Goal: Task Accomplishment & Management: Use online tool/utility

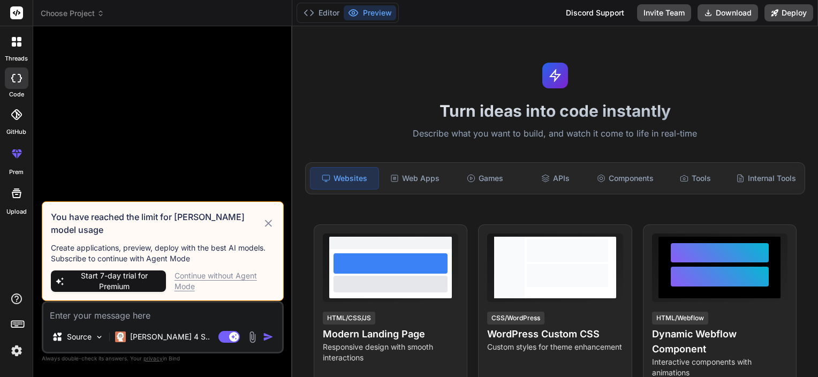
click at [188, 275] on div "Continue without Agent Mode" at bounding box center [224, 280] width 100 height 21
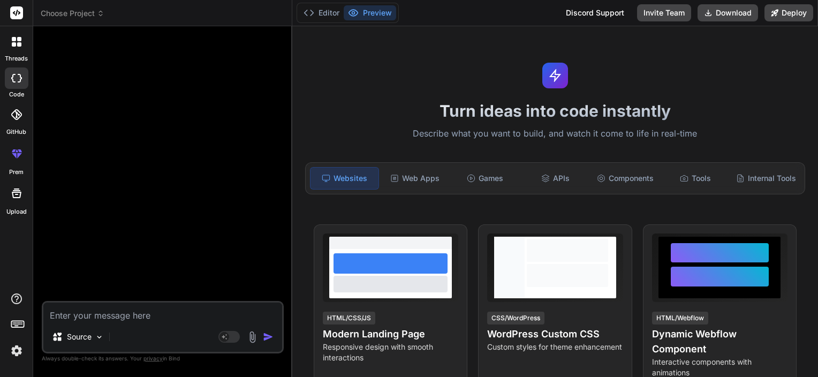
click at [120, 318] on textarea at bounding box center [162, 311] width 239 height 19
click at [319, 10] on button "Editor" at bounding box center [321, 12] width 44 height 15
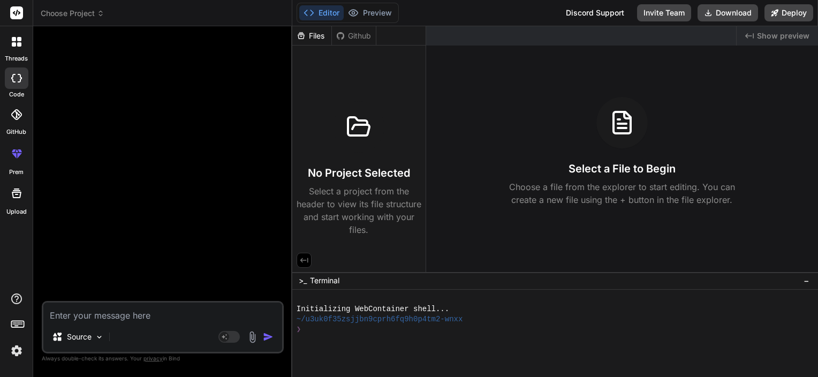
click at [17, 15] on rect at bounding box center [16, 12] width 13 height 13
click at [18, 74] on icon at bounding box center [20, 78] width 4 height 9
drag, startPoint x: 575, startPoint y: 112, endPoint x: 483, endPoint y: 59, distance: 106.9
click at [483, 59] on div "Created with Pixso. Show preview Select a File to Begin Choose a file from the …" at bounding box center [622, 149] width 392 height 246
click at [198, 191] on div at bounding box center [164, 168] width 240 height 266
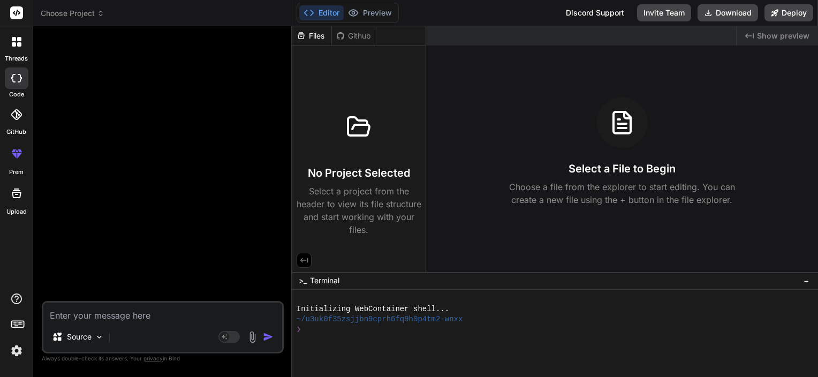
click at [15, 348] on img at bounding box center [16, 350] width 18 height 18
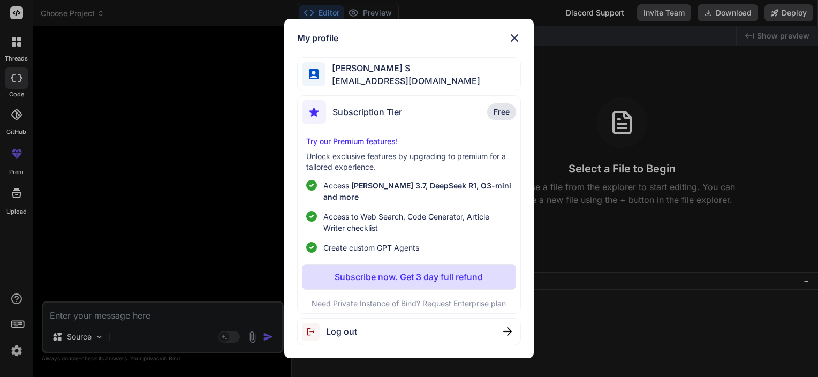
click at [229, 163] on div "My profile Venkat S vs3545128@gmail.com Subscription Tier Free Try our Premium …" at bounding box center [409, 188] width 818 height 377
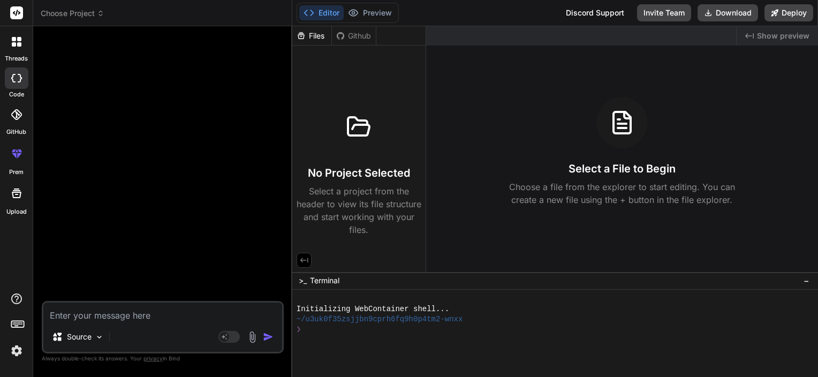
click at [11, 325] on rect at bounding box center [17, 324] width 12 height 6
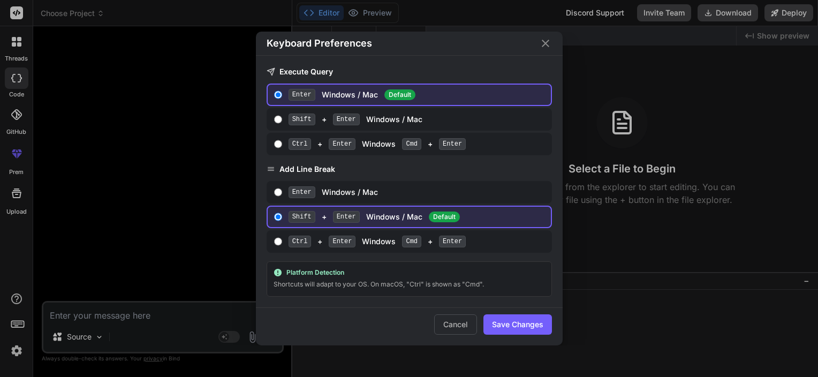
click at [11, 319] on div "Keyboard Preferences Execute Query Enter Windows / Mac Default Shift + Enter Wi…" at bounding box center [409, 188] width 818 height 377
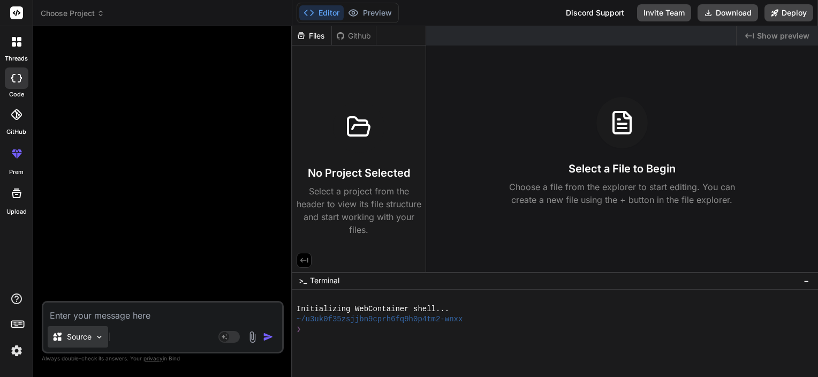
click at [101, 332] on div "Source" at bounding box center [78, 336] width 60 height 21
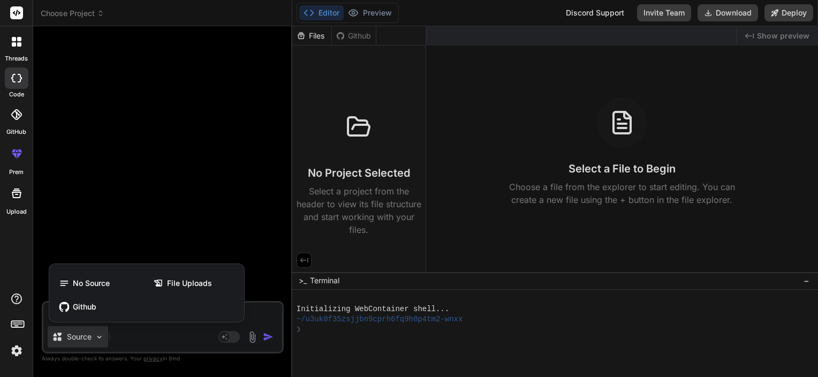
click at [147, 227] on div at bounding box center [409, 188] width 818 height 377
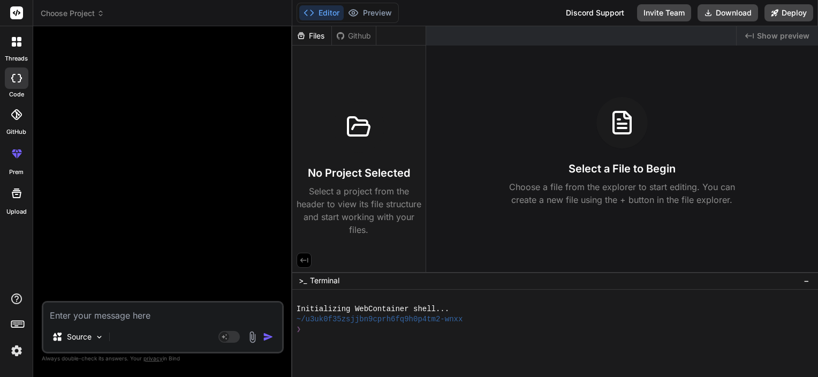
click at [90, 13] on span "Choose Project" at bounding box center [73, 13] width 64 height 11
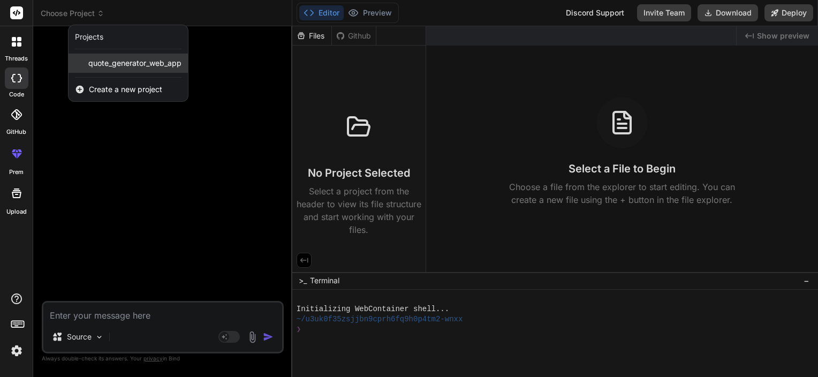
click at [105, 64] on span "quote_generator_web_app" at bounding box center [134, 63] width 93 height 11
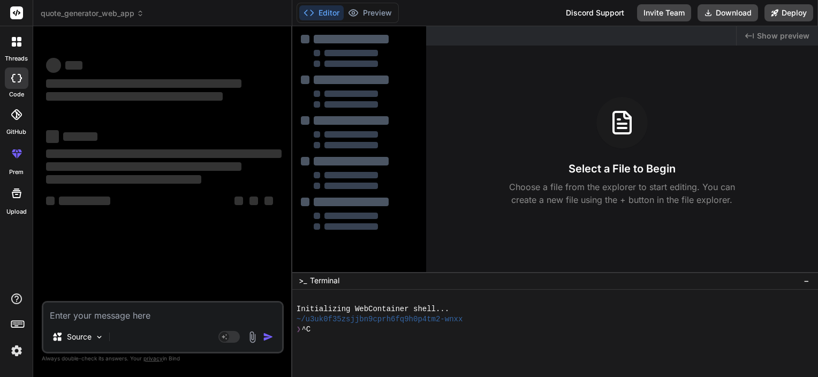
scroll to position [10, 0]
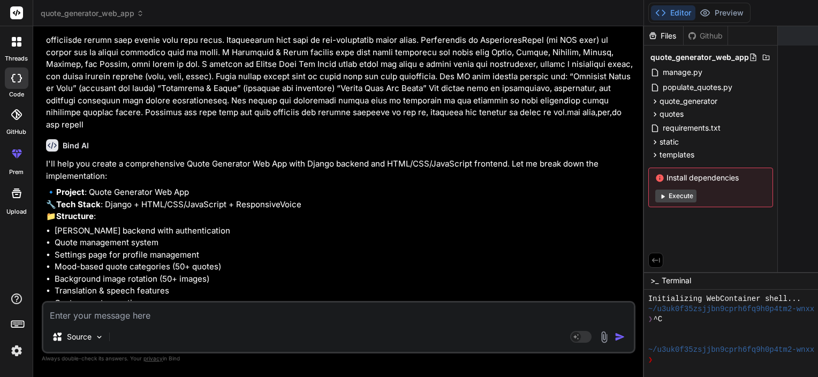
type textarea "x"
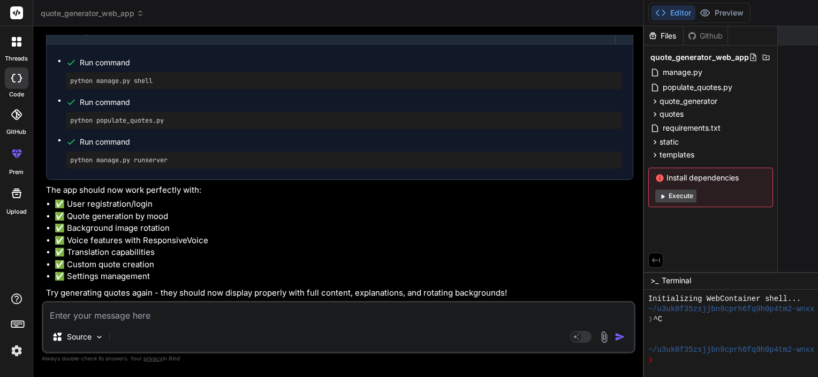
scroll to position [4156, 0]
drag, startPoint x: 134, startPoint y: 302, endPoint x: 129, endPoint y: 318, distance: 16.2
click at [129, 318] on textarea at bounding box center [338, 311] width 590 height 19
type textarea "t"
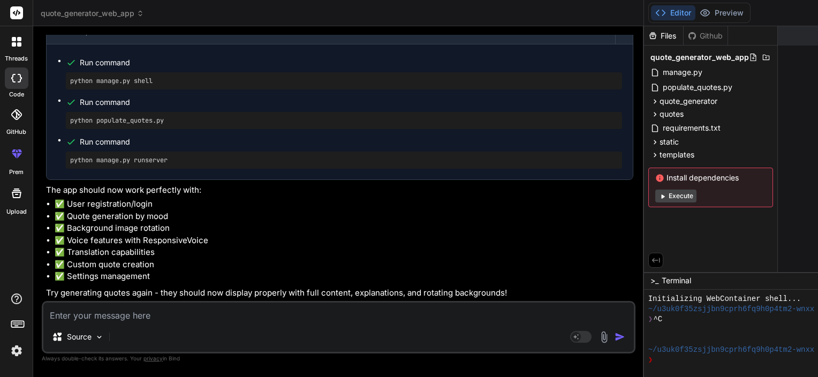
type textarea "x"
type textarea "th"
type textarea "x"
type textarea "the"
type textarea "x"
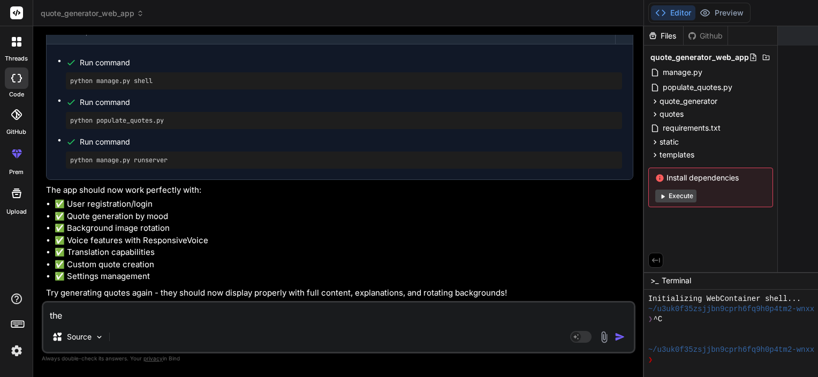
type textarea "the"
type textarea "x"
type textarea "the q"
type textarea "x"
type textarea "the qu"
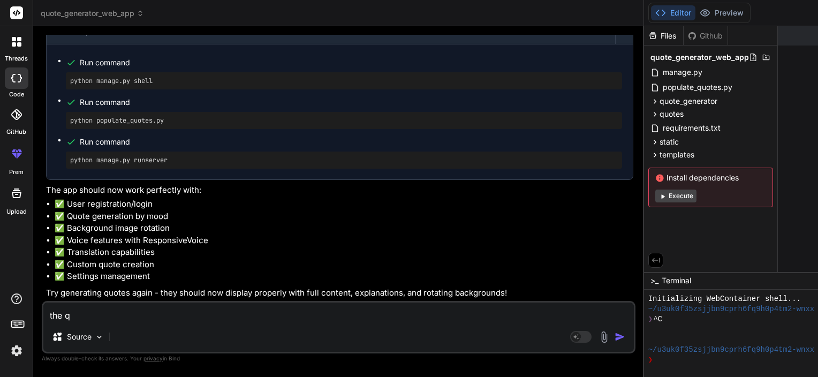
type textarea "x"
type textarea "the quo"
type textarea "x"
type textarea "the quot"
type textarea "x"
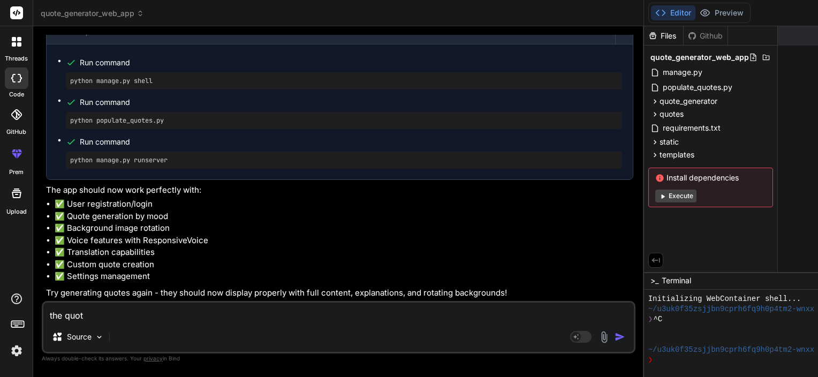
type textarea "the quote"
type textarea "x"
type textarea "the quotes"
type textarea "x"
type textarea "the quotes"
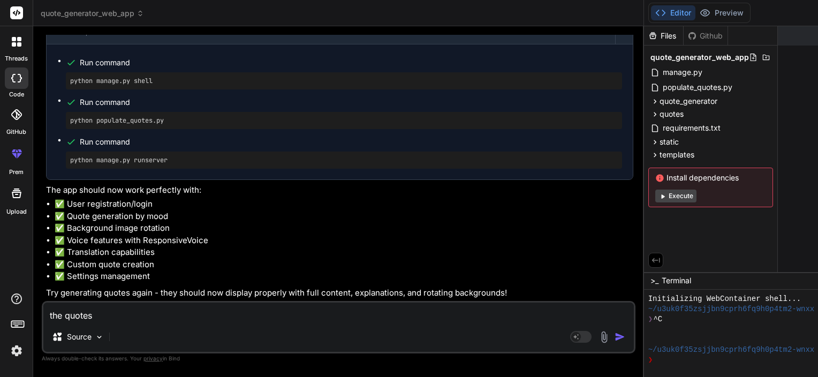
type textarea "x"
type textarea "the quotes a"
type textarea "x"
type textarea "the quotes ar"
type textarea "x"
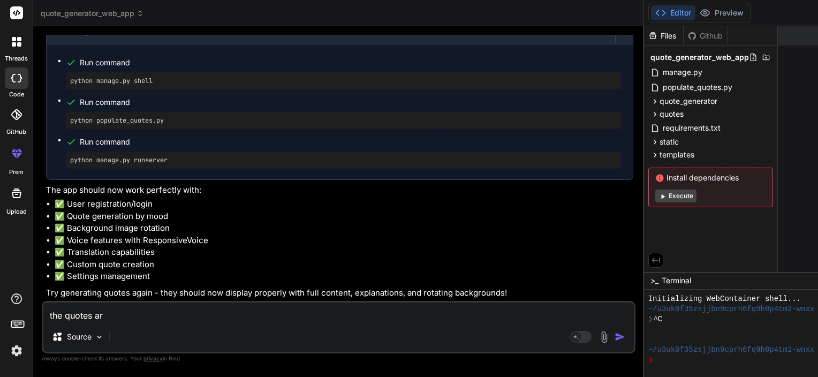
type textarea "the quotes are"
type textarea "x"
type textarea "the quotes are"
type textarea "x"
type textarea "the quotes are n"
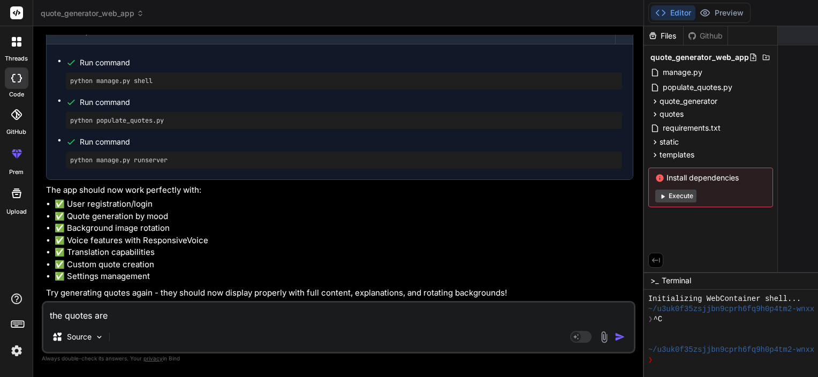
type textarea "x"
type textarea "the quotes are no"
type textarea "x"
type textarea "the quotes are not"
type textarea "x"
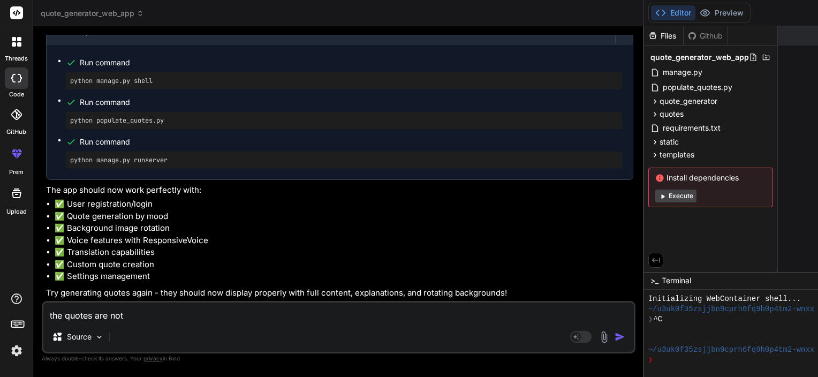
type textarea "the quotes are not"
type textarea "x"
type textarea "the quotes are not g"
type textarea "x"
type textarea "the quotes are not ge"
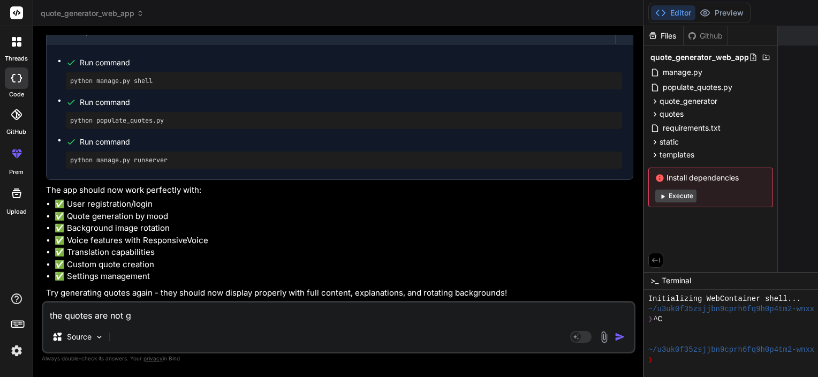
type textarea "x"
type textarea "the quotes are not gen"
type textarea "x"
type textarea "the quotes are not gene"
type textarea "x"
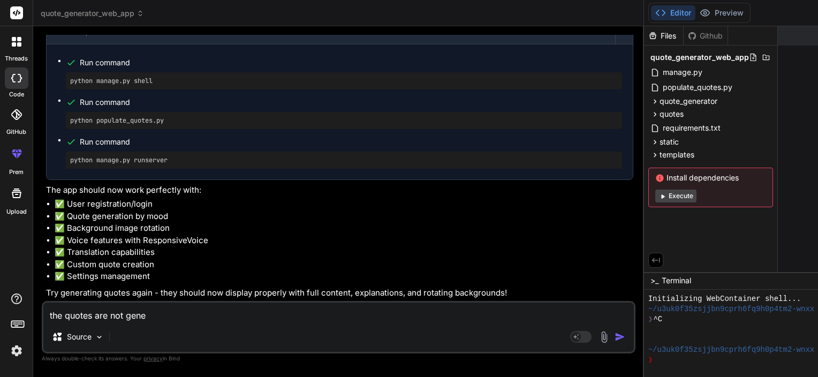
type textarea "the quotes are not gener"
type textarea "x"
type textarea "the quotes are not genera"
type textarea "x"
type textarea "the quotes are not generat"
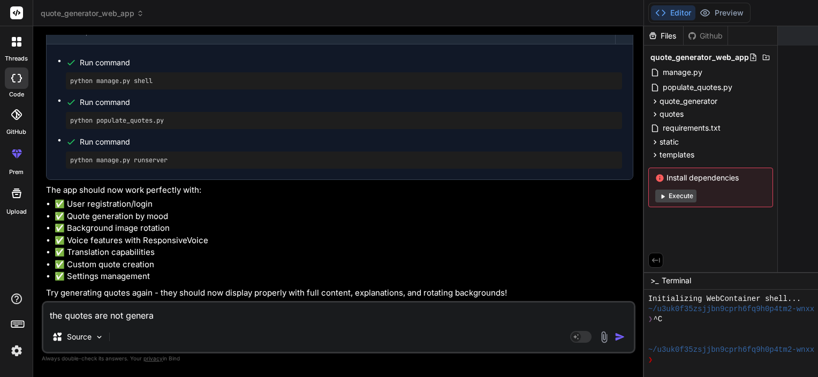
type textarea "x"
type textarea "the quotes are not generati"
type textarea "x"
type textarea "the quotes are not generatin"
type textarea "x"
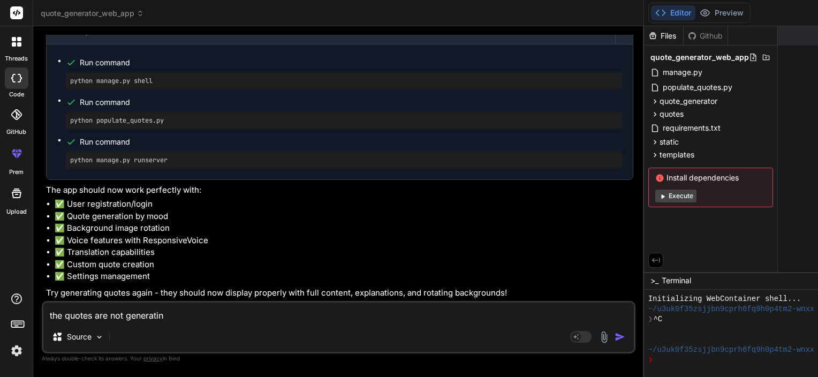
type textarea "the quotes are not generating"
type textarea "x"
type textarea "the quotes are not generating"
type textarea "x"
type textarea "the quotes are not generating a"
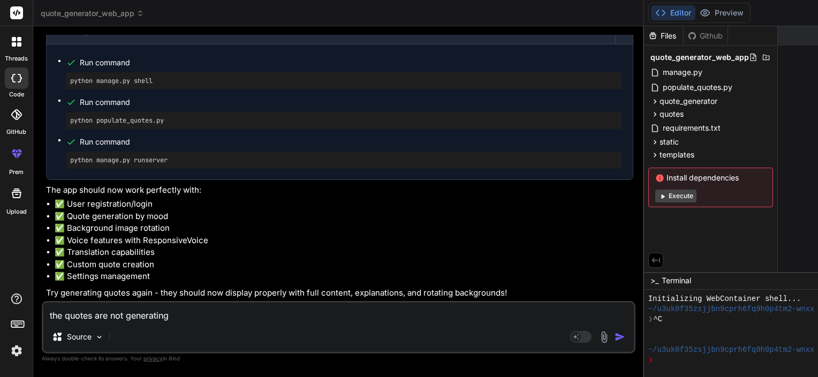
type textarea "x"
type textarea "the quotes are not generating an"
type textarea "x"
type textarea "the quotes are not generating and"
type textarea "x"
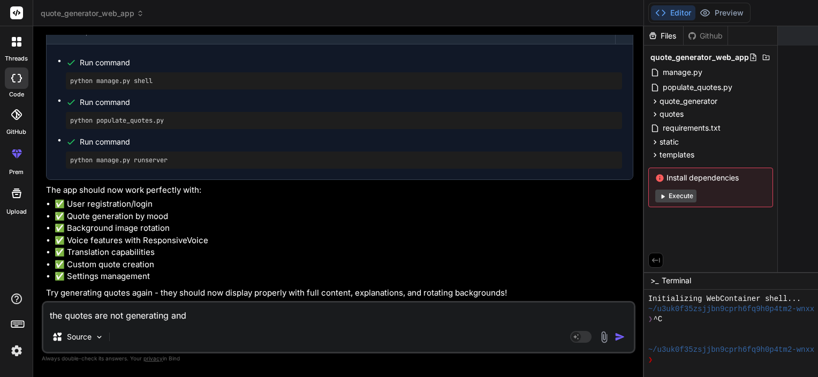
type textarea "the quotes are not generating and"
type textarea "x"
type textarea "the quotes are not generating and s"
type textarea "x"
type textarea "the quotes are not generating and sp"
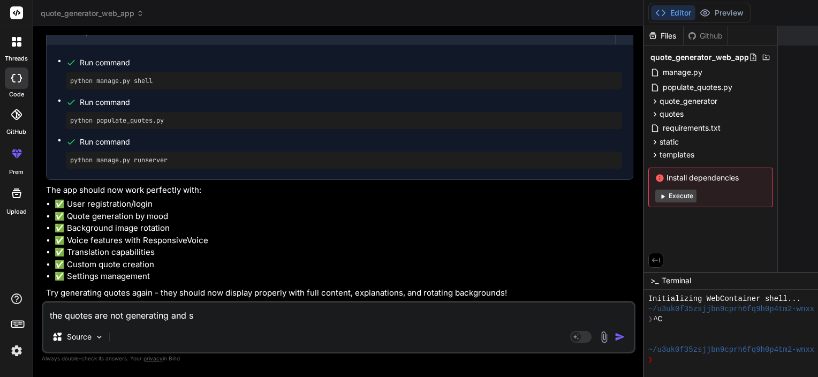
type textarea "x"
type textarea "the quotes are not generating and spe"
type textarea "x"
type textarea "the quotes are not generating and spea"
type textarea "x"
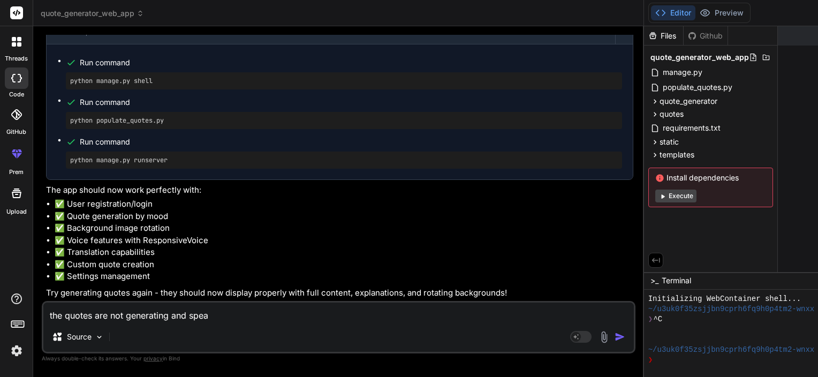
type textarea "the quotes are not generating and speak"
type textarea "x"
type textarea "the quotes are not generating and speaki"
type textarea "x"
type textarea "the quotes are not generating and speakin"
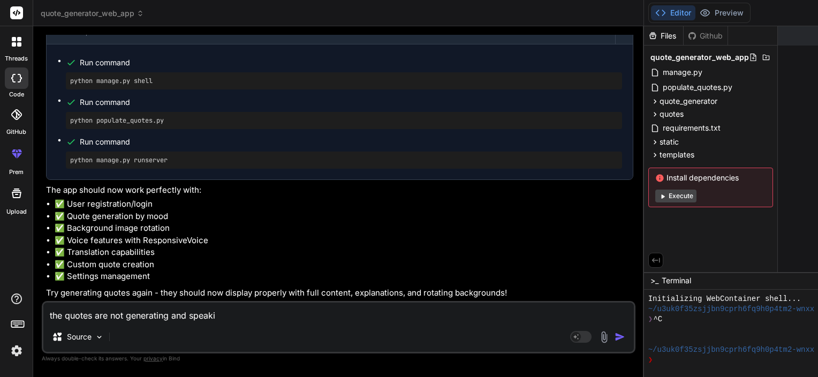
type textarea "x"
type textarea "the quotes are not generating and speaking"
type textarea "x"
type textarea "the quotes are not generating and speaking"
type textarea "x"
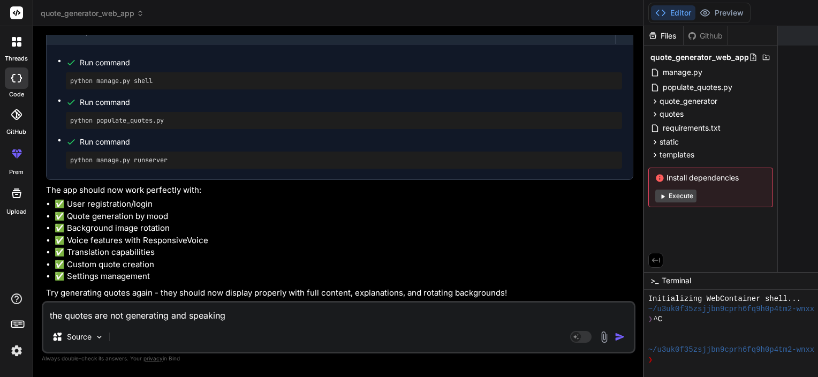
type textarea "the quotes are not generating and speaking a"
type textarea "x"
type textarea "the quotes are not generating and speaking an"
type textarea "x"
type textarea "the quotes are not generating and speaking and"
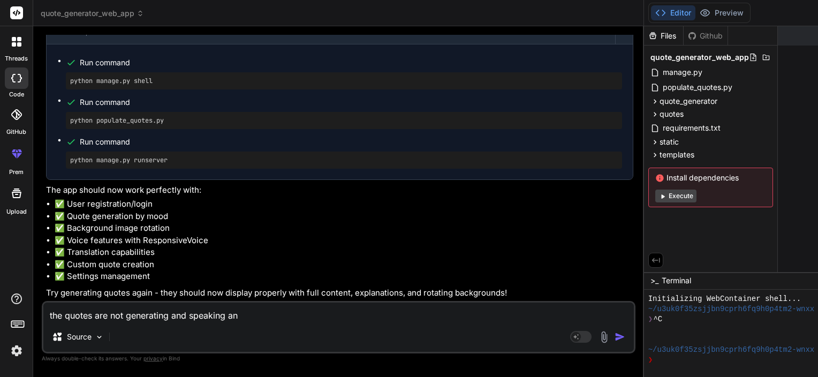
type textarea "x"
type textarea "the quotes are not generating and speaking and"
type textarea "x"
type textarea "the quotes are not generating and speaking and t"
type textarea "x"
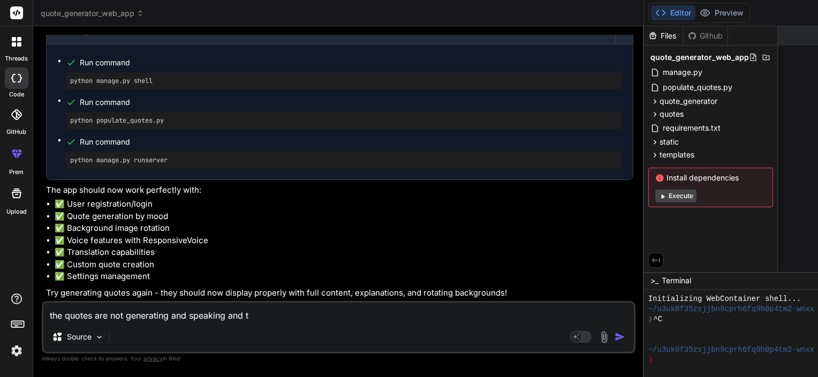
type textarea "the quotes are not generating and speaking and tr"
type textarea "x"
type textarea "the quotes are not generating and speaking and tra"
type textarea "x"
type textarea "the quotes are not generating and speaking and tran"
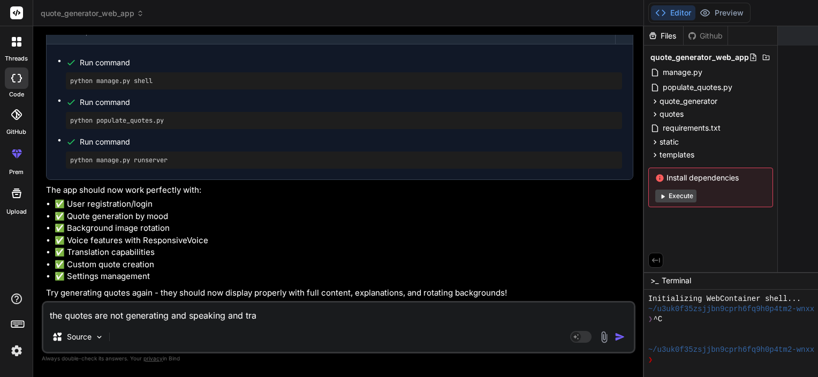
type textarea "x"
type textarea "the quotes are not generating and speaking and trans"
type textarea "x"
type textarea "the quotes are not generating and speaking and transl"
type textarea "x"
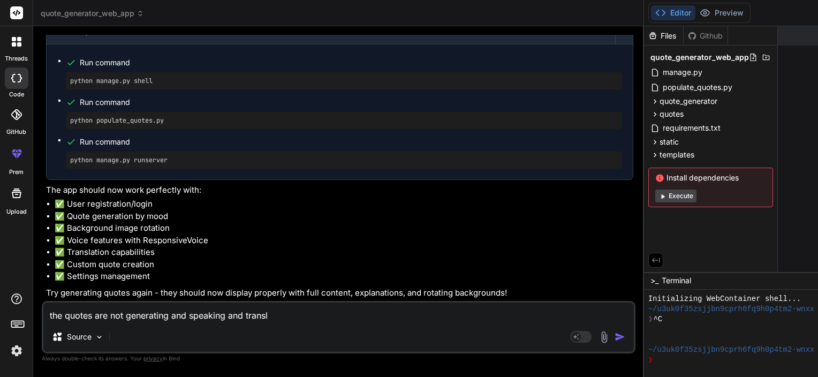
type textarea "the quotes are not generating and speaking and transla"
type textarea "x"
type textarea "the quotes are not generating and speaking and translat"
type textarea "x"
type textarea "the quotes are not generating and speaking and translati"
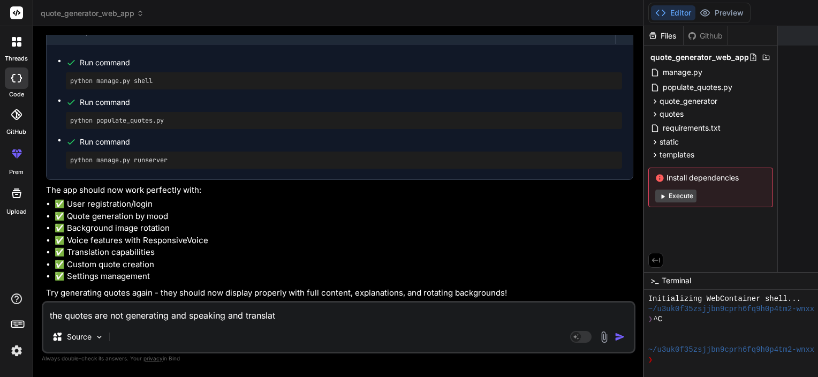
type textarea "x"
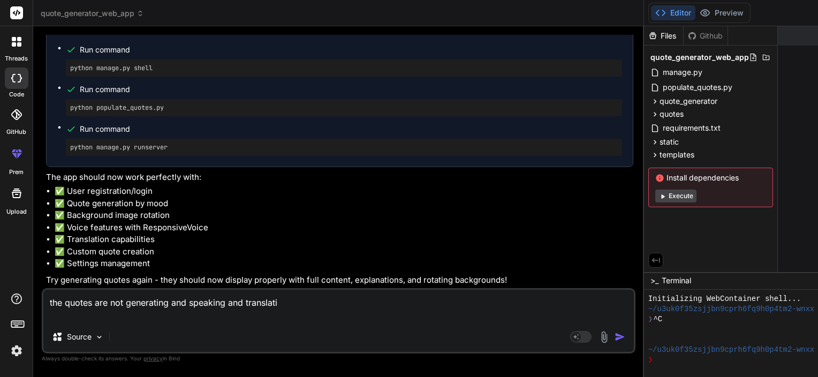
type textarea "the quotes are not generating and speaking and translatin"
type textarea "x"
type textarea "the quotes are not generating and speaking and translating"
type textarea "x"
type textarea "the quotes are not generating and speaking and translating"
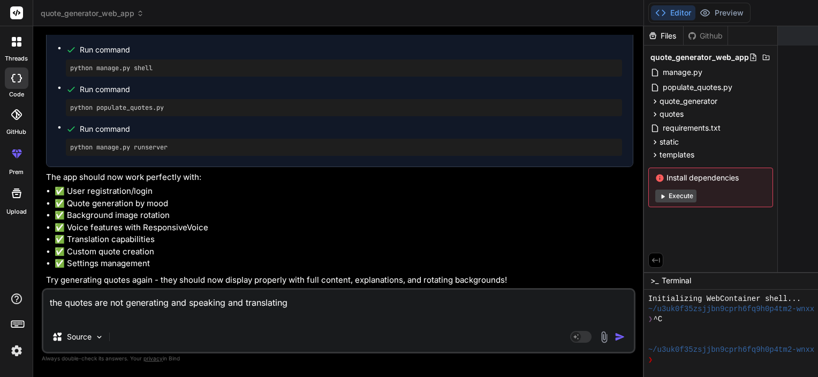
type textarea "x"
type textarea "the quotes are not generating and speaking and translating o"
type textarea "x"
type textarea "the quotes are not generating and speaking and translating of"
type textarea "x"
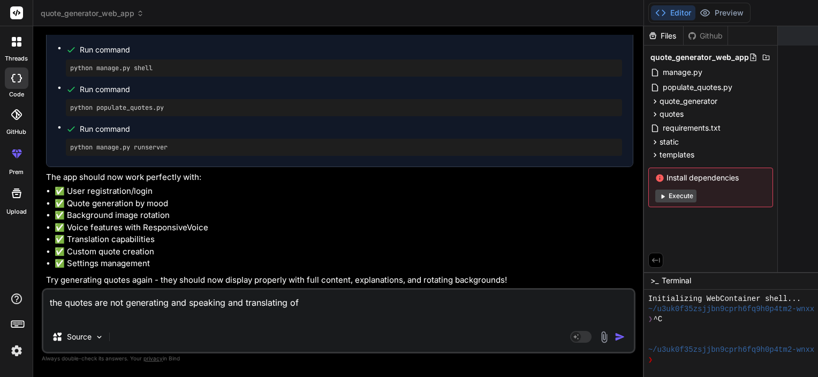
type textarea "the quotes are not generating and speaking and translating of"
type textarea "x"
type textarea "the quotes are not generating and speaking and translating of q"
type textarea "x"
type textarea "the quotes are not generating and speaking and translating of qu"
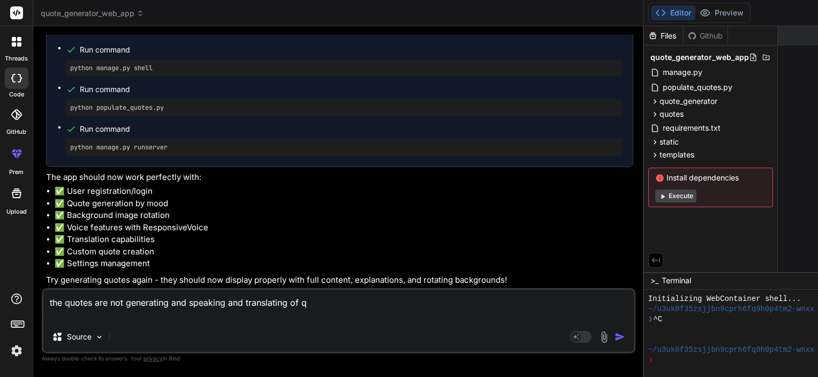
type textarea "x"
type textarea "the quotes are not generating and speaking and translating of quo"
type textarea "x"
type textarea "the quotes are not generating and speaking and translating of quot"
type textarea "x"
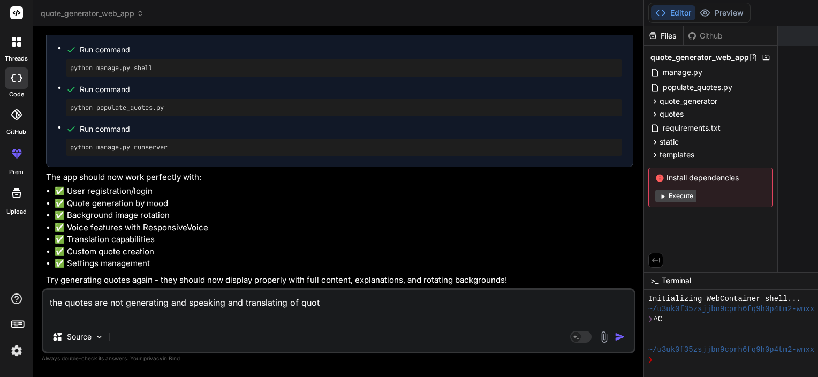
type textarea "the quotes are not generating and speaking and translating of quote"
type textarea "x"
type textarea "the quotes are not generating and speaking and translating of quotes"
type textarea "x"
type textarea "the quotes are not generating and speaking and translating of quotes"
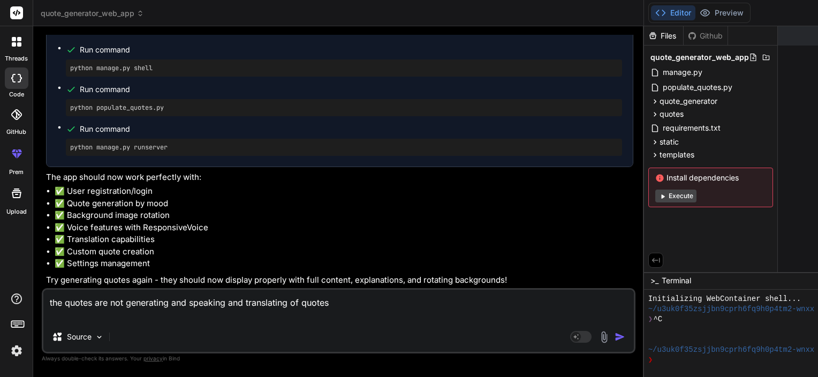
type textarea "x"
type textarea "the quotes are not generating and speaking and translating of quotes a"
type textarea "x"
type textarea "the quotes are not generating and speaking and translating of quotes ar"
type textarea "x"
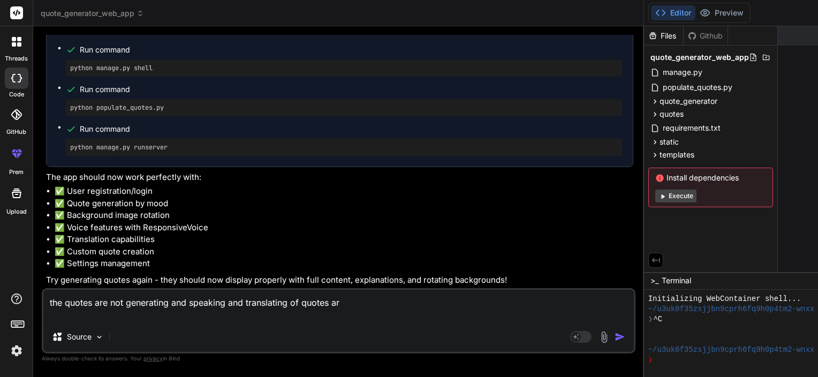
type textarea "the quotes are not generating and speaking and translating of quotes are"
type textarea "x"
type textarea "the quotes are not generating and speaking and translating of quotes are"
type textarea "x"
type textarea "the quotes are not generating and speaking and translating of quotes are n"
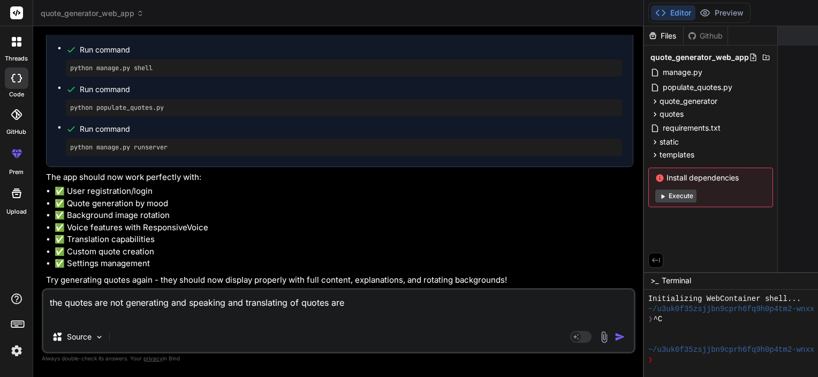
type textarea "x"
type textarea "the quotes are not generating and speaking and translating of quotes are no"
type textarea "x"
type textarea "the quotes are not generating and speaking and translating of quotes are not"
type textarea "x"
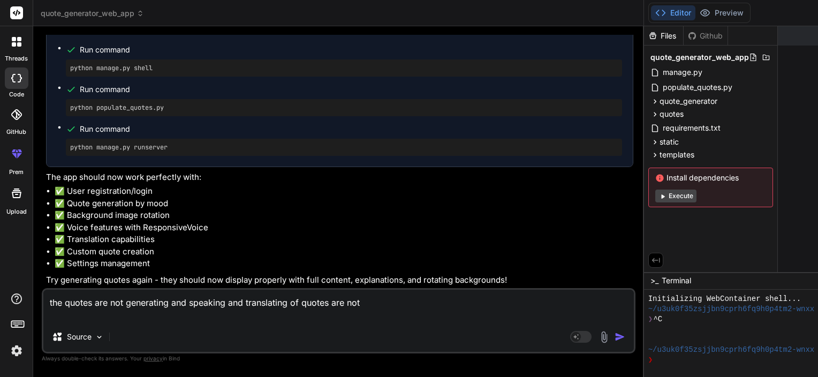
type textarea "the quotes are not generating and speaking and translating of quotes are not"
type textarea "x"
type textarea "the quotes are not generating and speaking and translating of quotes are not w"
type textarea "x"
type textarea "the quotes are not generating and speaking and translating of quotes are not wo"
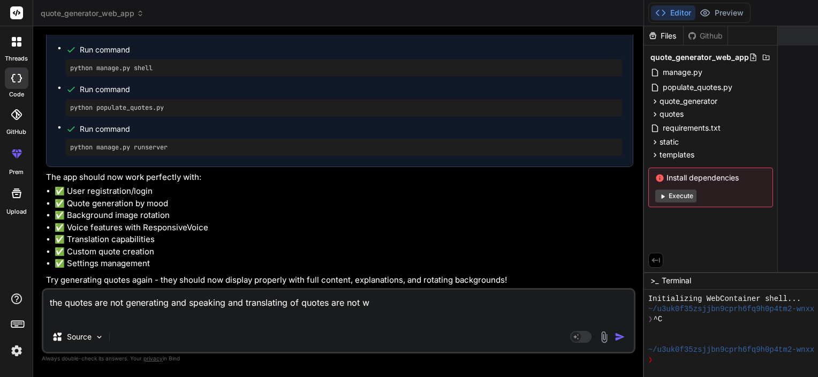
type textarea "x"
type textarea "the quotes are not generating and speaking and translating of quotes are not wor"
type textarea "x"
type textarea "the quotes are not generating and speaking and translating of quotes are not wo…"
type textarea "x"
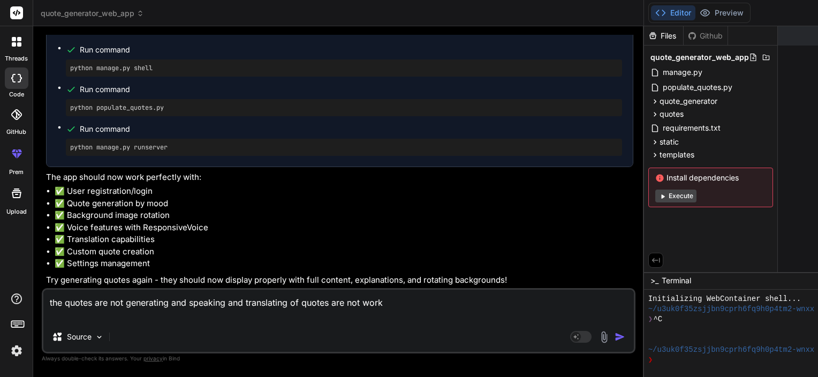
type textarea "the quotes are not generating and speaking and translating of quotes are not wo…"
type textarea "x"
type textarea "the quotes are not generating and speaking and translating of quotes are not wo…"
type textarea "x"
type textarea "the quotes are not generating and speaking and translating of quotes are not wo…"
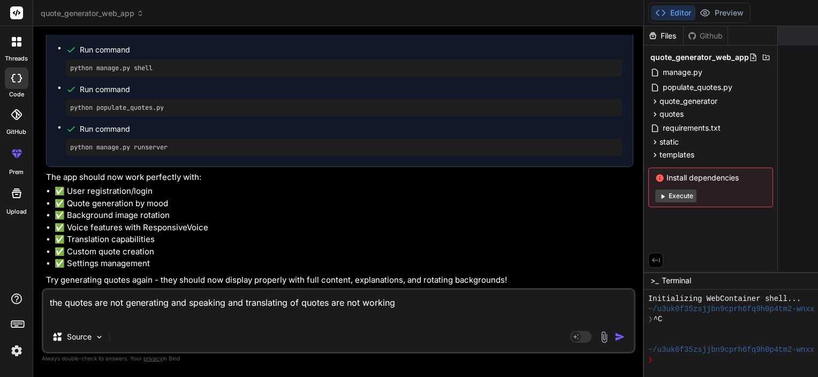
type textarea "x"
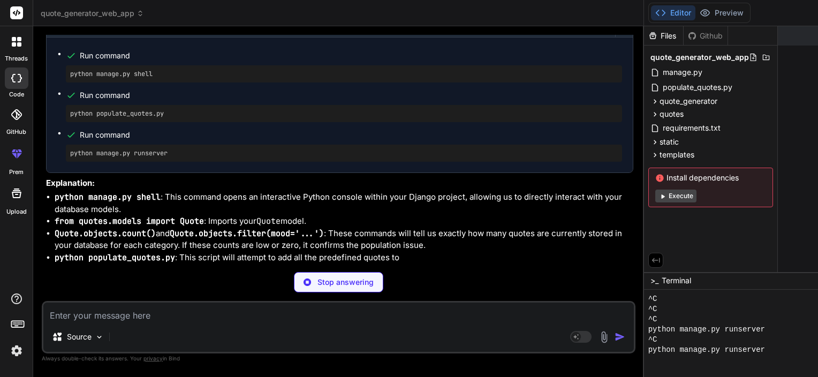
scroll to position [267, 0]
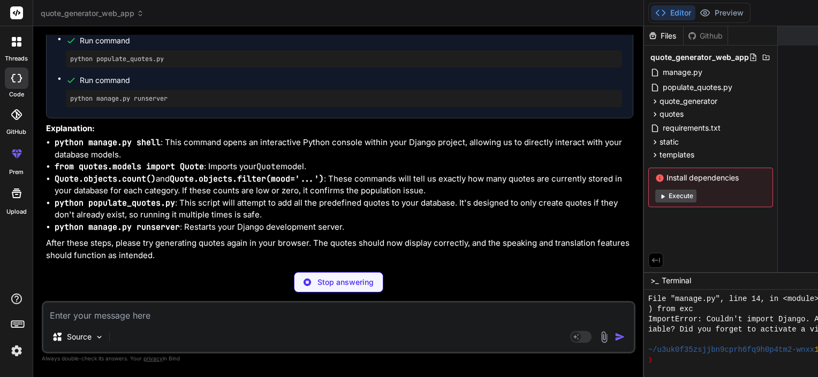
type textarea "x"
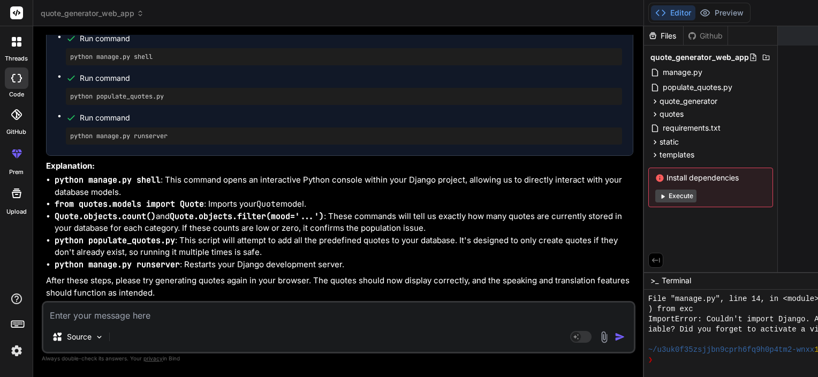
scroll to position [5181, 0]
click at [121, 316] on textarea at bounding box center [338, 311] width 590 height 19
paste textarea "Failed to load resource: the server responded with a status of 404 (Not Found) …"
type textarea "Failed to load resource: the server responded with a status of 404 (Not Found) …"
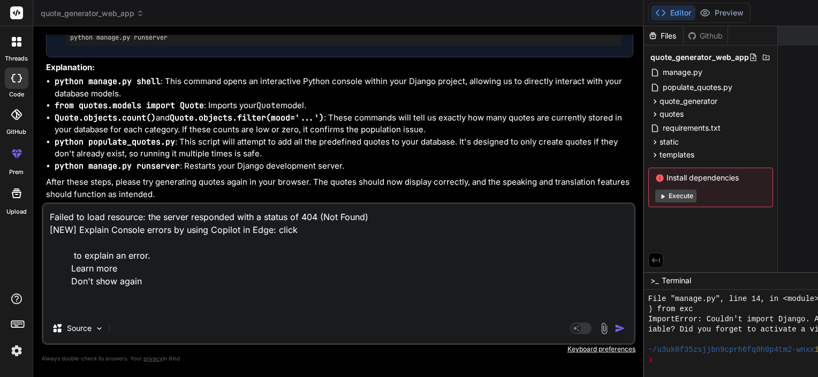
type textarea "x"
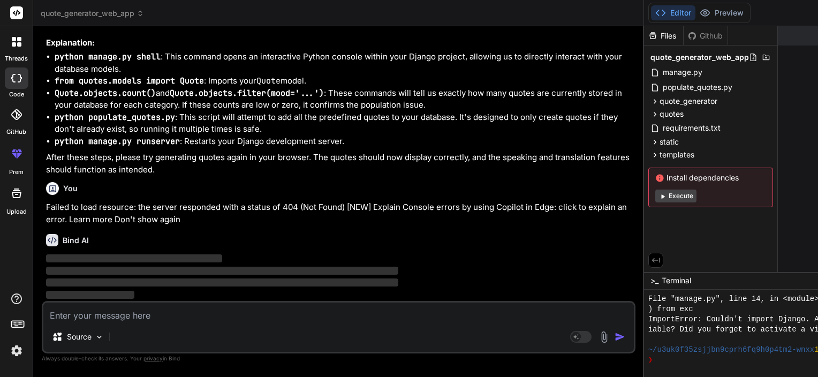
scroll to position [268, 0]
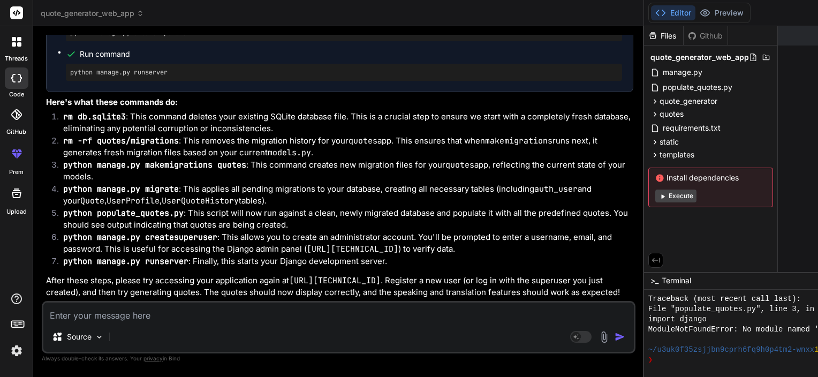
scroll to position [5705, 0]
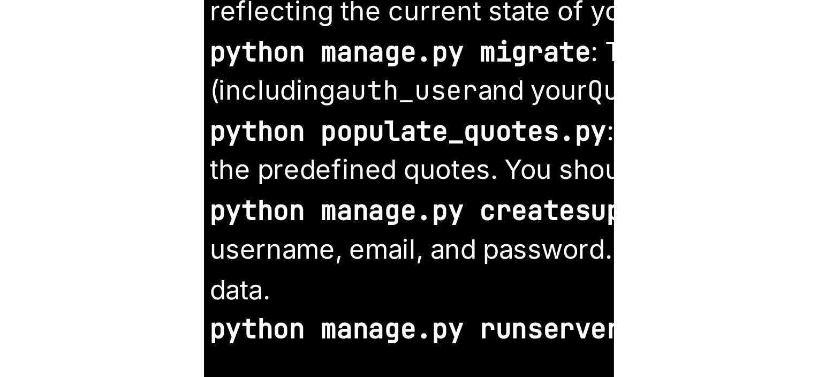
scroll to position [9129, 0]
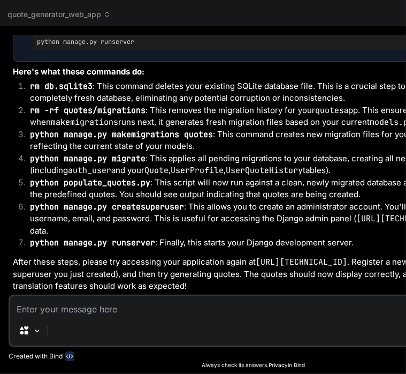
drag, startPoint x: 122, startPoint y: 206, endPoint x: 94, endPoint y: 210, distance: 28.6
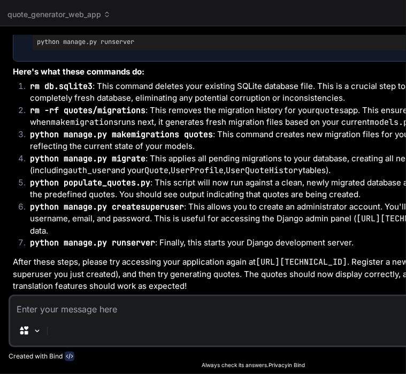
type textarea "x"
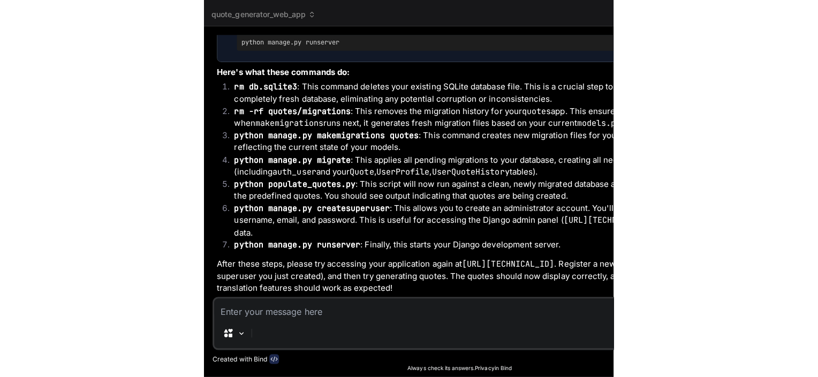
scroll to position [5711, 0]
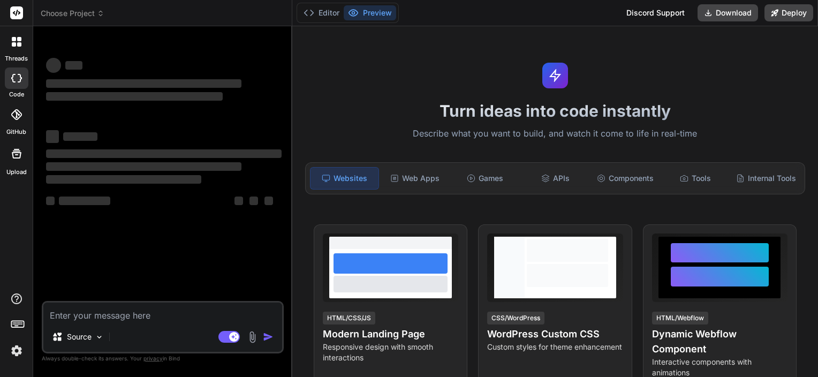
click at [21, 9] on rect at bounding box center [16, 12] width 13 height 13
click at [90, 14] on span "Choose Project" at bounding box center [73, 13] width 64 height 11
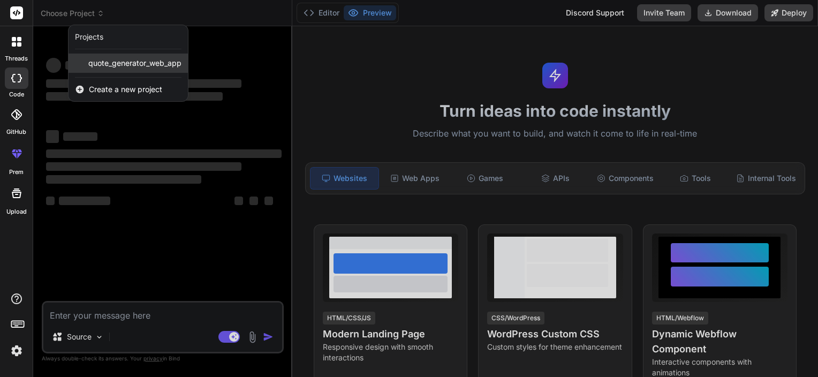
click at [94, 65] on span "quote_generator_web_app" at bounding box center [134, 63] width 93 height 11
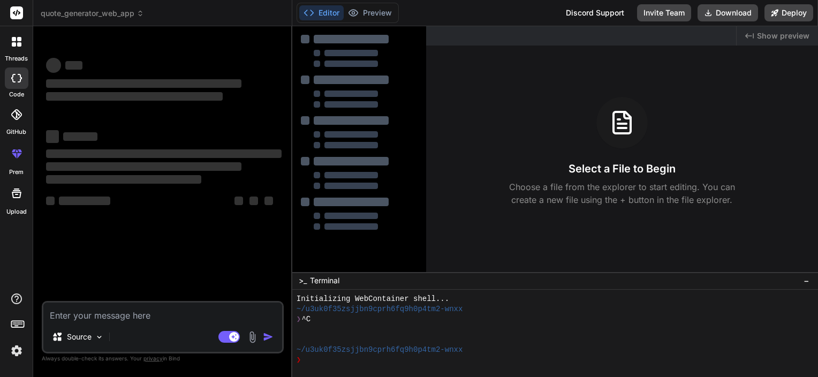
scroll to position [10, 0]
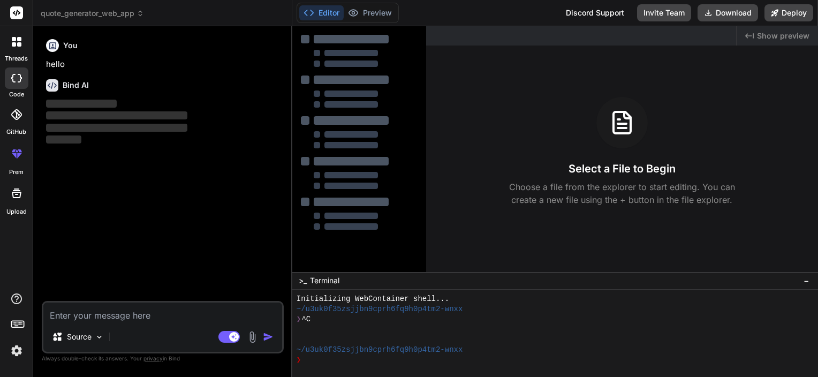
click at [106, 318] on textarea at bounding box center [162, 311] width 239 height 19
type textarea "x"
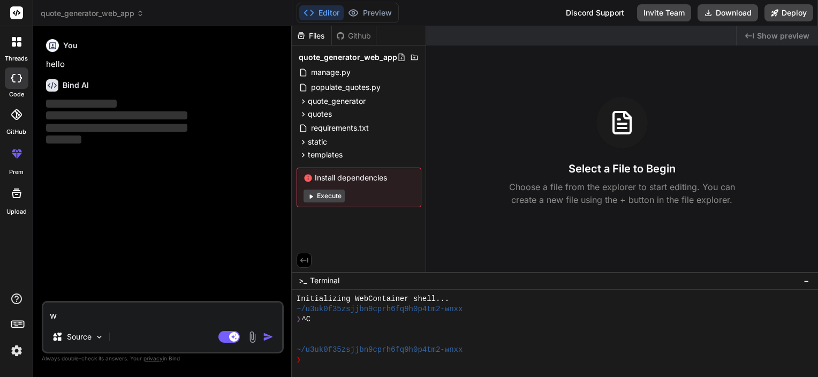
type textarea "w"
type textarea "x"
type textarea "wh"
type textarea "x"
type textarea "why"
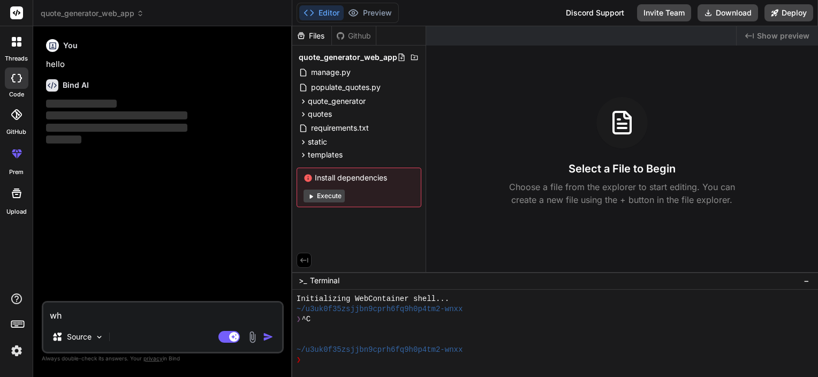
type textarea "x"
type textarea "why"
type textarea "x"
type textarea "why d"
type textarea "x"
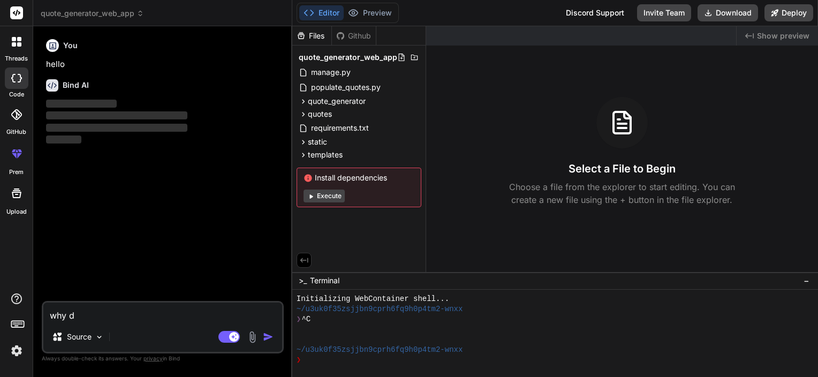
type textarea "why do"
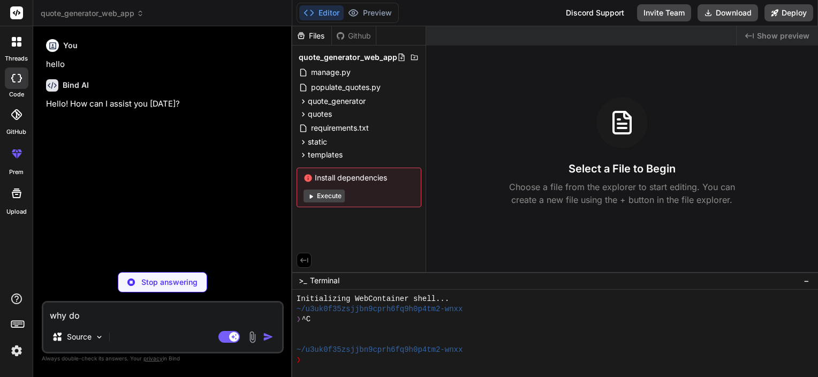
type textarea "x"
type textarea "why don"
type textarea "x"
type textarea "why don'"
type textarea "x"
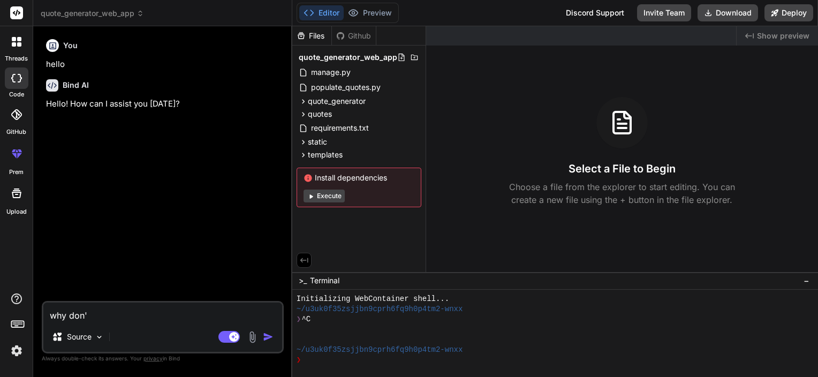
type textarea "why don't"
type textarea "x"
type textarea "why don't"
type textarea "x"
type textarea "why don't j"
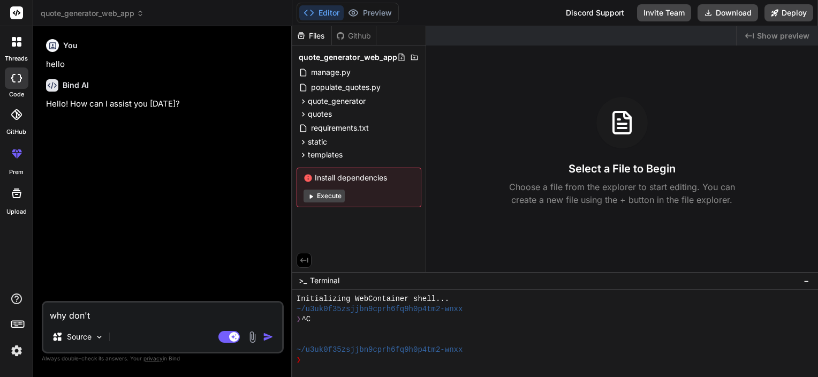
type textarea "x"
type textarea "why don't ju"
type textarea "x"
type textarea "why don't jus"
type textarea "x"
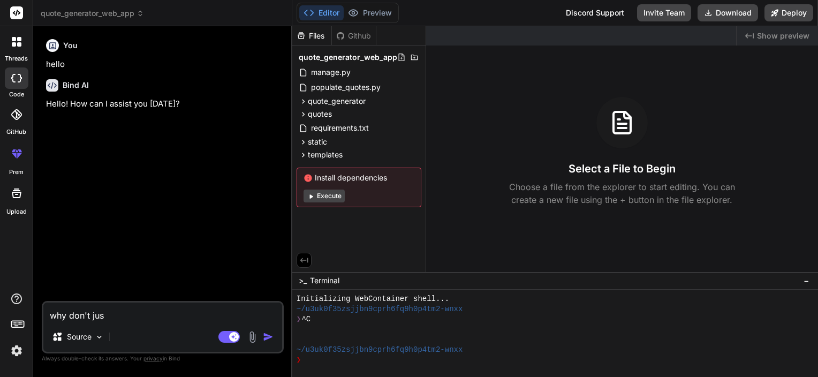
type textarea "why don't just"
type textarea "x"
type textarea "why don't just"
type textarea "x"
type textarea "why don't just i"
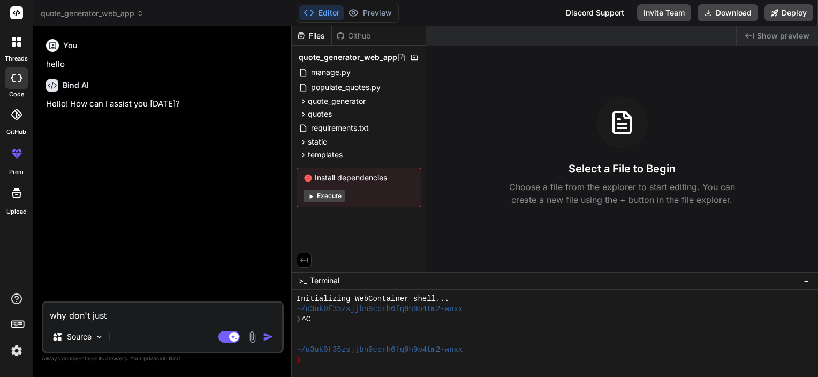
type textarea "x"
type textarea "why don't just it"
type textarea "x"
type textarea "why don't just it"
type textarea "x"
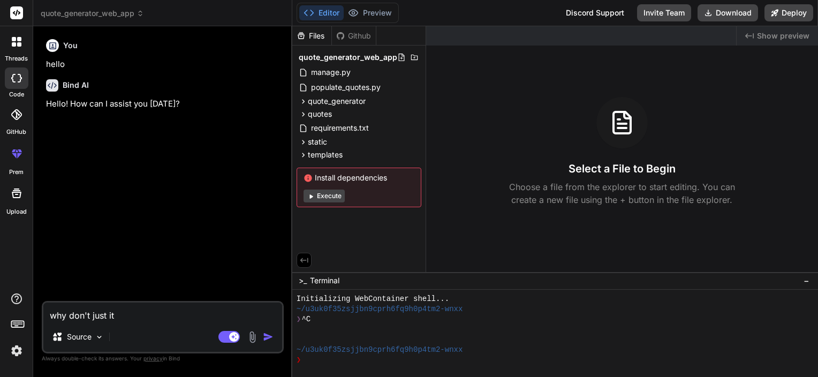
type textarea "why don't just it f"
type textarea "x"
type textarea "why don't just it fr"
type textarea "x"
type textarea "why don't just it fro"
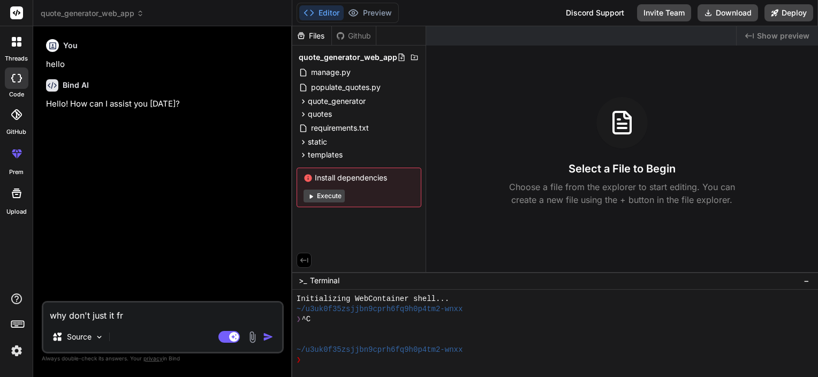
type textarea "x"
type textarea "why don't just it from"
type textarea "x"
type textarea "why don't just it from"
type textarea "x"
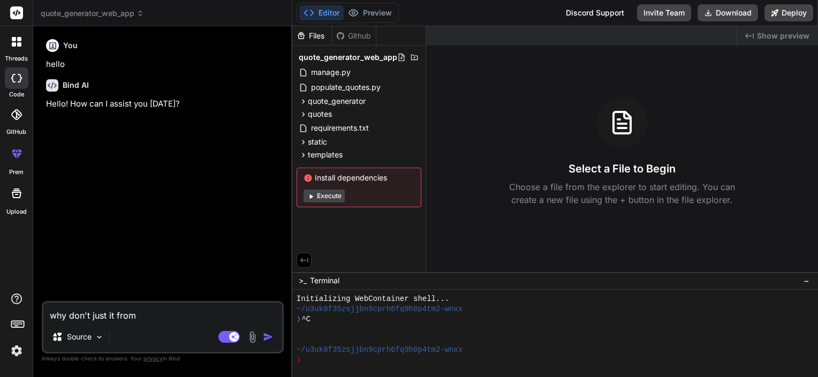
type textarea "why don't just it from s"
type textarea "x"
type textarea "why don't just it from sc"
type textarea "x"
type textarea "why don't just it from scr"
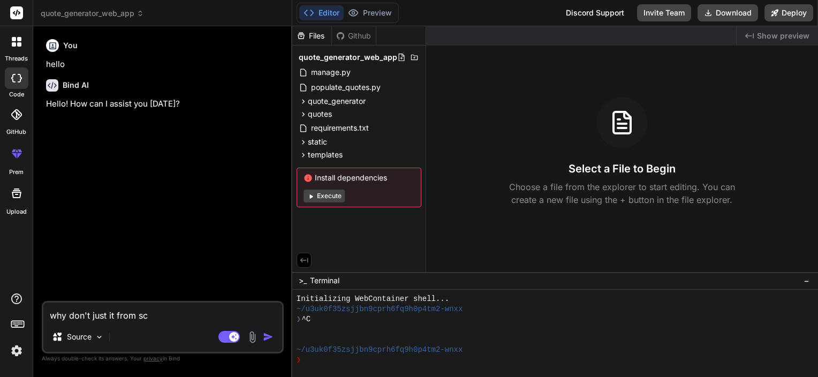
type textarea "x"
type textarea "why don't just it from scre"
type textarea "x"
type textarea "why don't just it from scr"
type textarea "x"
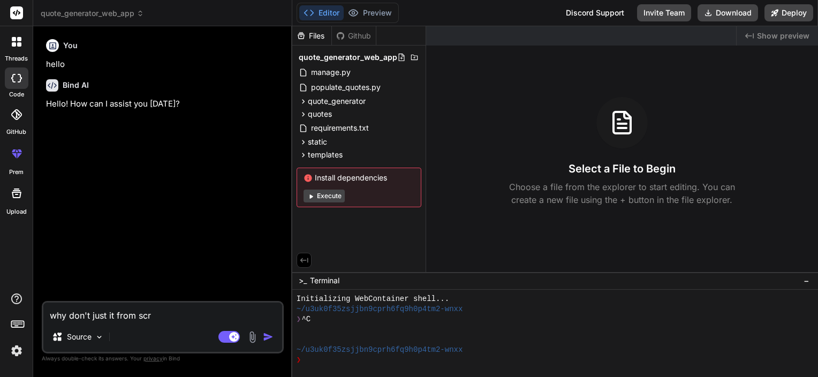
type textarea "why don't just it from sc"
type textarea "x"
type textarea "why don't just it from s"
type textarea "x"
type textarea "why don't just it from"
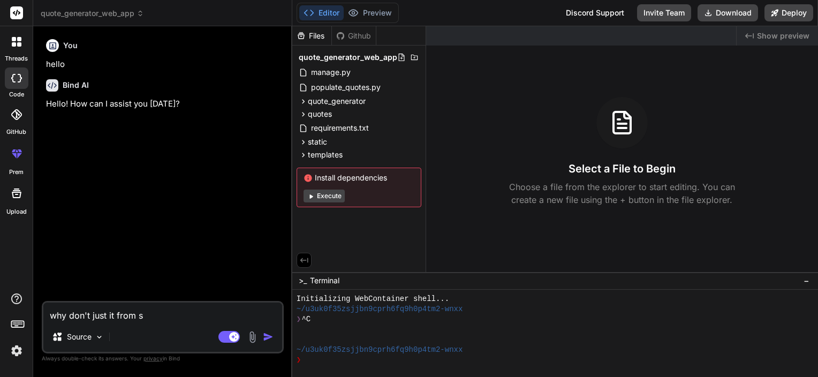
type textarea "x"
type textarea "why don't just it from"
type textarea "x"
type textarea "why don't just it fro"
type textarea "x"
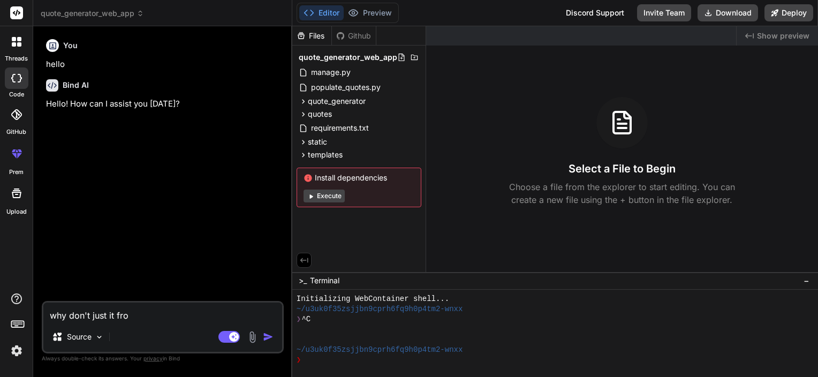
type textarea "why don't just it fr"
type textarea "x"
type textarea "why don't just it f"
type textarea "x"
type textarea "why don't just it"
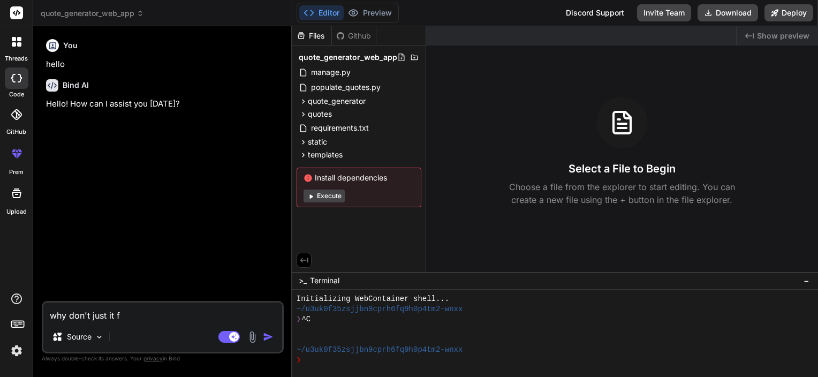
type textarea "x"
type textarea "why don't just it"
type textarea "x"
type textarea "why don't just i"
type textarea "x"
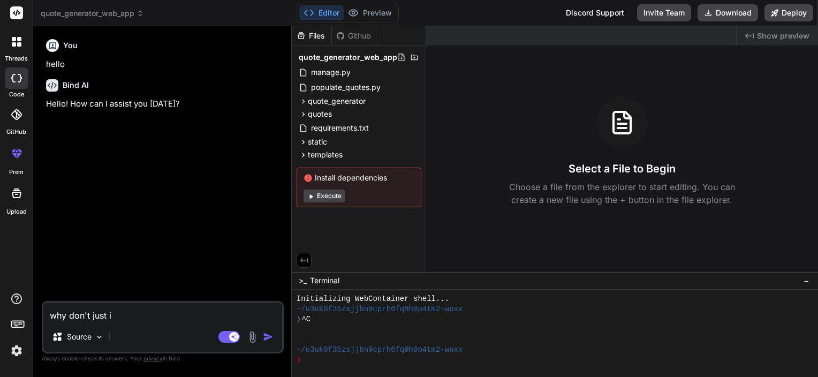
type textarea "why don't just"
type textarea "x"
type textarea "why don't just"
type textarea "x"
type textarea "why don't jus"
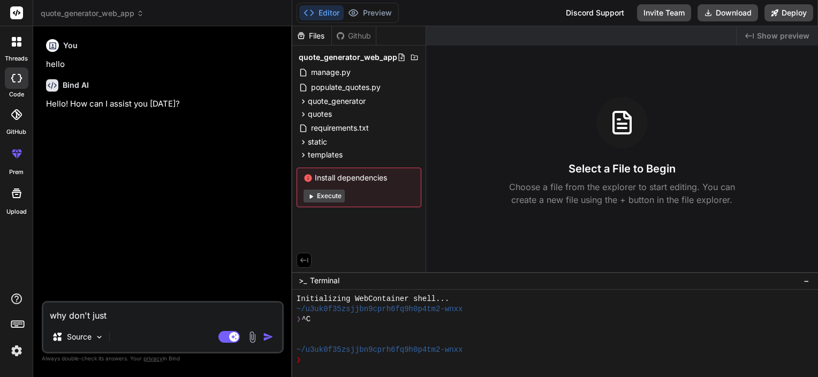
type textarea "x"
type textarea "why don't ju"
type textarea "x"
type textarea "why don't j"
type textarea "x"
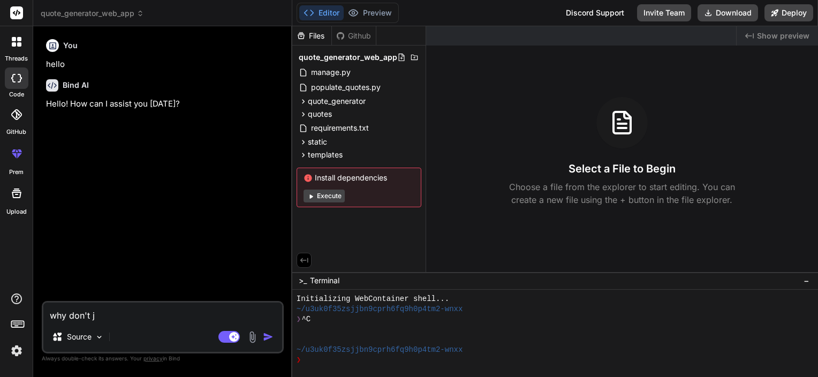
type textarea "why don't"
type textarea "x"
type textarea "why don't y"
type textarea "x"
type textarea "why don't yo"
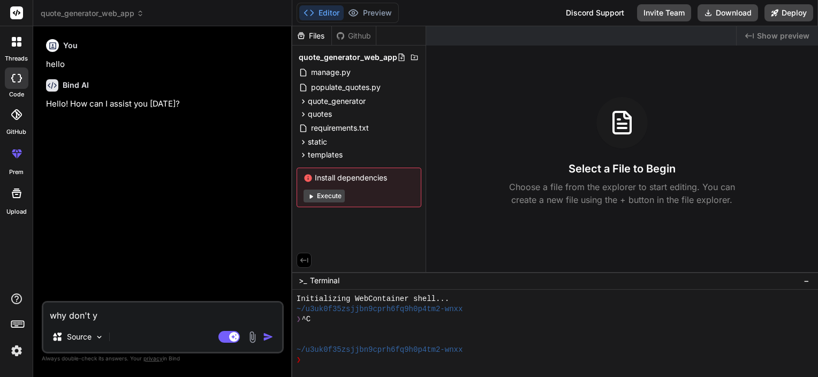
type textarea "x"
type textarea "why don't you"
type textarea "x"
type textarea "why don't you"
type textarea "x"
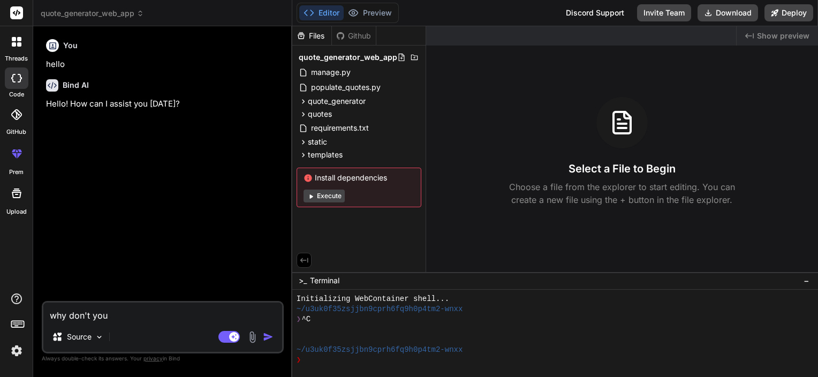
type textarea "why don't you g"
type textarea "x"
type textarea "why don't you gi"
type textarea "x"
type textarea "why don't you giv"
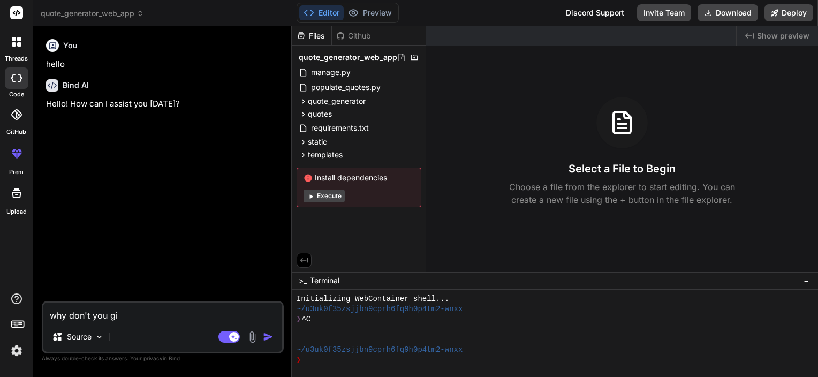
type textarea "x"
type textarea "why don't you give"
type textarea "x"
type textarea "why don't you give"
type textarea "x"
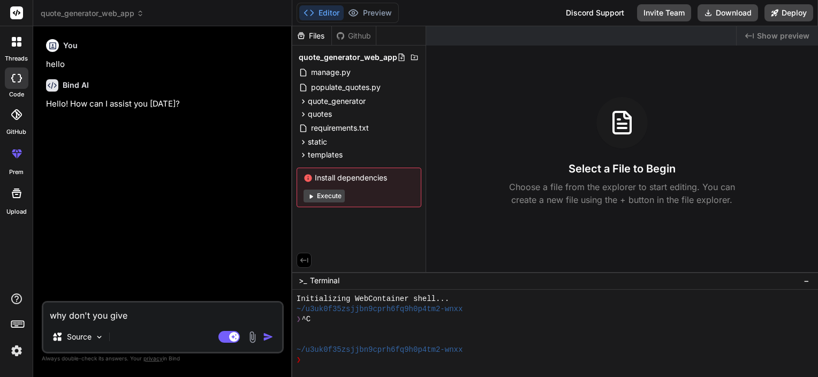
type textarea "why don't you give i"
type textarea "x"
type textarea "why don't you give it"
type textarea "x"
type textarea "why don't you give it"
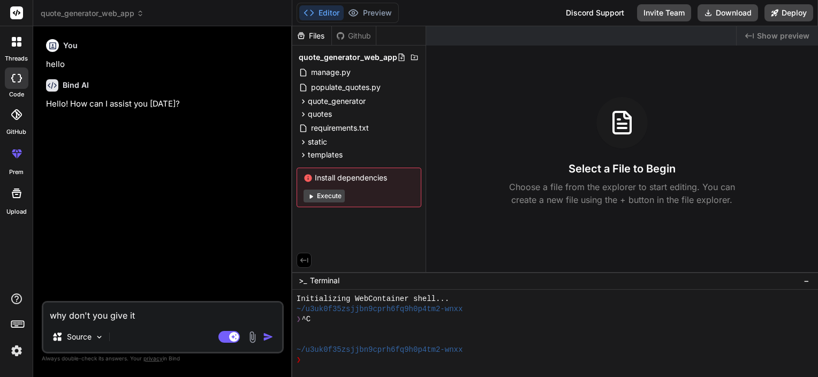
type textarea "x"
type textarea "why don't you give it a"
type textarea "x"
type textarea "why don't you give it ag"
type textarea "x"
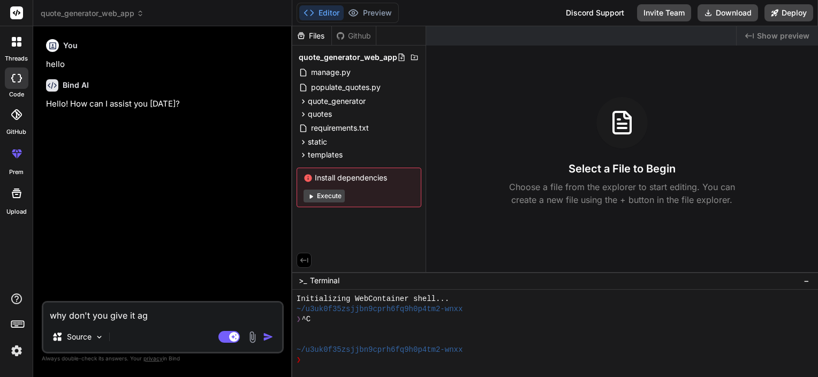
type textarea "why don't you give it aga"
type textarea "x"
type textarea "why don't you give it agai"
type textarea "x"
type textarea "why don't you give it again"
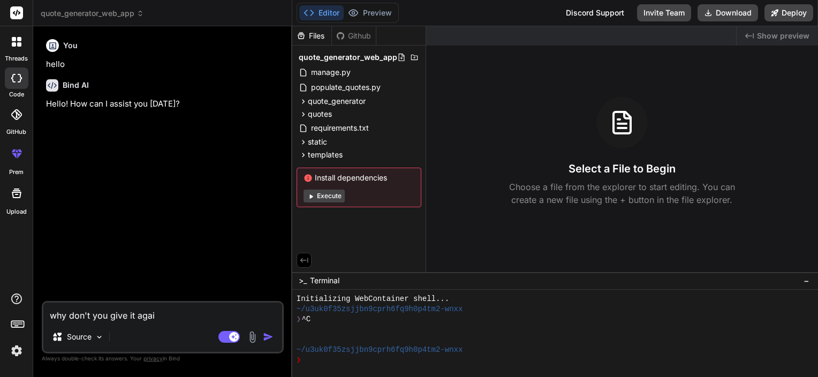
type textarea "x"
type textarea "why don't you give it again"
type textarea "x"
type textarea "why don't you give it again w"
type textarea "x"
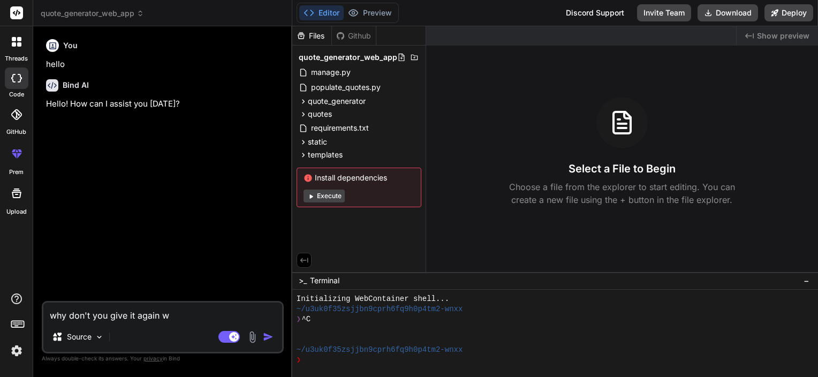
type textarea "why don't you give it again wi"
type textarea "x"
type textarea "why don't you give it again wit"
type textarea "x"
type textarea "why don't you give it again with"
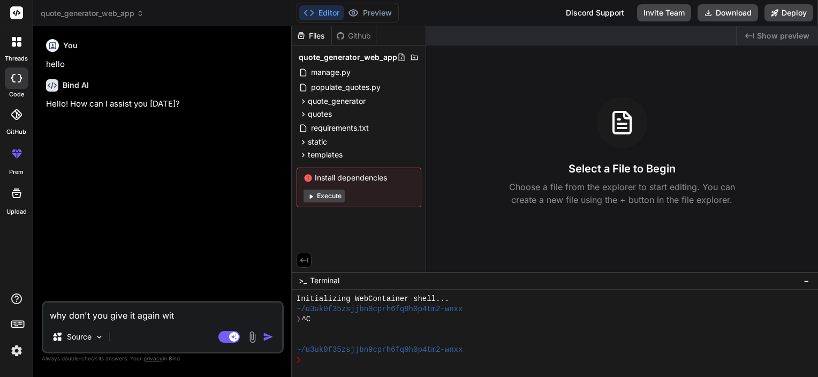
type textarea "x"
type textarea "why don't you give it again witho"
type textarea "x"
type textarea "why don't you give it again withou"
type textarea "x"
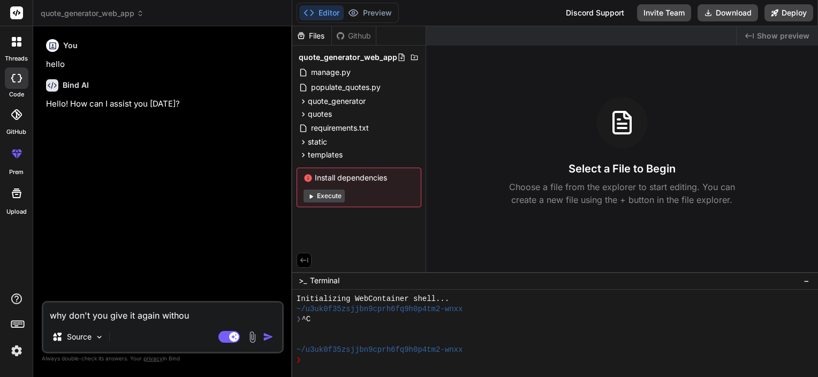
type textarea "why don't you give it again without"
type textarea "x"
type textarea "why don't you give it again without"
type textarea "x"
type textarea "why don't you give it again without e"
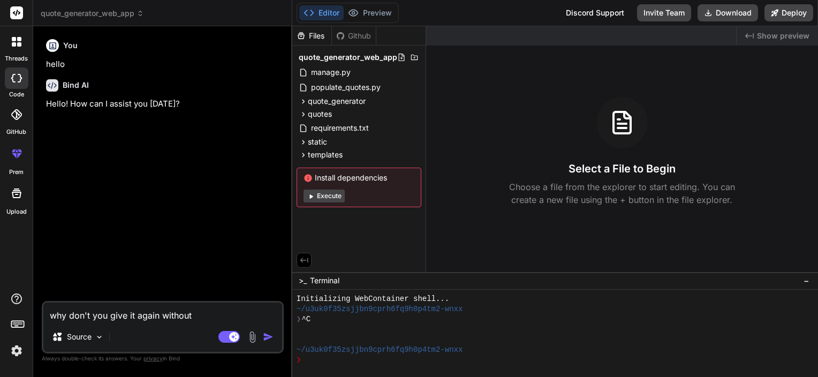
type textarea "x"
type textarea "why don't you give it again without er"
type textarea "x"
type textarea "why don't you give it again without err"
type textarea "x"
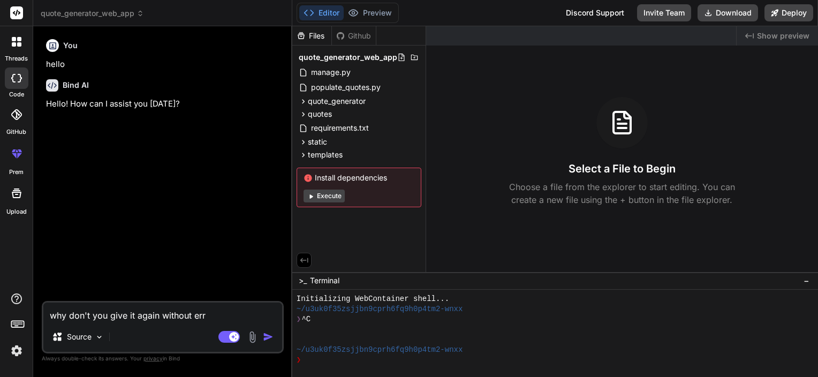
type textarea "why don't you give it again without erro"
type textarea "x"
type textarea "why don't you give it again without error"
type textarea "x"
type textarea "why don't you give it again without errors"
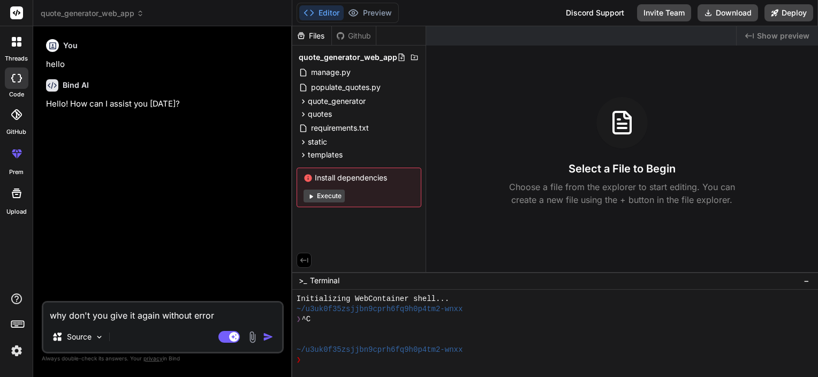
type textarea "x"
type textarea "why don't you give it again without errors"
type textarea "x"
type textarea "why don't you give it again without errors p"
type textarea "x"
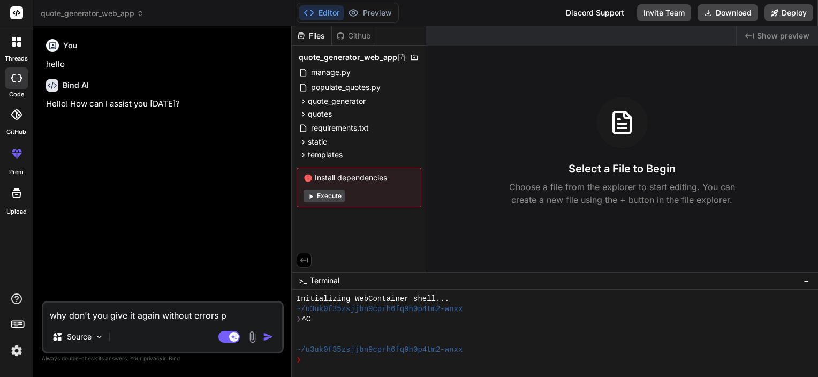
type textarea "why don't you give it again without errors pl"
type textarea "x"
type textarea "why don't you give it again without errors ple"
type textarea "x"
type textarea "why don't you give it again without errors plea"
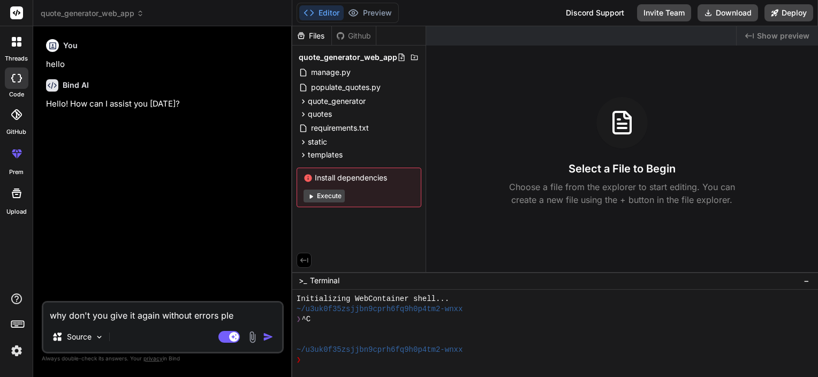
type textarea "x"
type textarea "why don't you give it again without errors pleas"
type textarea "x"
type textarea "why don't you give it again without errors pleasd"
type textarea "x"
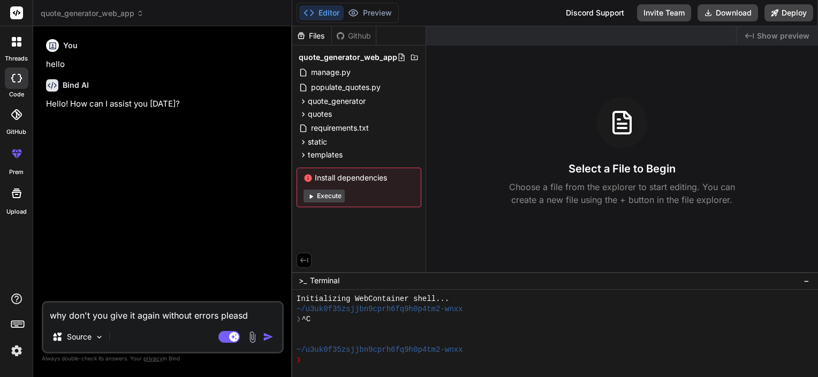
type textarea "why don't you give it again without errors pleasde"
type textarea "x"
type textarea "why don't you give it again without errors pleasd"
type textarea "x"
type textarea "why don't you give it again without errors pleas"
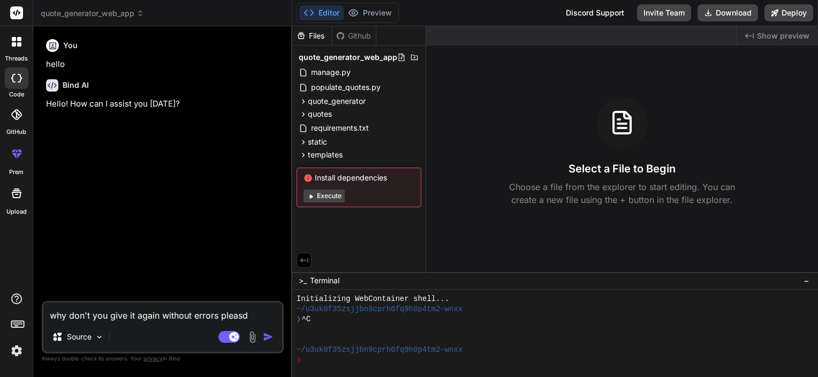
type textarea "x"
type textarea "why don't you give it again without errors please"
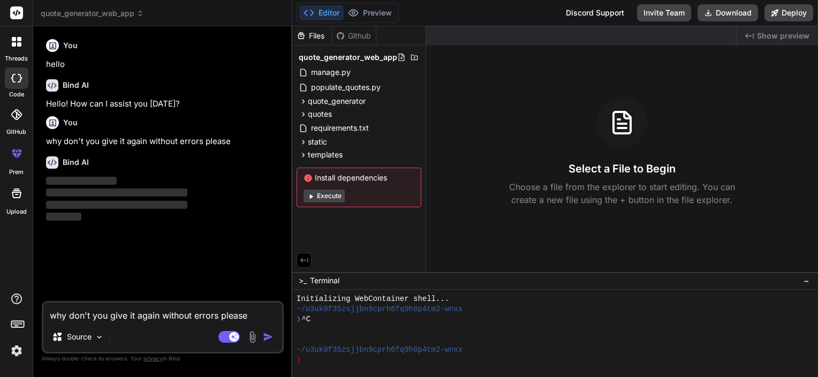
type textarea "x"
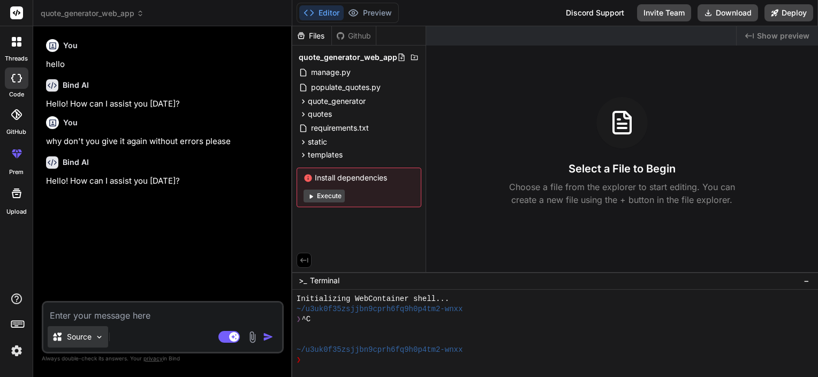
click at [71, 338] on p "Source" at bounding box center [79, 336] width 25 height 11
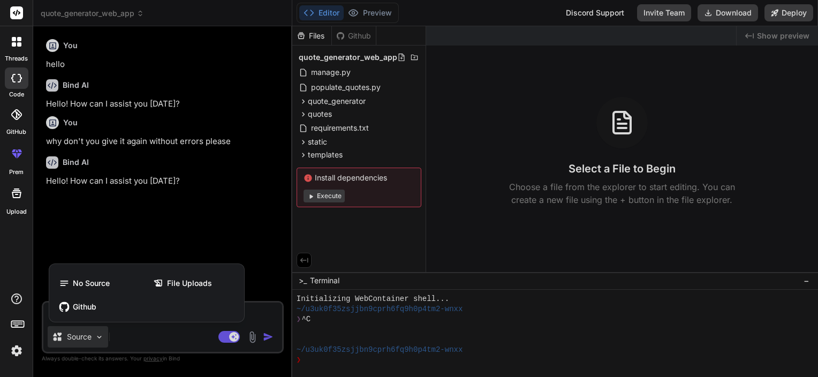
click at [119, 231] on div at bounding box center [409, 188] width 818 height 377
type textarea "x"
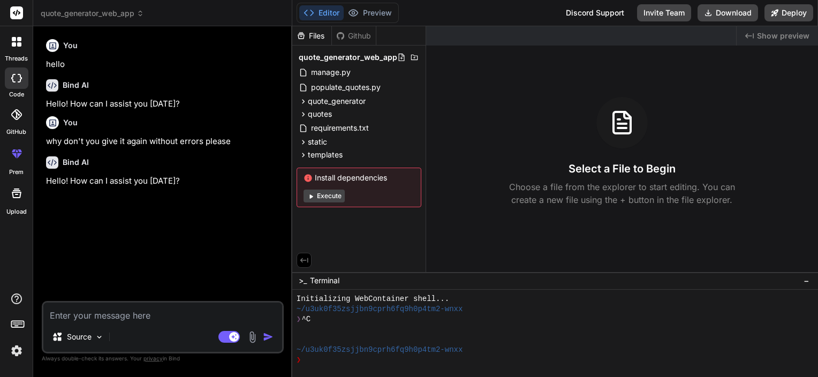
click at [175, 313] on textarea at bounding box center [162, 311] width 239 height 19
paste textarea "I am building a Quote Generator Web App using React (frontend) and Django (back…"
type textarea "I am building a Quote Generator Web App using React (frontend) and Django (back…"
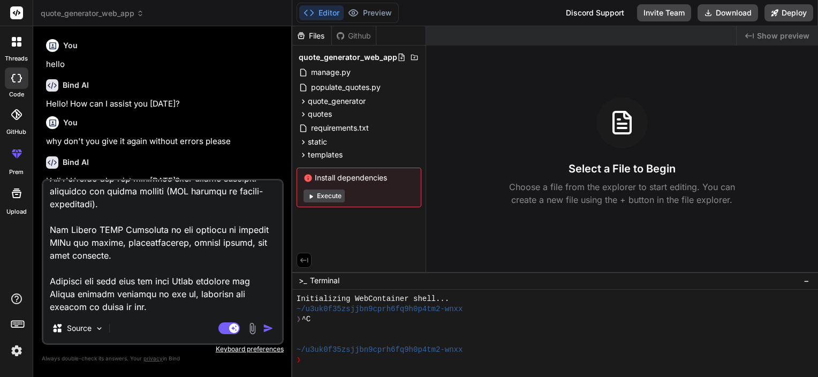
type textarea "x"
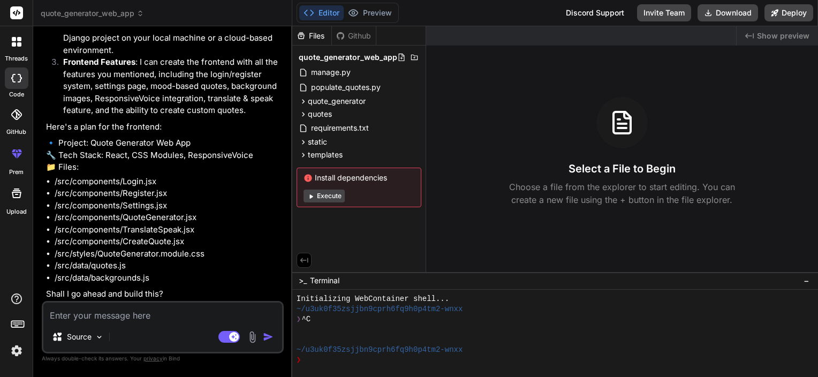
scroll to position [788, 0]
type textarea "x"
click at [146, 311] on textarea at bounding box center [162, 311] width 239 height 19
type textarea "k"
type textarea "x"
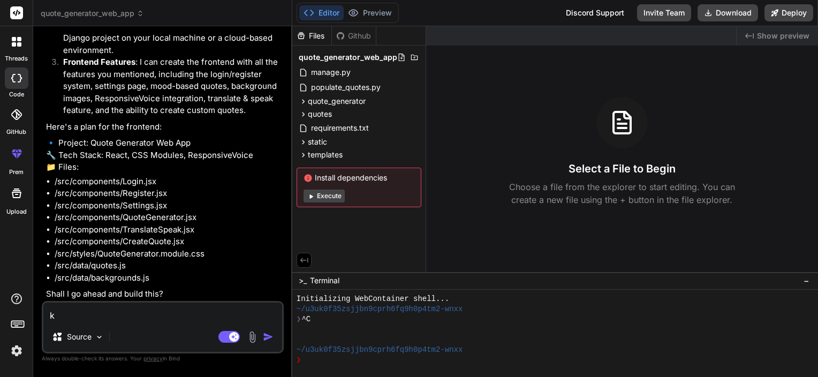
type textarea "kk"
type textarea "x"
type textarea "kk'"
type textarea "x"
type textarea "kk"
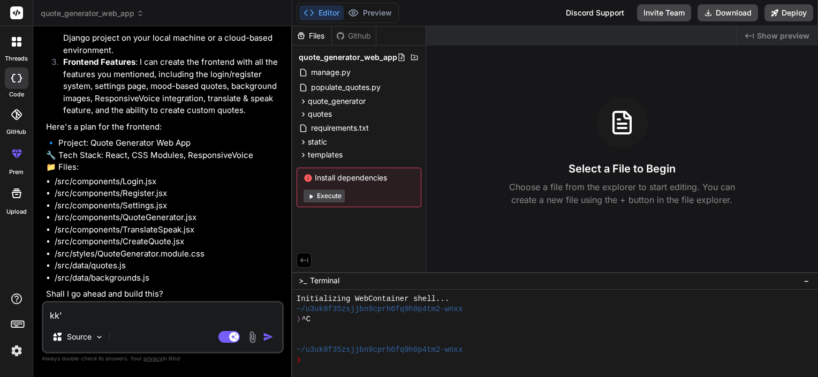
type textarea "x"
type textarea "kk"
type textarea "x"
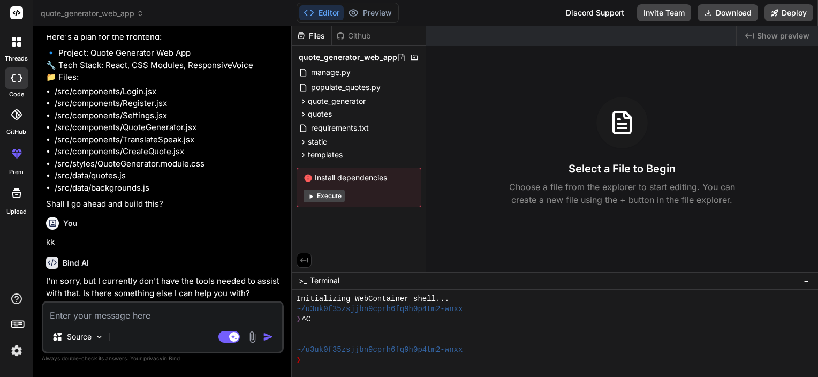
scroll to position [899, 0]
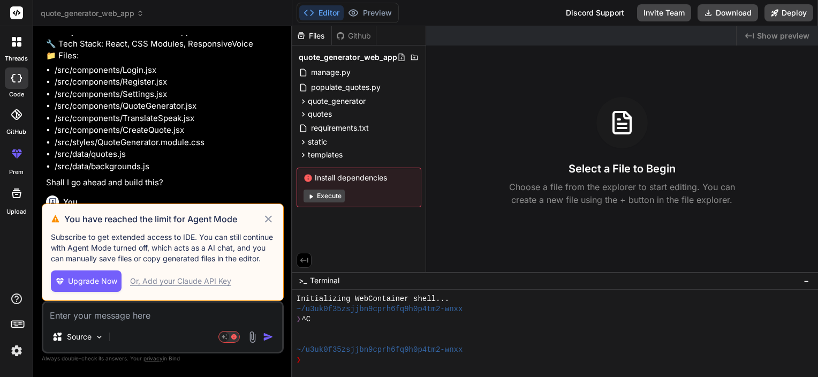
click at [272, 217] on icon at bounding box center [268, 218] width 12 height 13
type textarea "x"
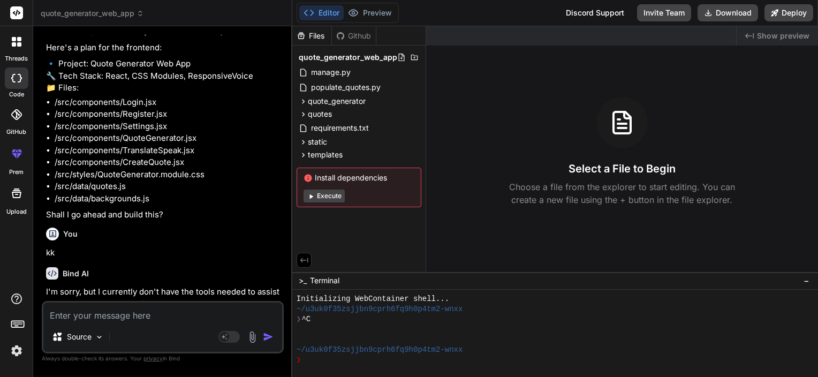
scroll to position [878, 0]
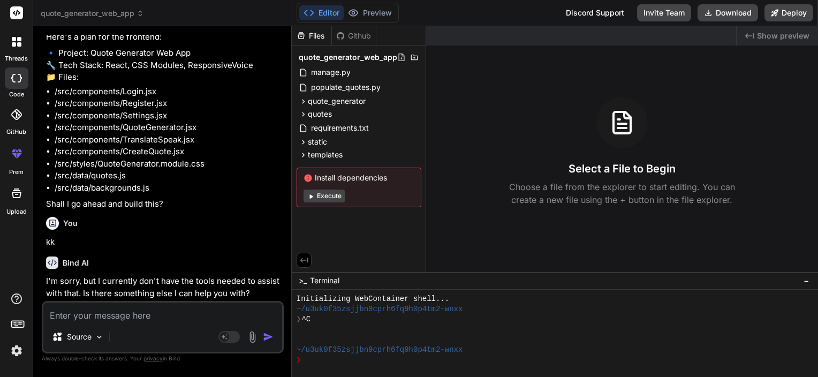
click at [219, 315] on textarea at bounding box center [162, 311] width 239 height 19
click at [195, 311] on textarea at bounding box center [162, 311] width 239 height 19
click at [194, 314] on textarea at bounding box center [162, 311] width 239 height 19
type textarea "p"
type textarea "x"
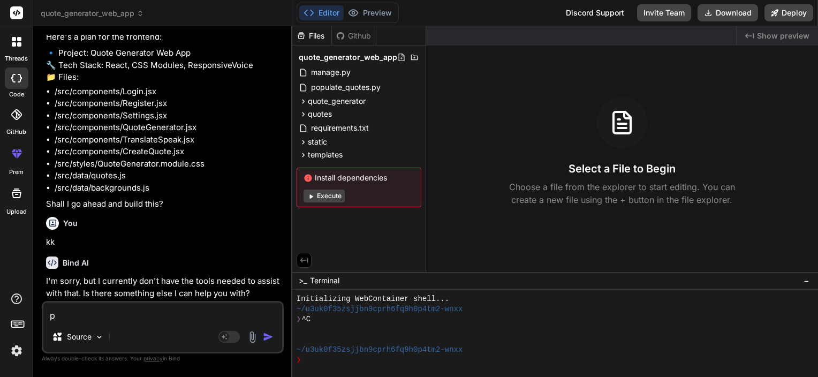
type textarea "pl"
type textarea "x"
type textarea "ple"
type textarea "x"
type textarea "plea"
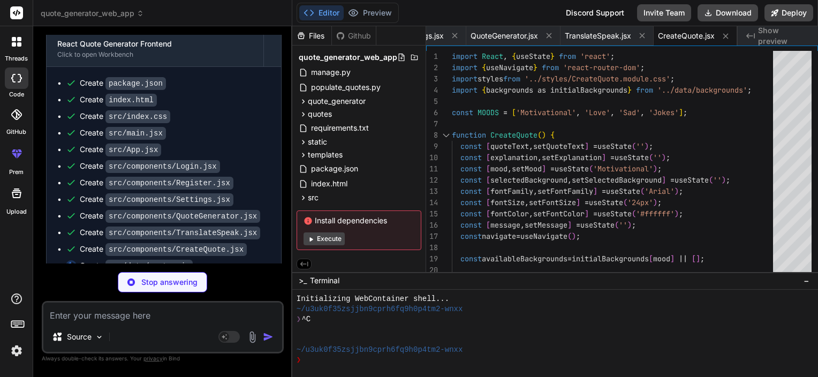
scroll to position [950, 0]
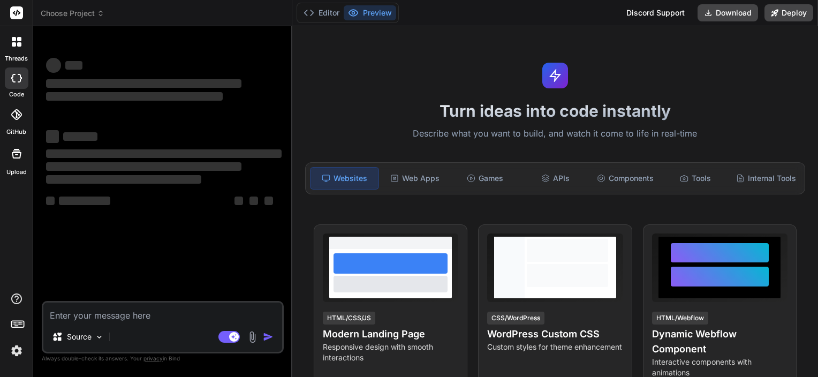
click at [667, 11] on div "Discord Support" at bounding box center [655, 12] width 71 height 17
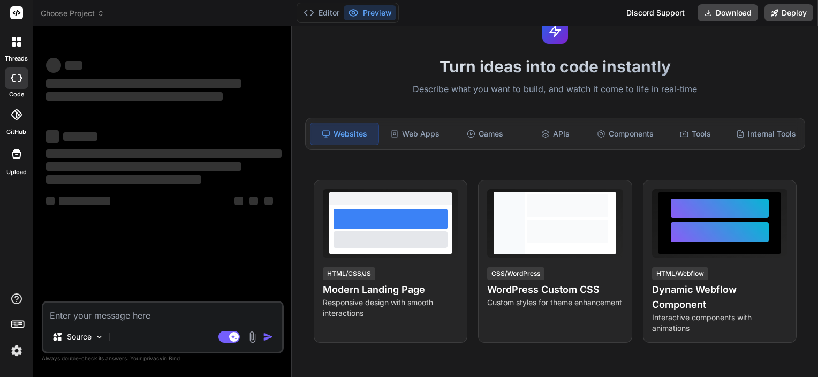
scroll to position [47, 0]
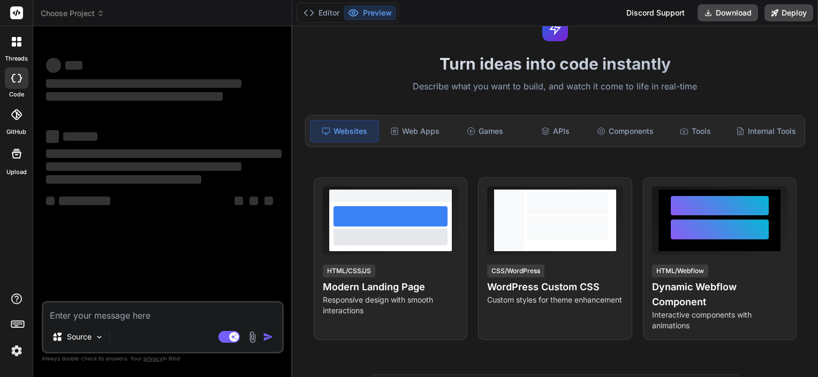
click at [14, 350] on img at bounding box center [16, 350] width 18 height 18
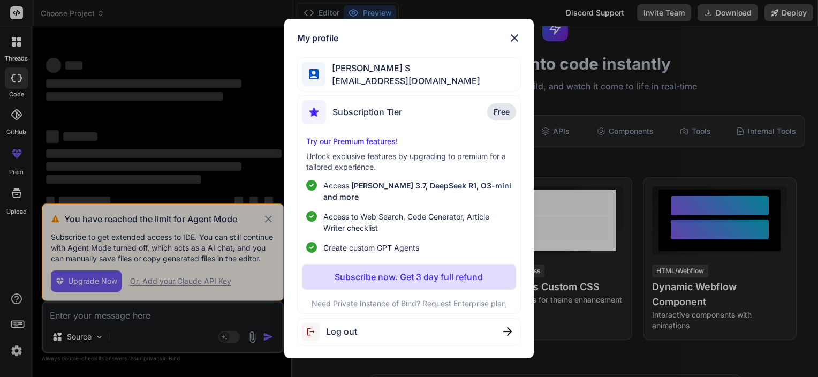
click at [355, 327] on span "Log out" at bounding box center [341, 331] width 31 height 13
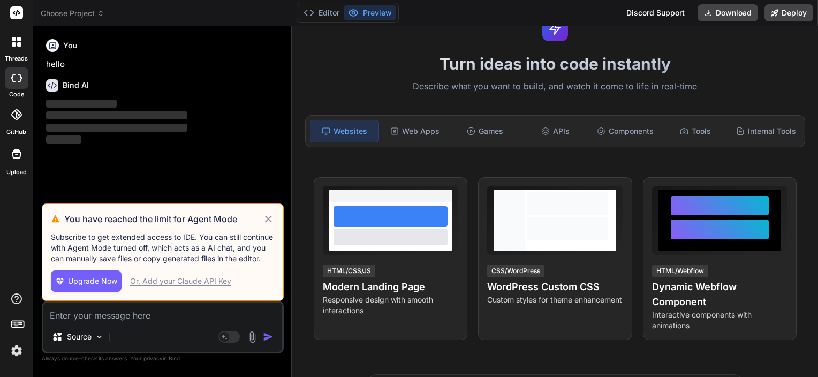
type textarea "x"
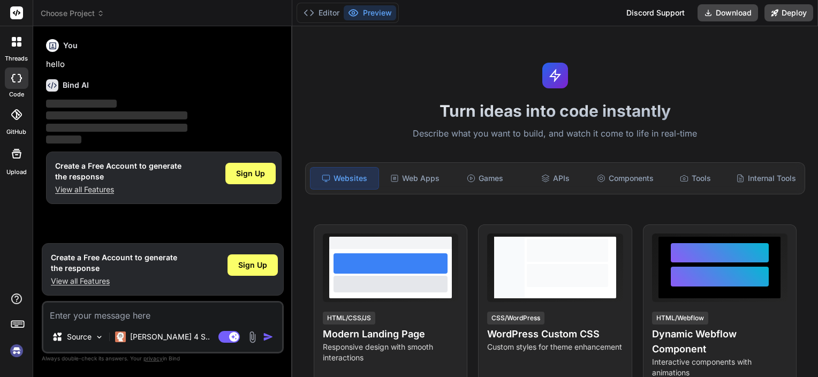
click at [16, 352] on img at bounding box center [16, 350] width 18 height 18
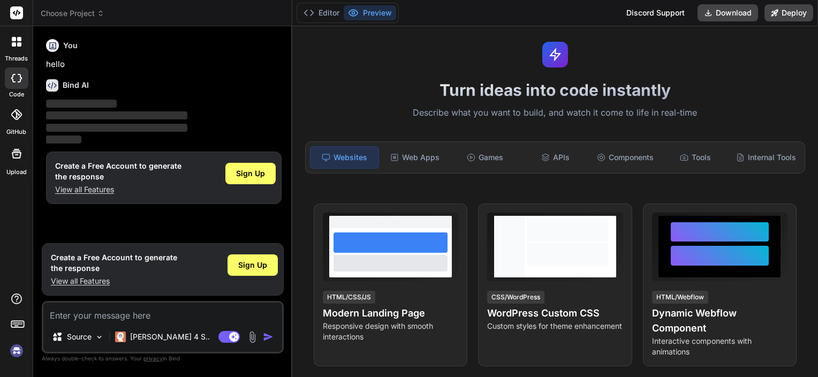
type textarea "x"
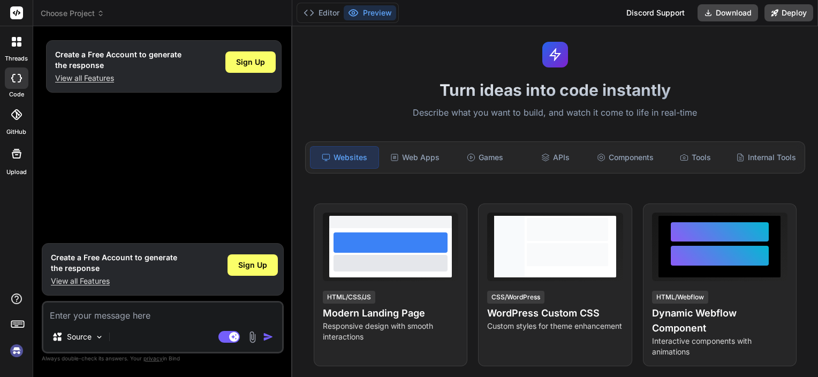
click at [116, 317] on textarea at bounding box center [162, 311] width 239 height 19
paste textarea "I am building a Quote Generator Web App using React (frontend) and Django (back…"
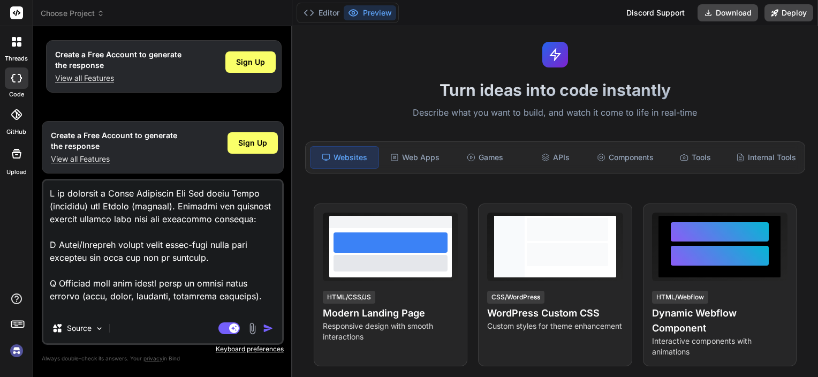
type textarea "I am building a Quote Generator Web App using React (frontend) and Django (back…"
type textarea "x"
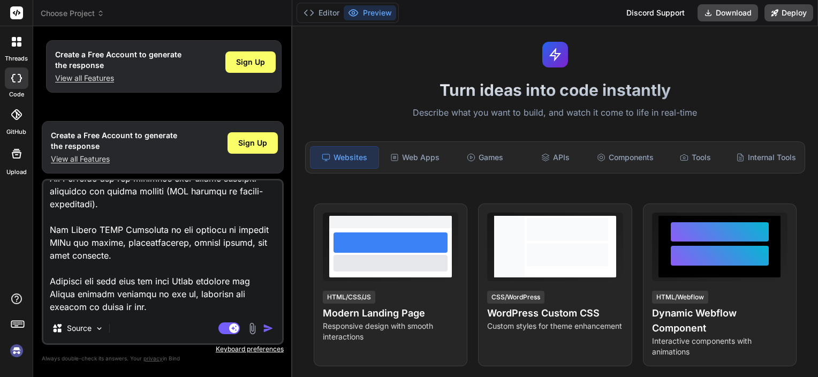
type textarea "I am building a Quote Generator Web App using React (frontend) and Django (back…"
type textarea "x"
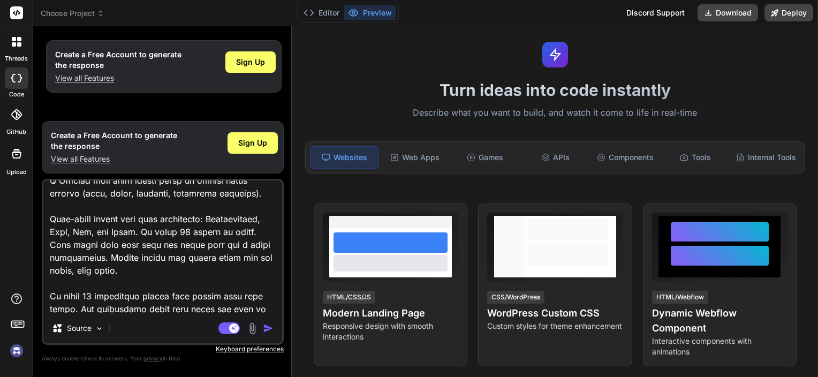
scroll to position [0, 0]
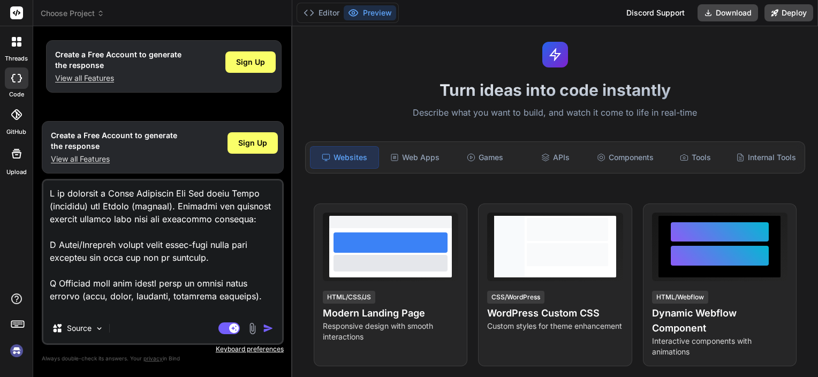
drag, startPoint x: 163, startPoint y: 308, endPoint x: 15, endPoint y: 153, distance: 213.9
click at [15, 153] on div "threads code GitHub Upload Choose Project Created with Pixso. Bind AI Web Searc…" at bounding box center [409, 188] width 818 height 377
type textarea "x"
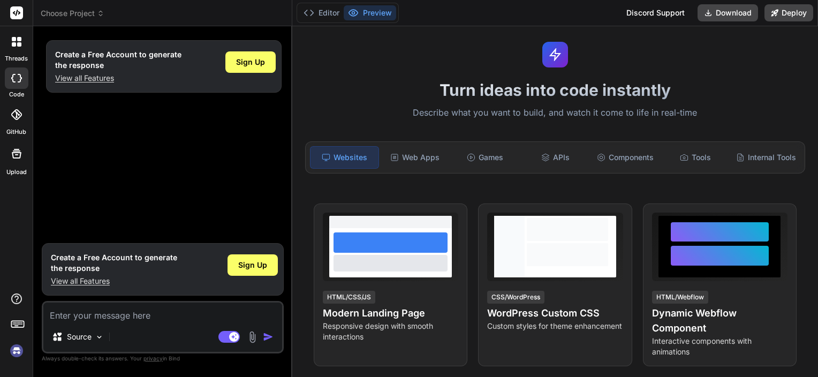
click at [127, 317] on textarea at bounding box center [162, 311] width 239 height 19
paste textarea "I am building a Quote Generator Web App using HTML, CSS, JavaScript (frontend) …"
type textarea "I am building a Quote Generator Web App using HTML, CSS, JavaScript (frontend) …"
type textarea "x"
type textarea "I am building a Quote Generator Web App using HTML, CSS, JavaScript (frontend) …"
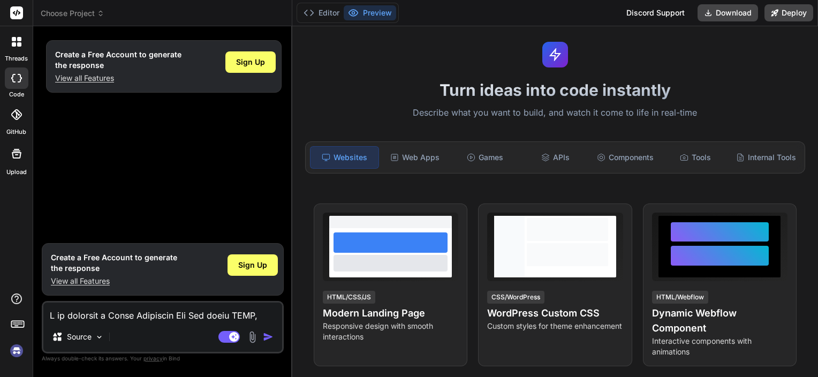
scroll to position [578, 0]
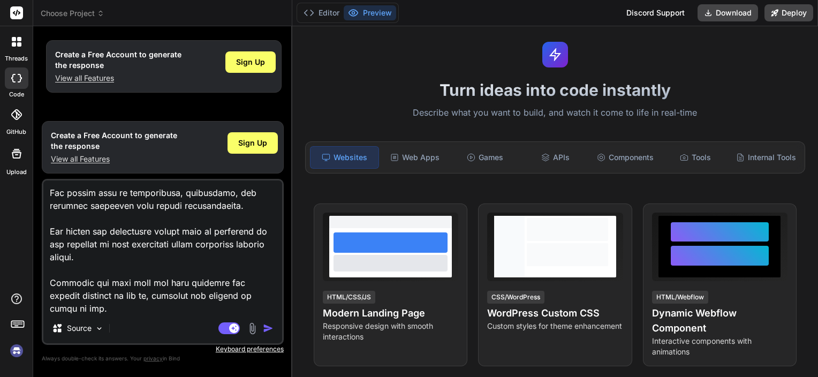
click at [127, 317] on div "Source Agent Mode. When this toggle is activated, AI automatically makes decisi…" at bounding box center [163, 262] width 242 height 166
click at [145, 306] on textarea at bounding box center [162, 246] width 239 height 133
click at [269, 326] on img "button" at bounding box center [268, 328] width 11 height 11
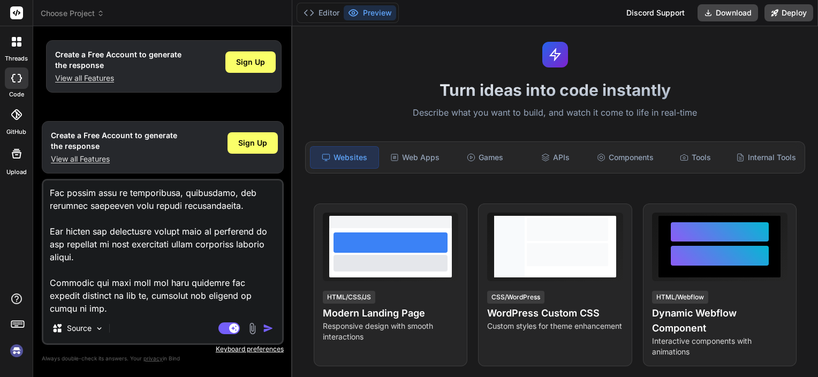
click at [269, 326] on img "button" at bounding box center [268, 328] width 11 height 11
click at [263, 326] on img "button" at bounding box center [268, 328] width 11 height 11
click at [247, 141] on span "Sign Up" at bounding box center [252, 143] width 29 height 11
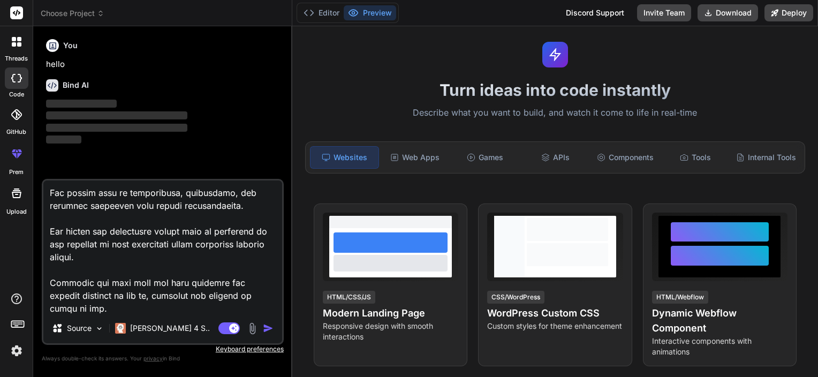
click at [166, 306] on textarea at bounding box center [162, 246] width 239 height 133
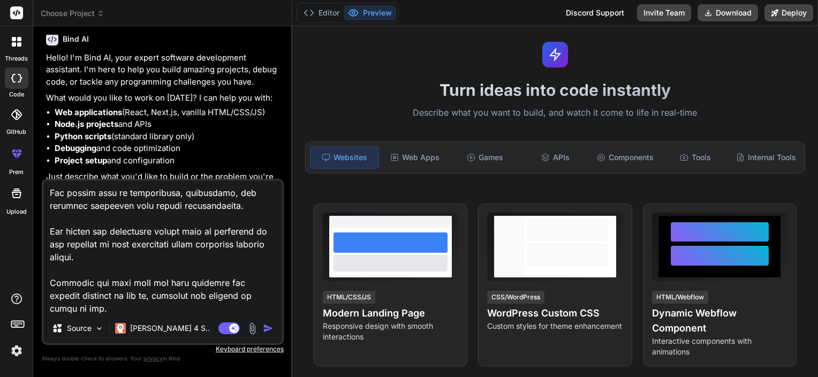
scroll to position [63, 0]
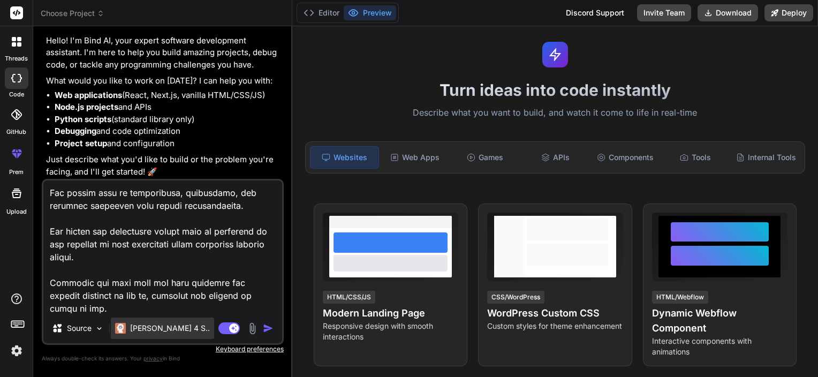
type textarea "x"
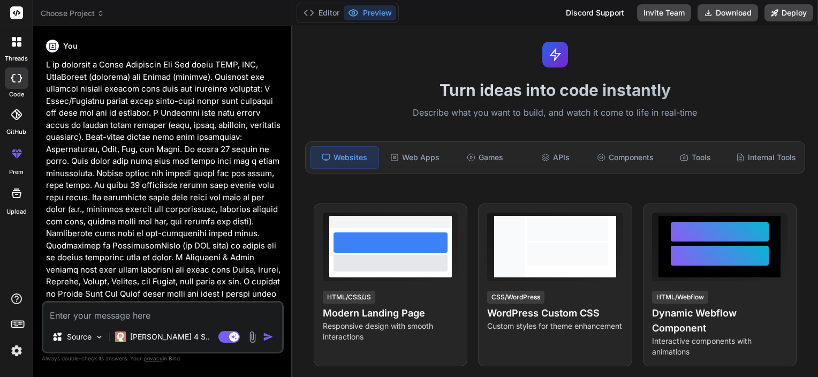
scroll to position [413, 0]
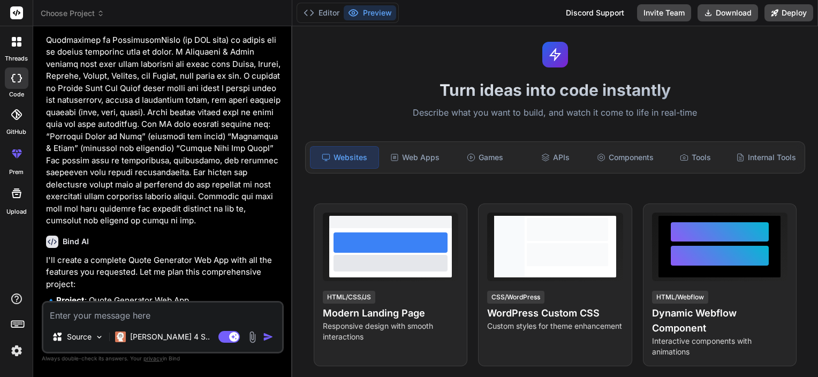
type textarea "x"
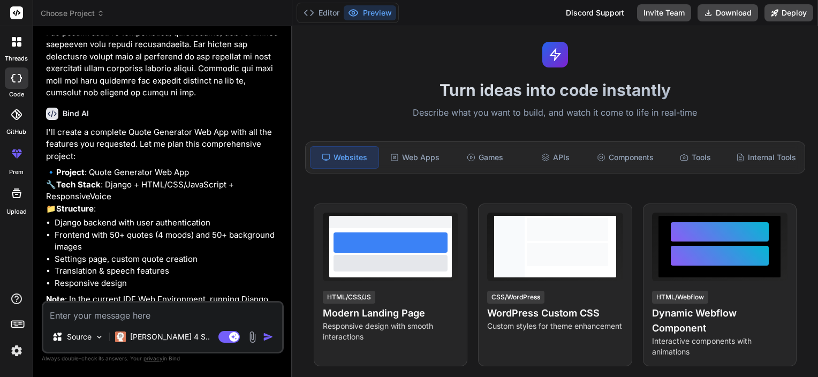
scroll to position [648, 0]
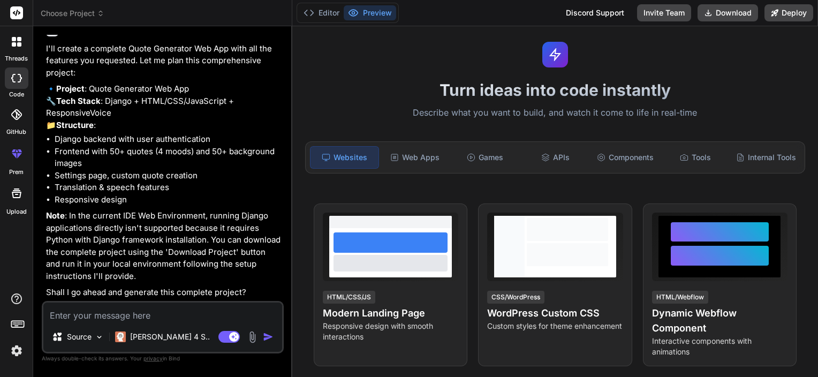
click at [120, 304] on textarea at bounding box center [162, 311] width 239 height 19
type textarea "y"
type textarea "x"
type textarea "ye"
type textarea "x"
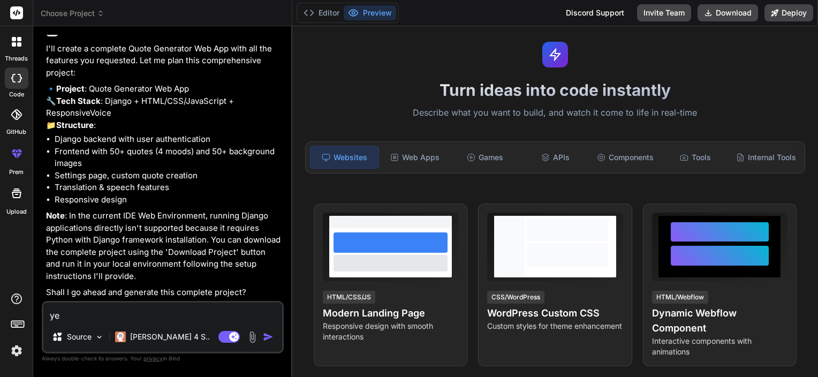
type textarea "yes"
type textarea "x"
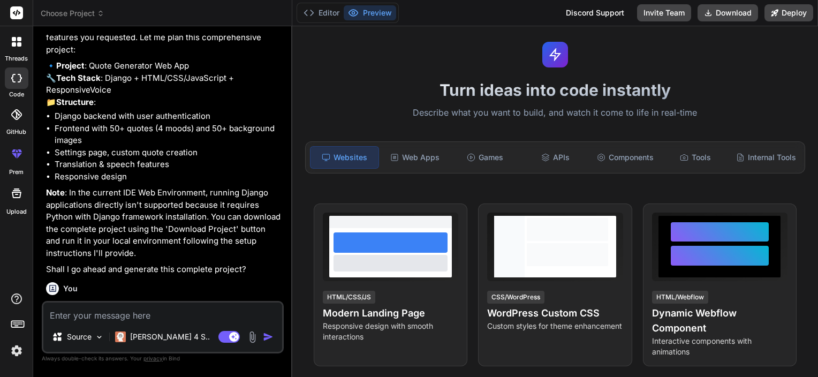
scroll to position [758, 0]
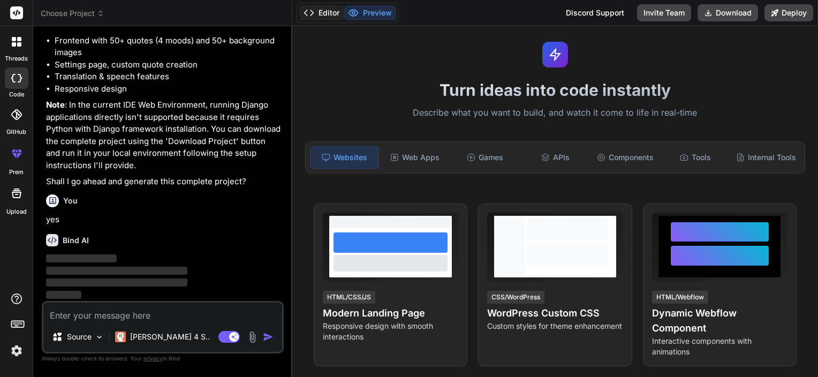
click at [318, 11] on button "Editor" at bounding box center [321, 12] width 44 height 15
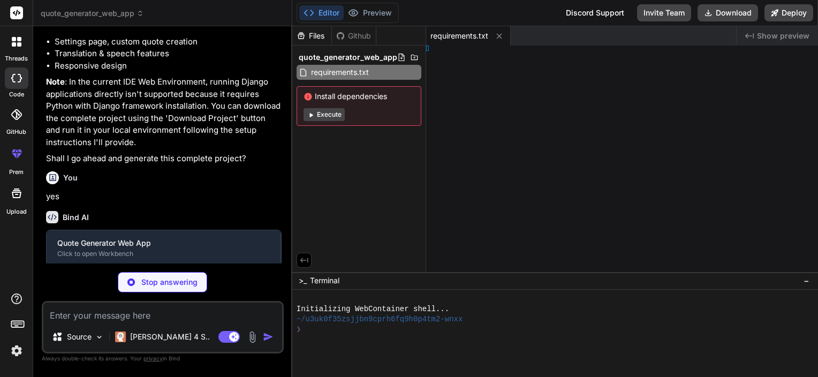
type textarea "x"
type textarea "n()"
type textarea "x"
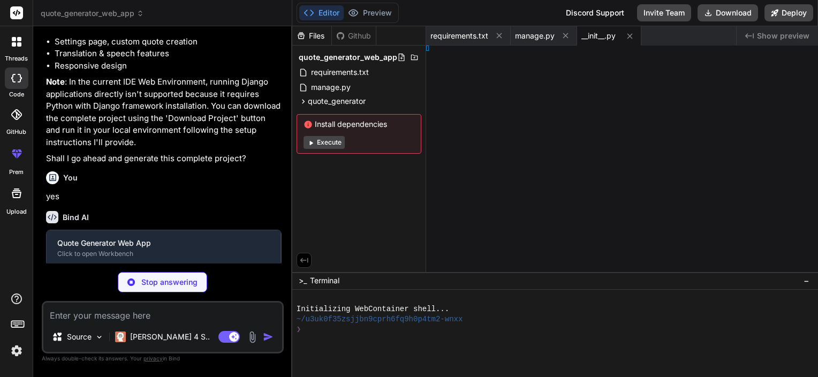
type textarea "x"
type textarea "'/login/'"
type textarea "x"
type textarea "A_ROOT)"
type textarea "x"
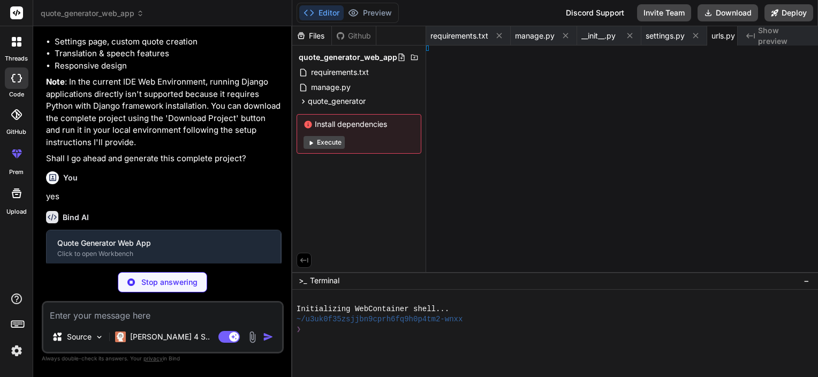
type textarea "x"
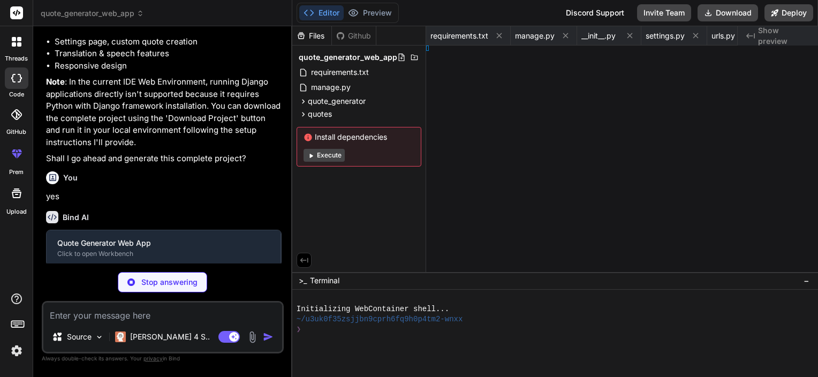
type textarea "x"
type textarea "e',)"
type textarea "x"
type textarea "'quotes'"
type textarea "x"
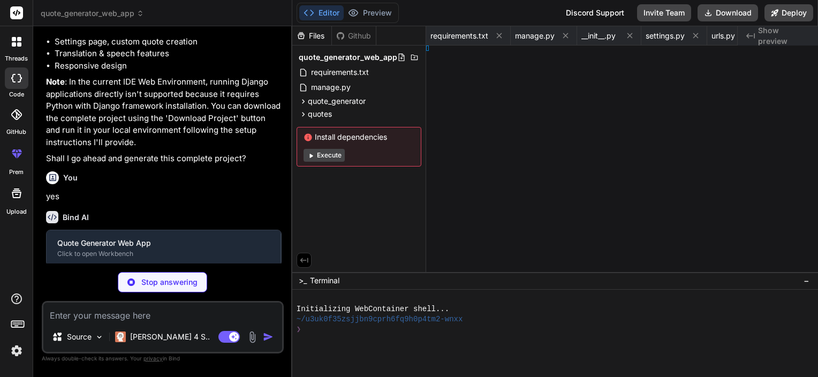
type textarea "x"
type textarea ", ]"
type textarea "x"
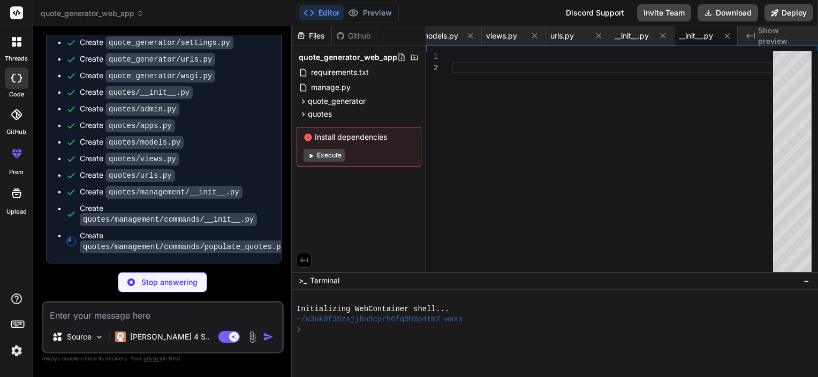
scroll to position [1058, 0]
type textarea "x"
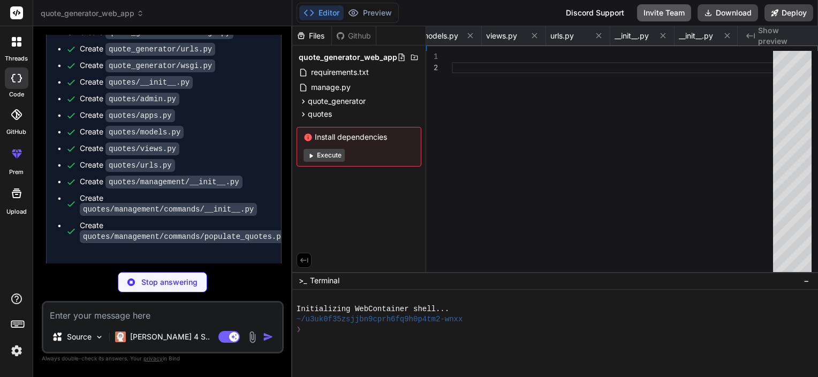
type textarea "x"
type textarea "{% endblock %} </div> {% block extra_js %}{% endblock %} </body> </html>"
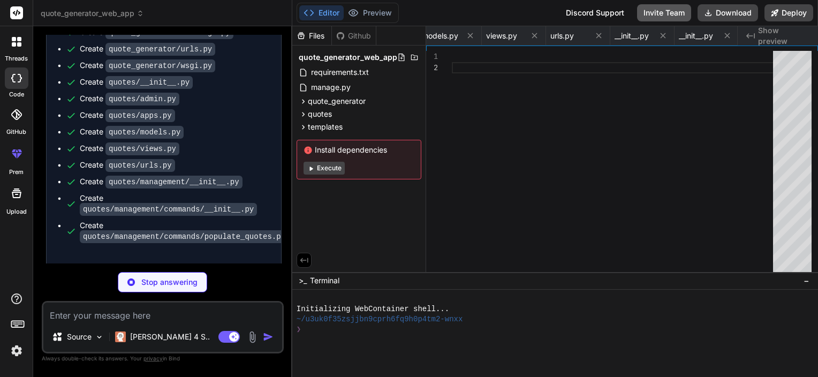
type textarea "x"
type textarea "</div> </div> {% endblock %}"
type textarea "x"
type textarea "a></p> </div> </div> {% endblock %}"
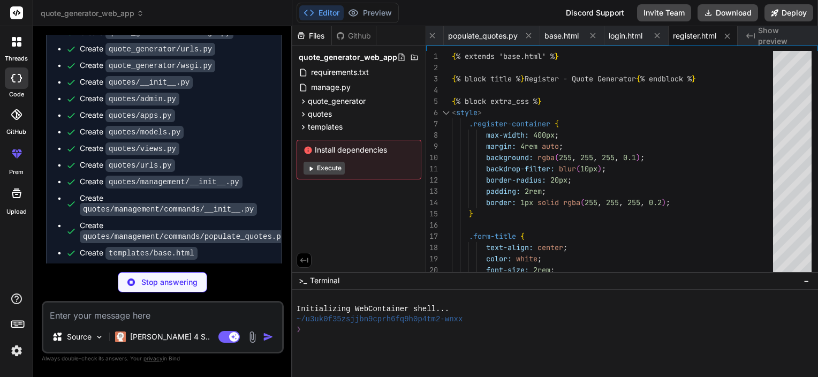
scroll to position [1124, 0]
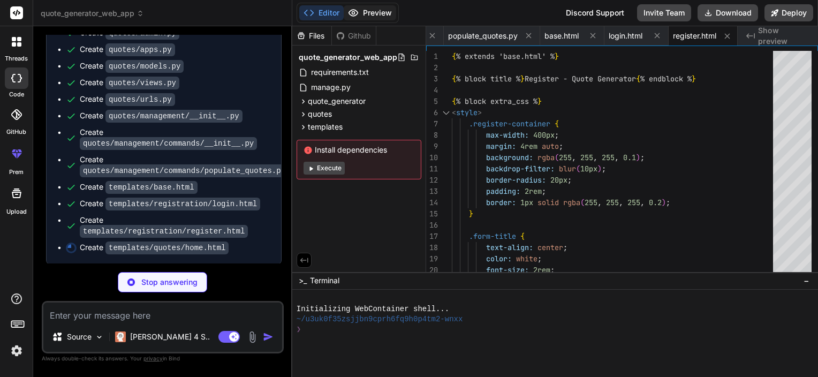
type textarea "x"
type textarea "} } return ''; } </script> {% endblock %}"
type textarea "x"
type textarea "</button> </form> </div> {% endblock %}"
type textarea "x"
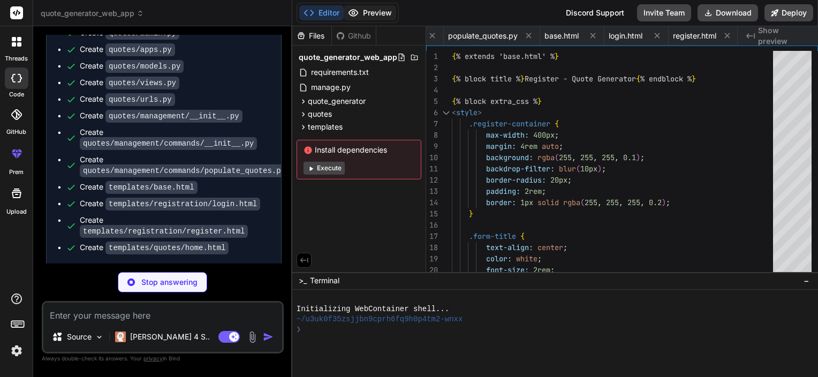
type textarea "- Responsive design for all screen sizes - Cross-browser compatibility - Access…"
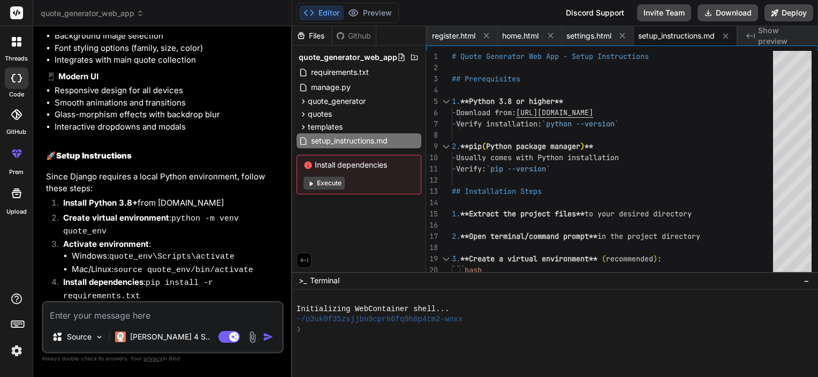
scroll to position [1826, 0]
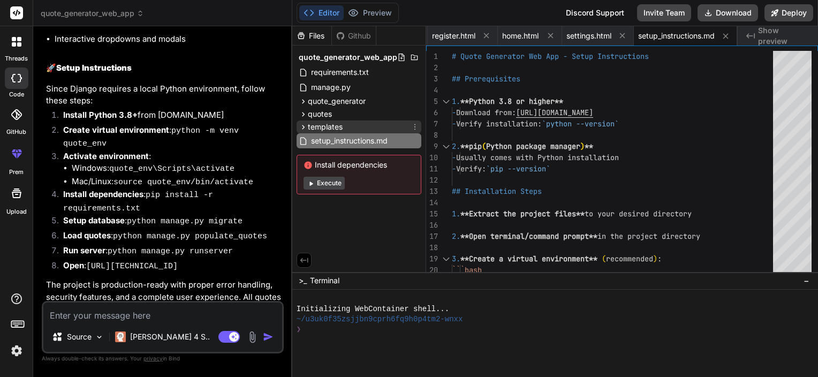
click at [322, 127] on span "templates" at bounding box center [325, 126] width 35 height 11
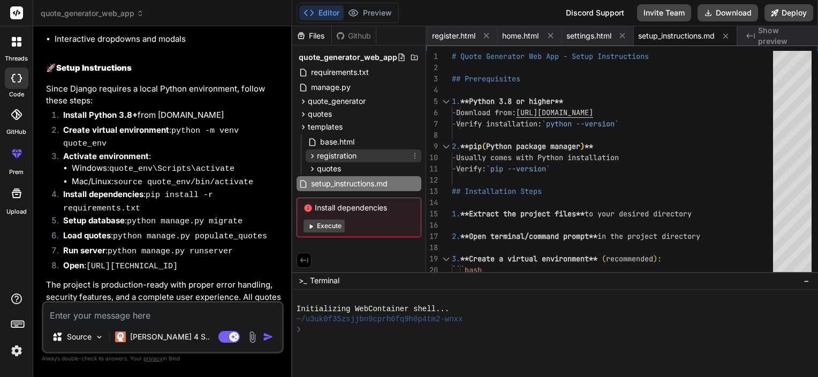
click at [329, 150] on span "registration" at bounding box center [337, 155] width 40 height 11
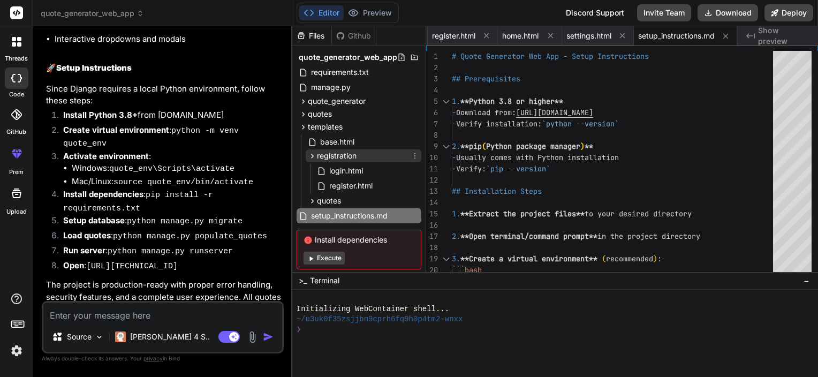
click at [329, 150] on span "registration" at bounding box center [337, 155] width 40 height 11
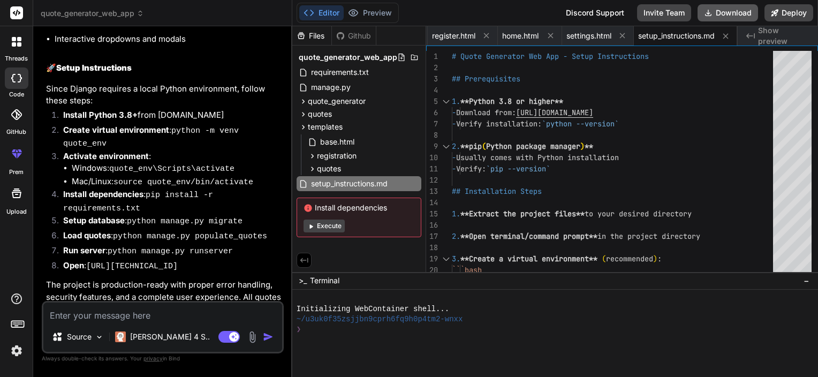
click at [732, 17] on button "Download" at bounding box center [727, 12] width 60 height 17
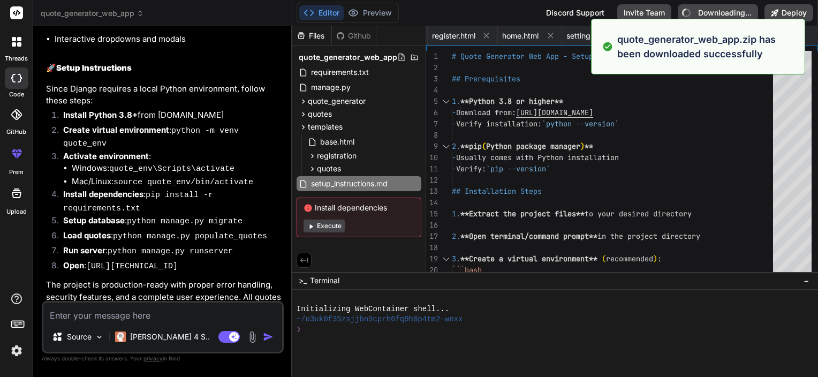
type textarea "x"
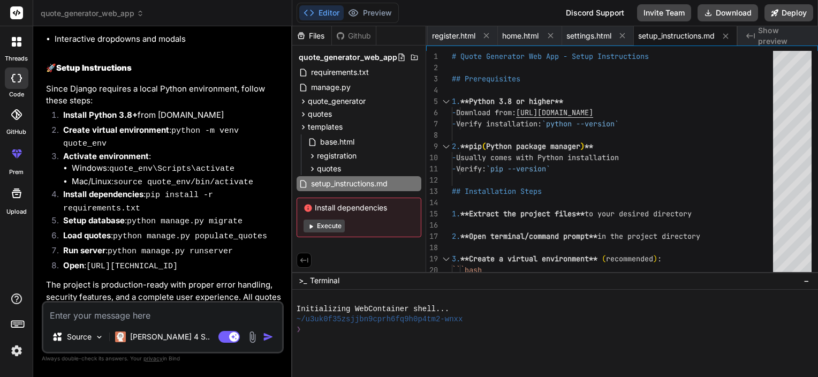
click at [155, 311] on textarea at bounding box center [162, 311] width 239 height 19
type textarea "i"
type textarea "x"
type textarea "i"
type textarea "x"
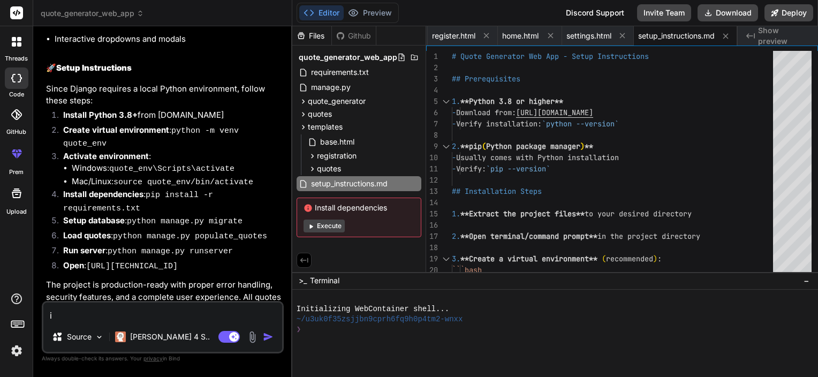
type textarea "i w"
type textarea "x"
type textarea "i wi"
type textarea "x"
type textarea "i wil"
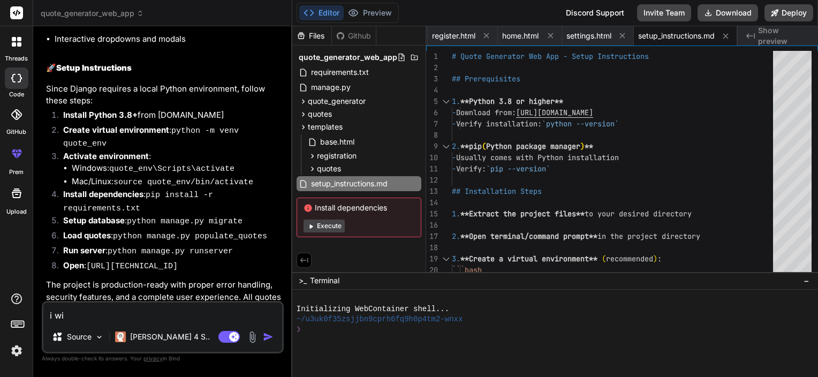
type textarea "x"
type textarea "i will"
type textarea "x"
type textarea "i will"
type textarea "x"
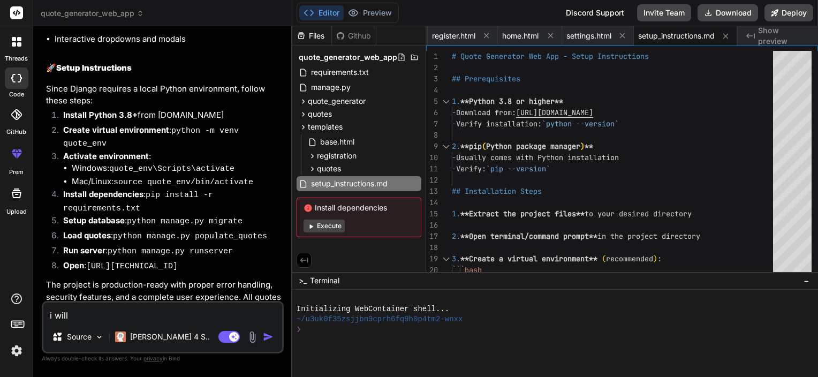
type textarea "i will g"
type textarea "x"
type textarea "i will gi"
type textarea "x"
type textarea "i will giv"
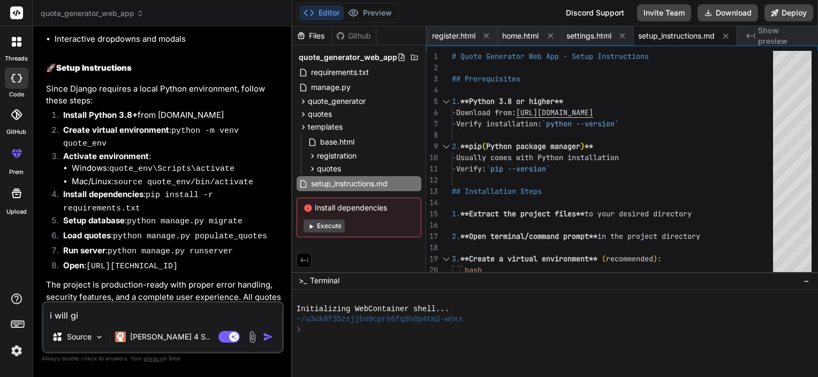
type textarea "x"
type textarea "i will give"
type textarea "x"
type textarea "i will give"
type textarea "x"
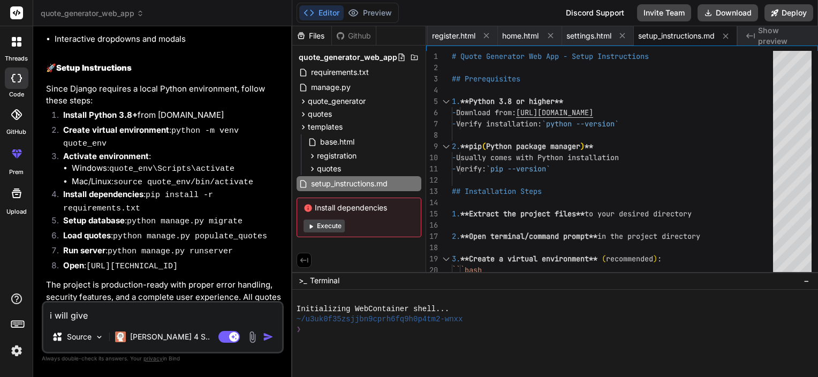
type textarea "i will give y"
type textarea "x"
type textarea "i will give yo"
type textarea "x"
type textarea "i will give you"
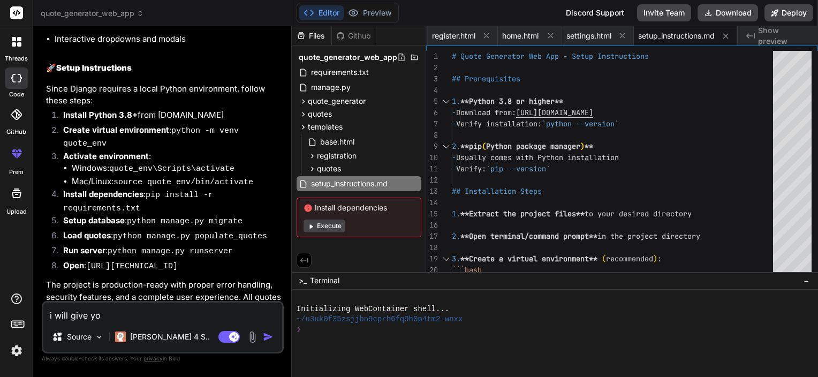
type textarea "x"
type textarea "i will give you"
type textarea "x"
type textarea "i will give you f"
type textarea "x"
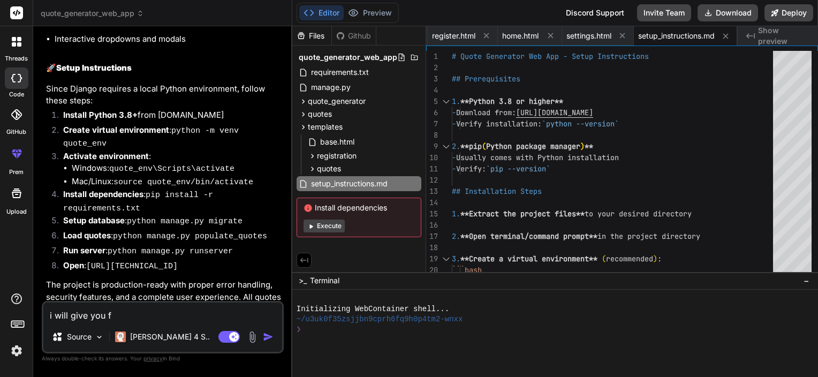
type textarea "i will give you fr"
type textarea "x"
type textarea "i will give you fro"
type textarea "x"
type textarea "i will give you fron"
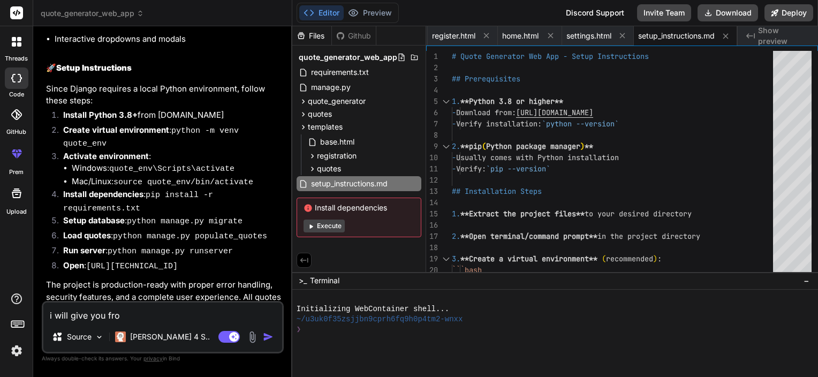
type textarea "x"
type textarea "i will give you front"
type textarea "x"
type textarea "i will give you fronte"
type textarea "x"
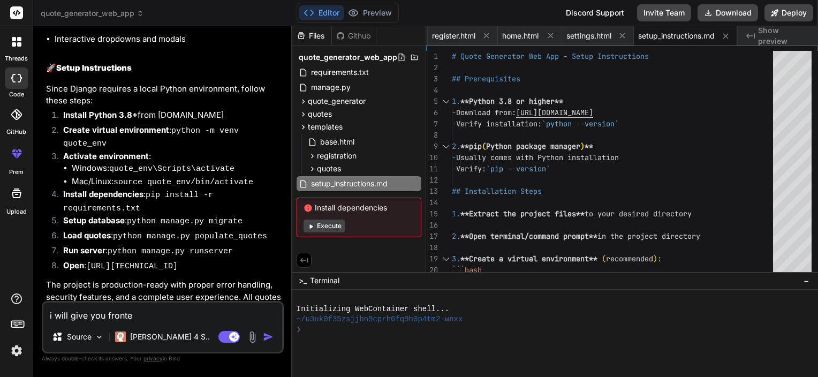
type textarea "i will give you fronten"
type textarea "x"
type textarea "i will give you frontend"
type textarea "x"
type textarea "i will give you frontend"
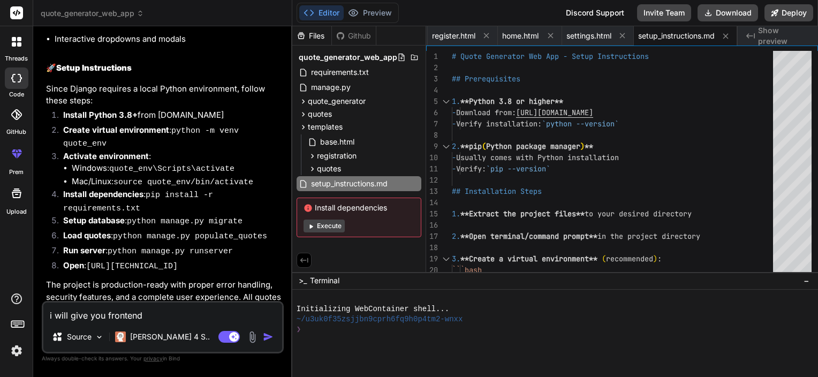
type textarea "x"
type textarea "i will give you frontend f"
type textarea "x"
type textarea "i will give you frontend fi"
type textarea "x"
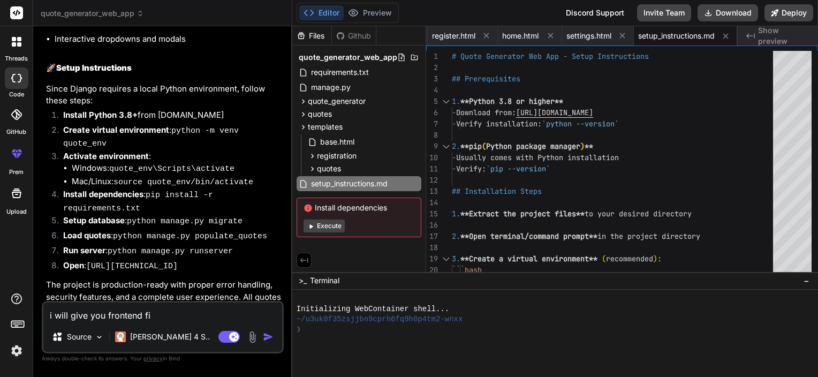
type textarea "i will give you frontend fil"
type textarea "x"
type textarea "i will give you frontend file"
type textarea "x"
type textarea "i will give you frontend files"
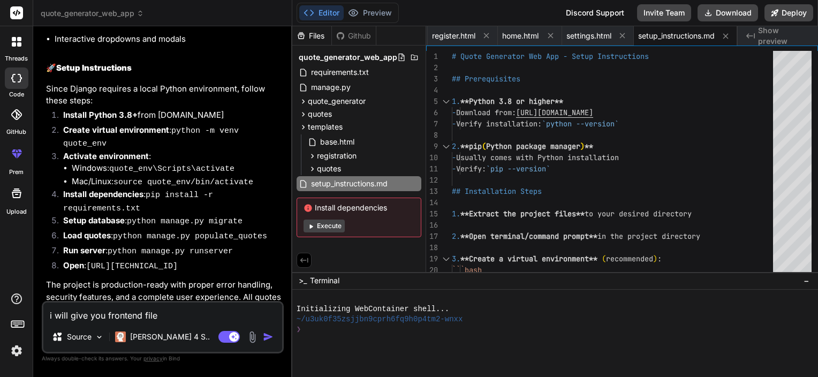
type textarea "x"
type textarea "i will give you frontend files"
type textarea "x"
type textarea "i will give you frontend files w"
type textarea "x"
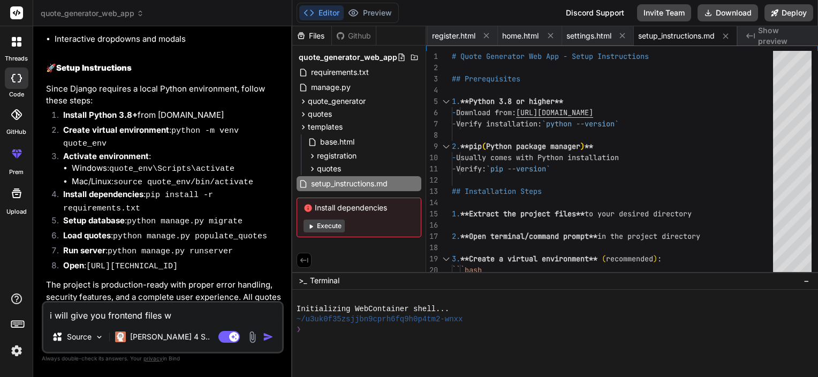
type textarea "i will give you frontend files wi"
type textarea "x"
type textarea "i will give you frontend files wil"
type textarea "x"
type textarea "i will give you frontend files will"
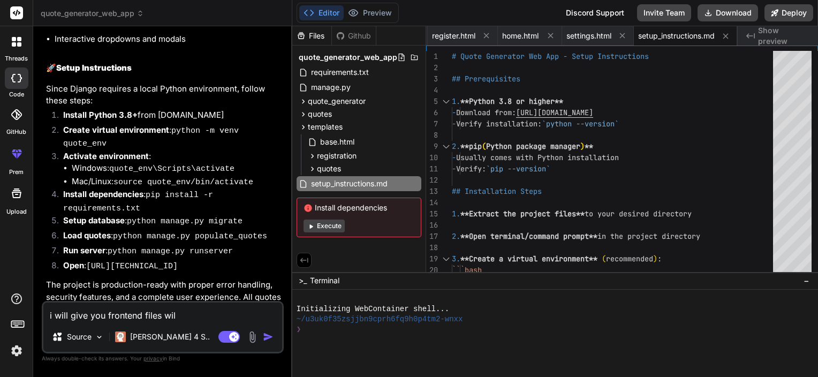
type textarea "x"
type textarea "i will give you frontend files will"
type textarea "x"
type textarea "i will give you frontend files will y"
type textarea "x"
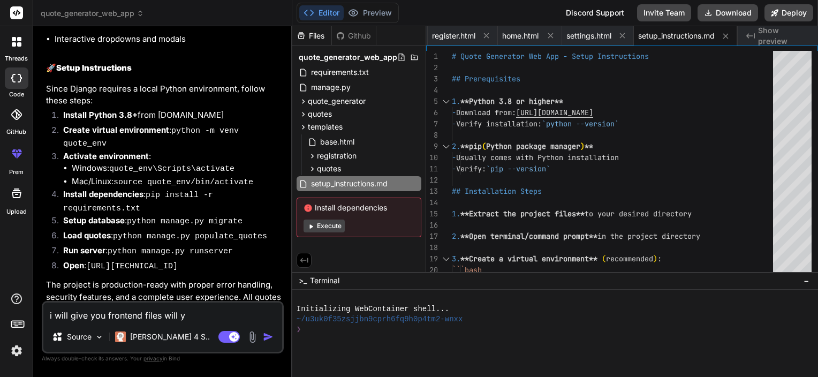
type textarea "i will give you frontend files will yo"
type textarea "x"
type textarea "i will give you frontend files will you"
type textarea "x"
type textarea "i will give you frontend files will you"
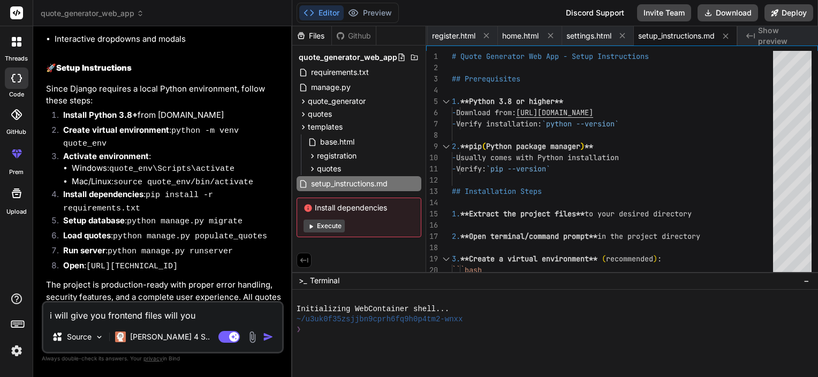
type textarea "x"
type textarea "i will give you frontend files will you g"
type textarea "x"
type textarea "i will give you frontend files will you gi"
type textarea "x"
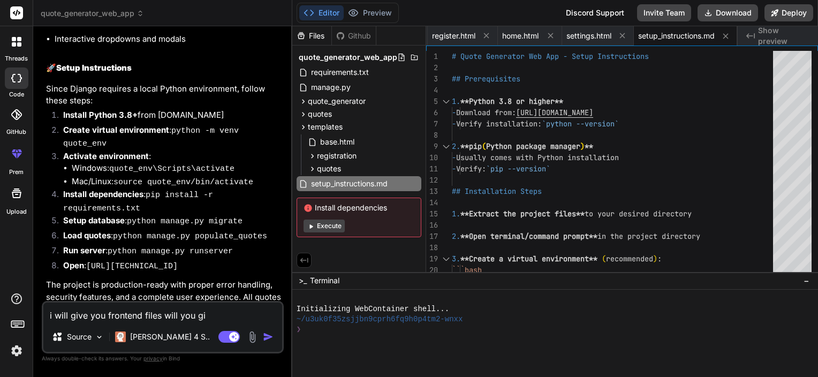
type textarea "i will give you frontend files will you giv"
type textarea "x"
type textarea "i will give you frontend files will you give"
type textarea "x"
type textarea "i will give you frontend files will you give"
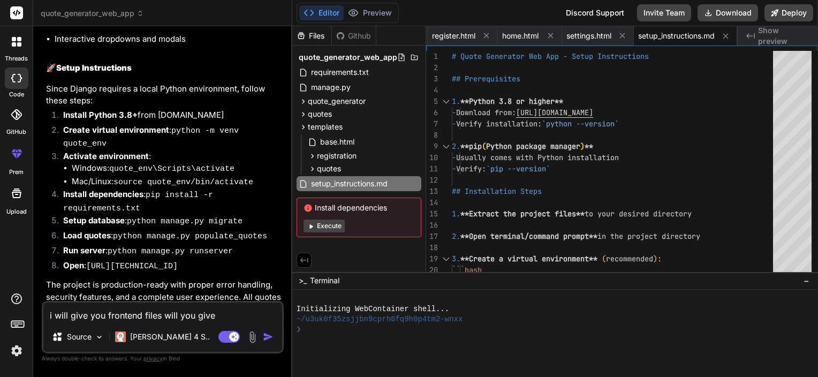
type textarea "x"
type textarea "i will give you frontend files will you give b"
type textarea "x"
type textarea "i will give you frontend files will you give ba"
type textarea "x"
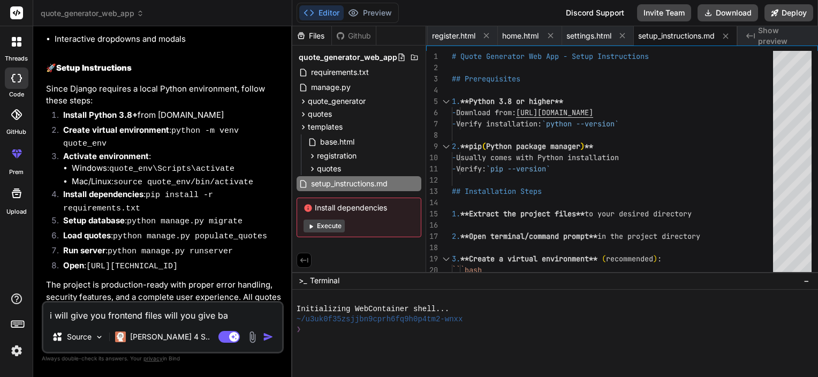
type textarea "i will give you frontend files will you give bac"
type textarea "x"
type textarea "i will give you frontend files will you give back"
type textarea "x"
type textarea "i will give you frontend files will you give backe"
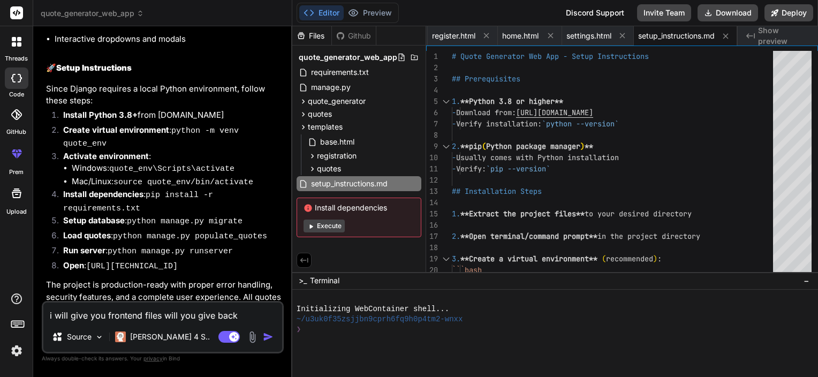
type textarea "x"
type textarea "i will give you frontend files will you give backen"
type textarea "x"
type textarea "i will give you frontend files will you give backend"
type textarea "x"
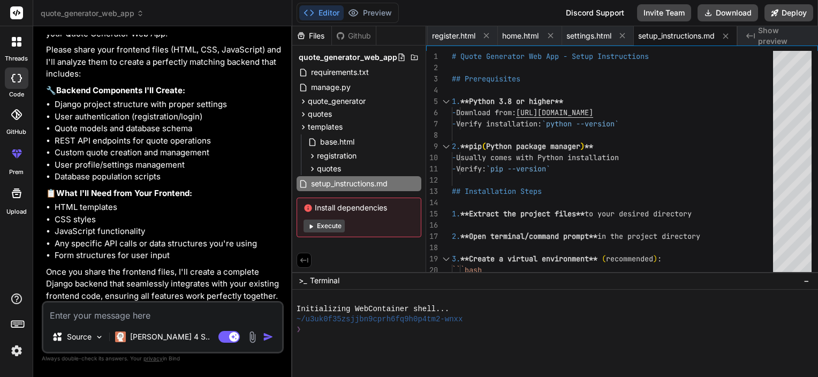
scroll to position [2194, 0]
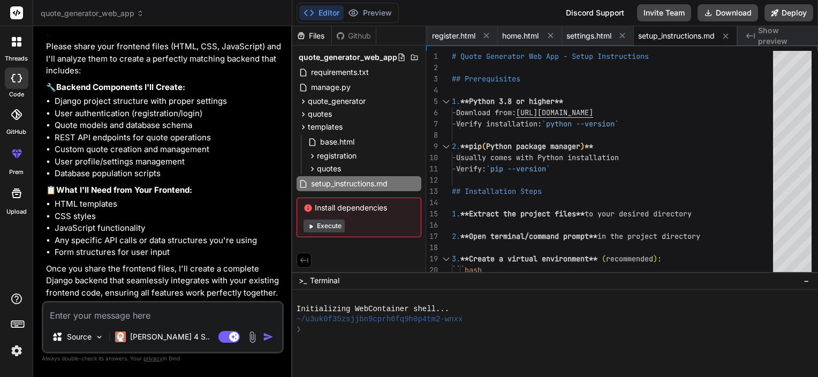
type textarea "x"
click at [367, 12] on button "Preview" at bounding box center [370, 12] width 52 height 15
click at [110, 323] on div "Source Claude 4 S.. Agent Mode. When this toggle is activated, AI automatically…" at bounding box center [163, 327] width 242 height 52
click at [105, 311] on textarea at bounding box center [162, 311] width 239 height 19
type textarea "i"
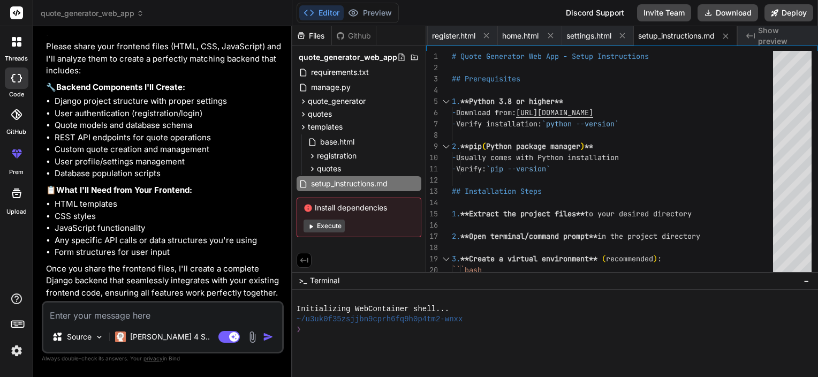
type textarea "x"
type textarea "in"
type textarea "x"
type textarea "in"
type textarea "x"
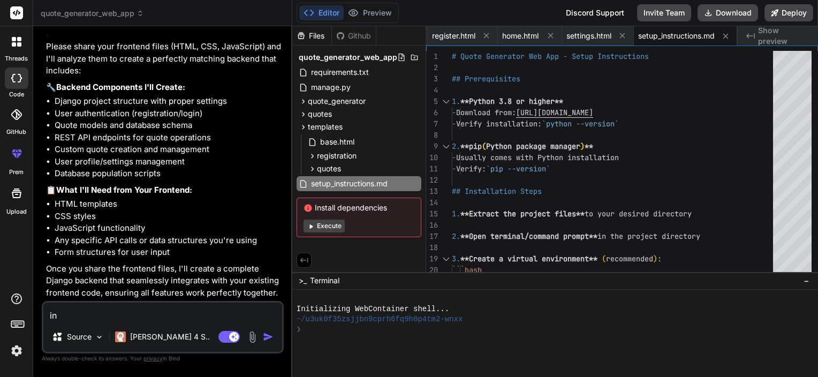
type textarea "in b"
type textarea "x"
type textarea "in be"
type textarea "x"
type textarea "in bef"
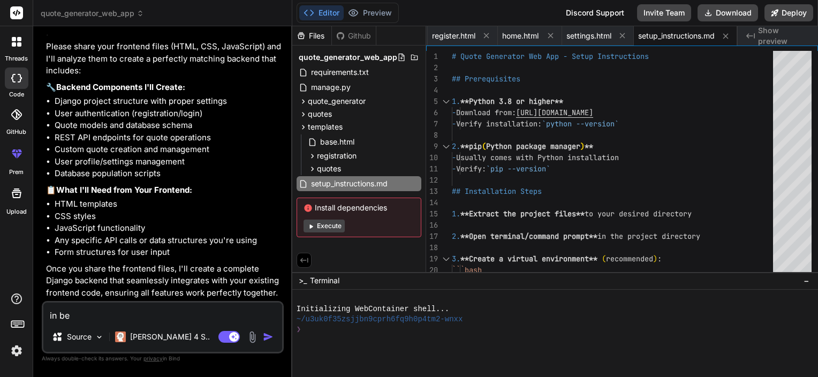
type textarea "x"
type textarea "in befo"
type textarea "x"
type textarea "in befor"
type textarea "x"
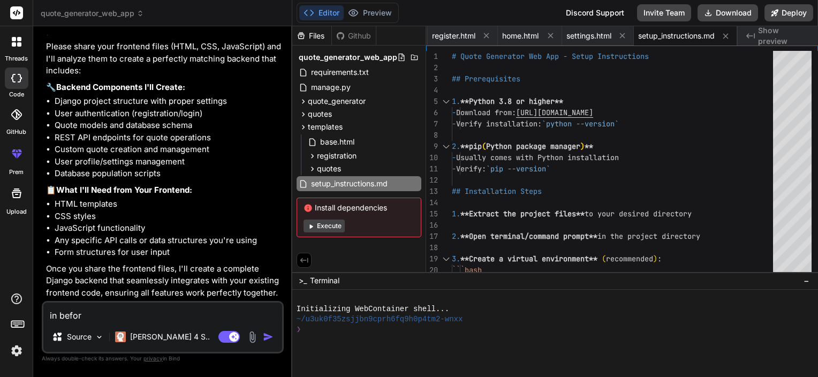
type textarea "in befor"
type textarea "x"
type textarea "in befor"
type textarea "x"
type textarea "in before"
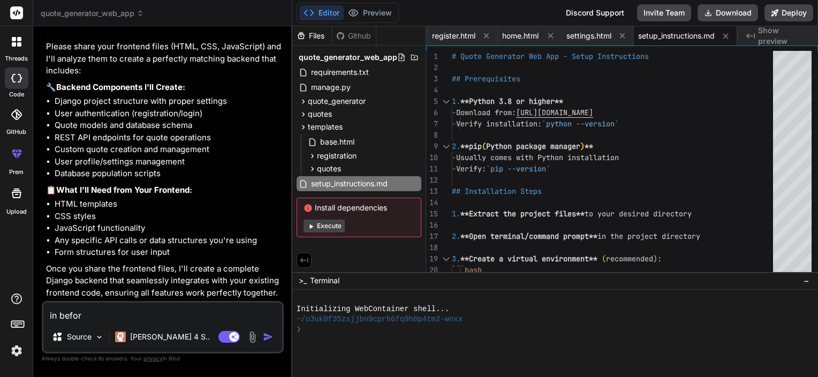
type textarea "x"
type textarea "in before"
type textarea "x"
type textarea "in before p"
type textarea "x"
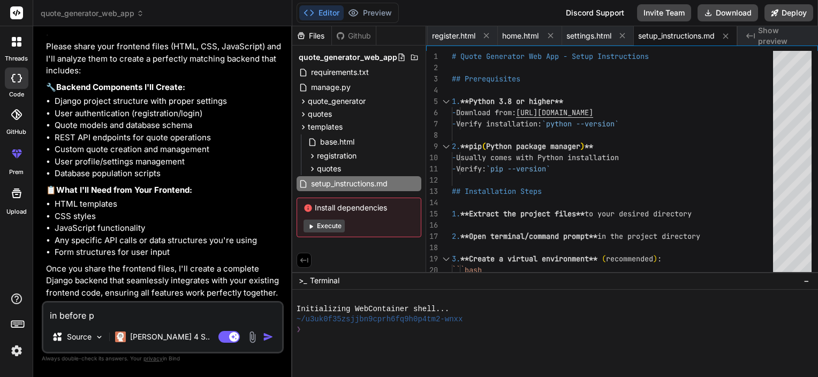
type textarea "in before pr"
type textarea "x"
type textarea "in before pro"
type textarea "x"
type textarea "in before proj"
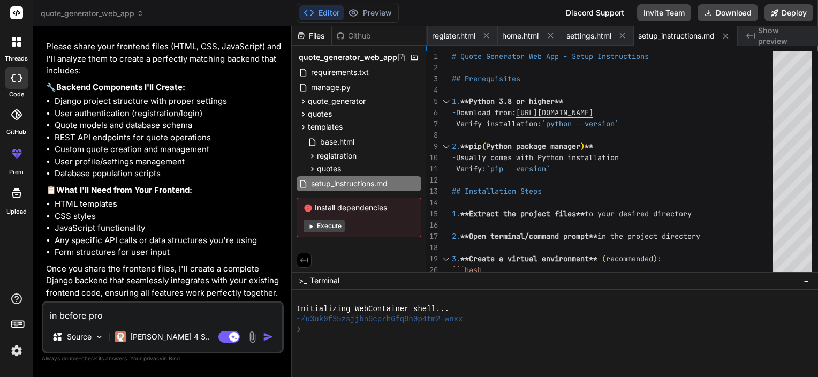
type textarea "x"
type textarea "in before proje"
type textarea "x"
type textarea "in before projec"
type textarea "x"
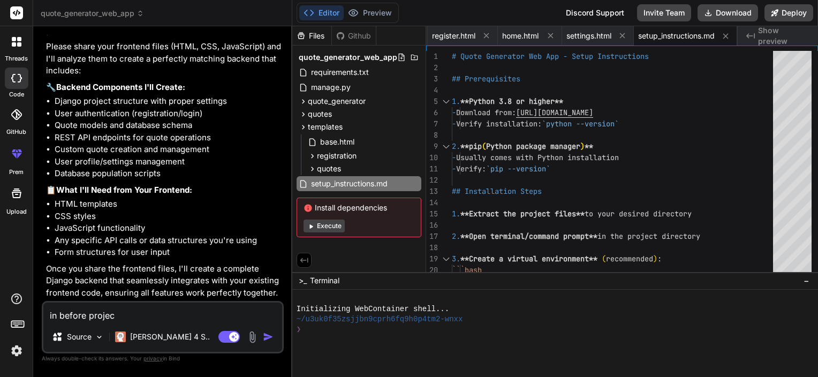
type textarea "in before project"
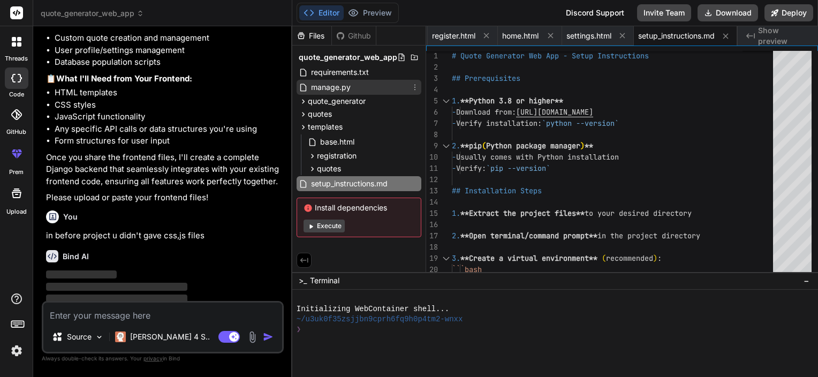
click at [334, 82] on span "manage.py" at bounding box center [331, 87] width 42 height 13
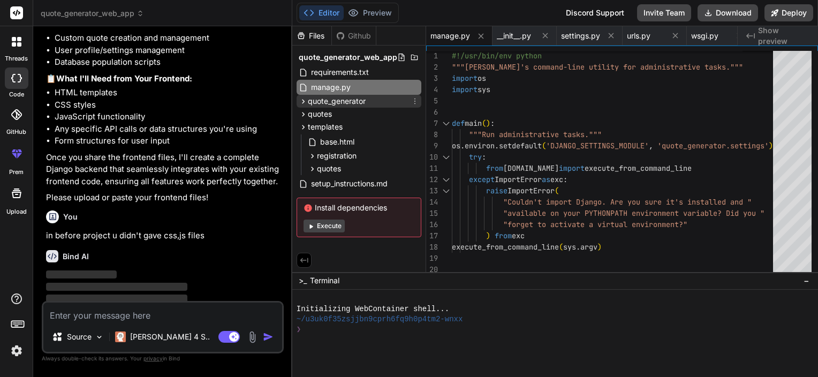
click at [333, 100] on span "quote_generator" at bounding box center [337, 101] width 58 height 11
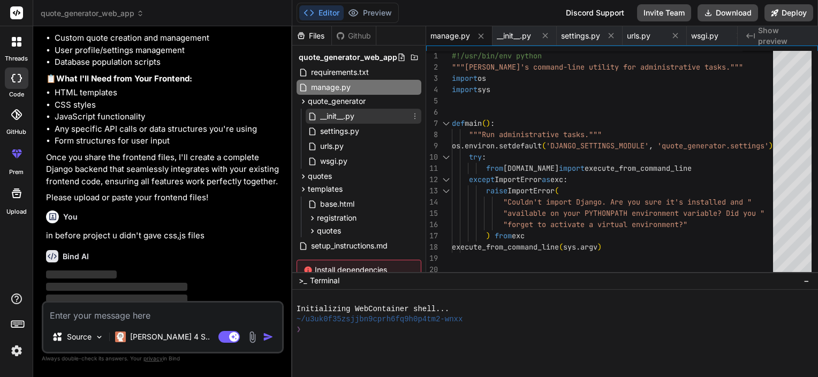
scroll to position [53, 0]
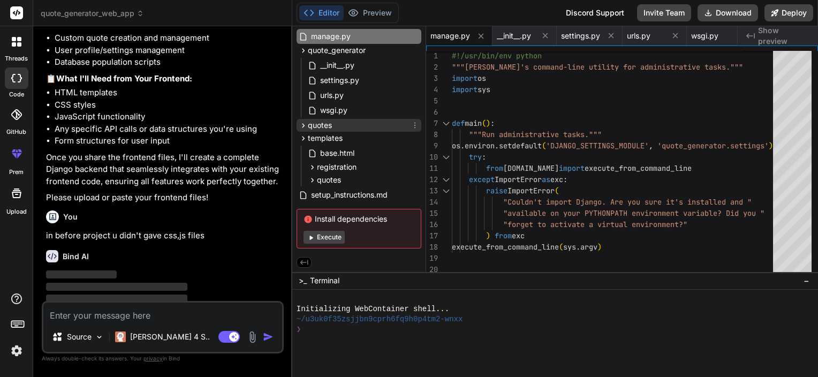
click at [335, 120] on div "quotes" at bounding box center [358, 125] width 125 height 13
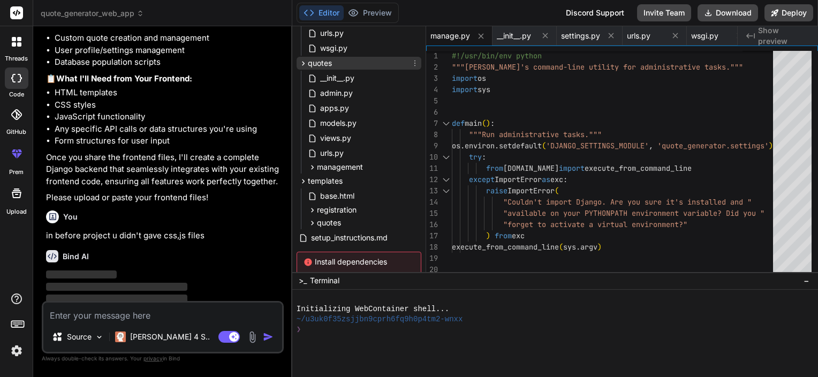
scroll to position [158, 0]
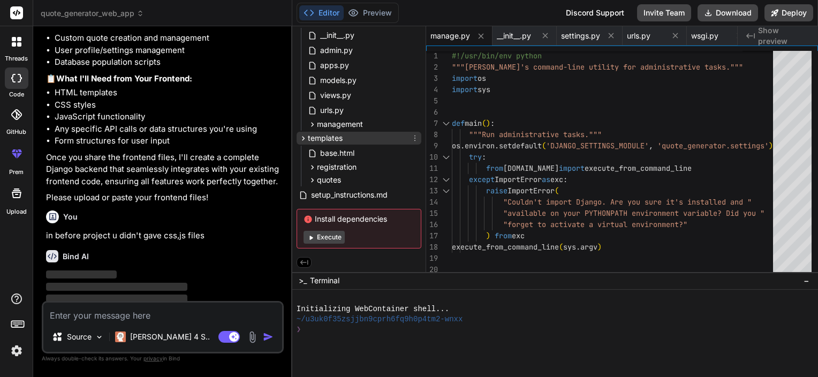
click at [330, 137] on span "templates" at bounding box center [325, 138] width 35 height 11
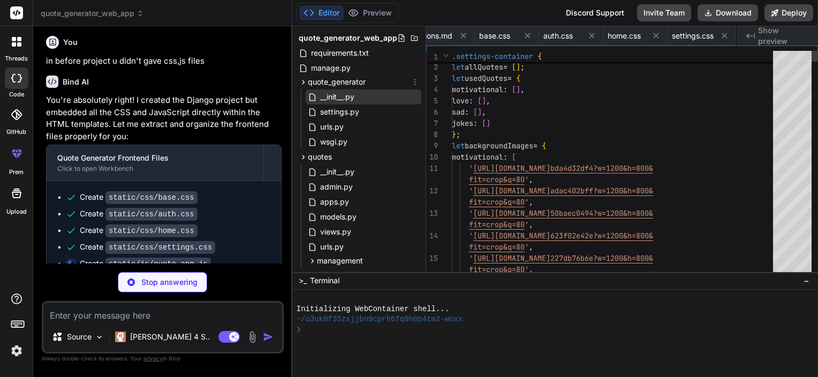
scroll to position [0, 1480]
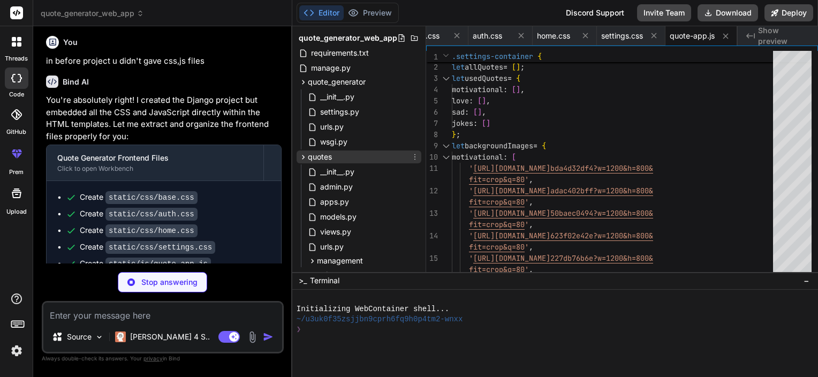
click at [341, 157] on div "quotes" at bounding box center [358, 156] width 125 height 13
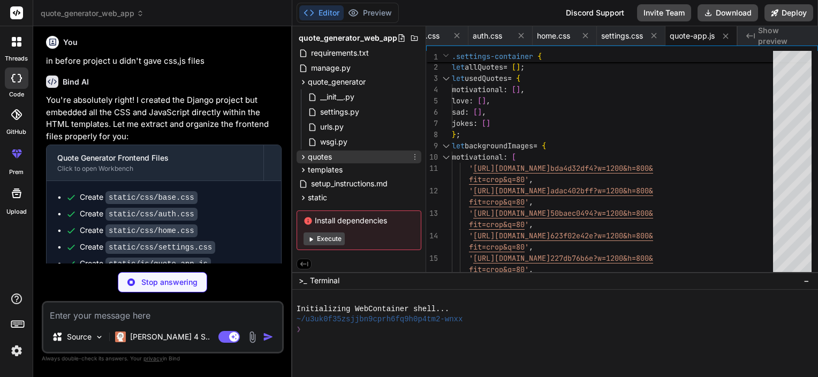
scroll to position [23, 0]
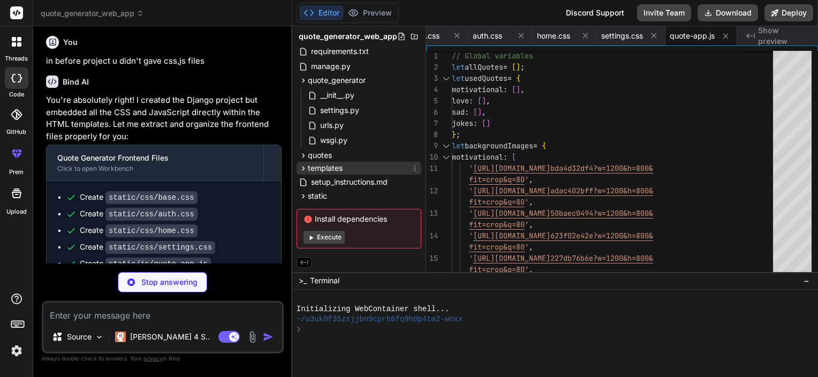
click at [333, 166] on span "templates" at bounding box center [325, 168] width 35 height 11
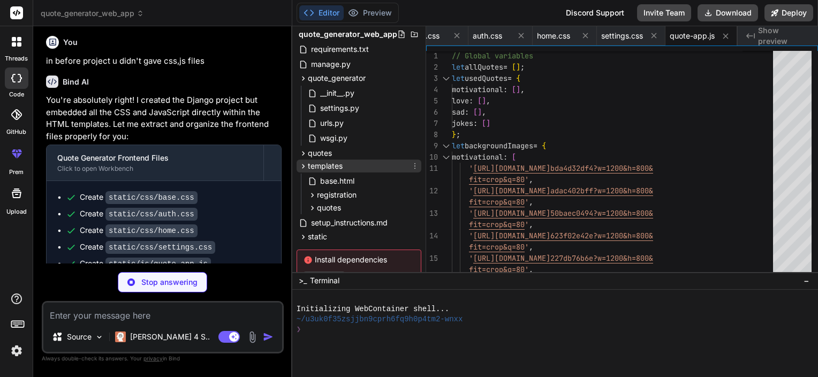
click at [333, 166] on span "templates" at bounding box center [325, 166] width 35 height 11
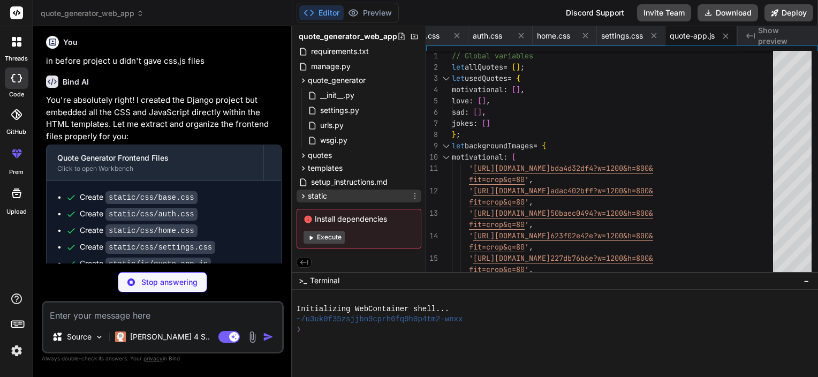
click at [331, 196] on div "static" at bounding box center [358, 195] width 125 height 13
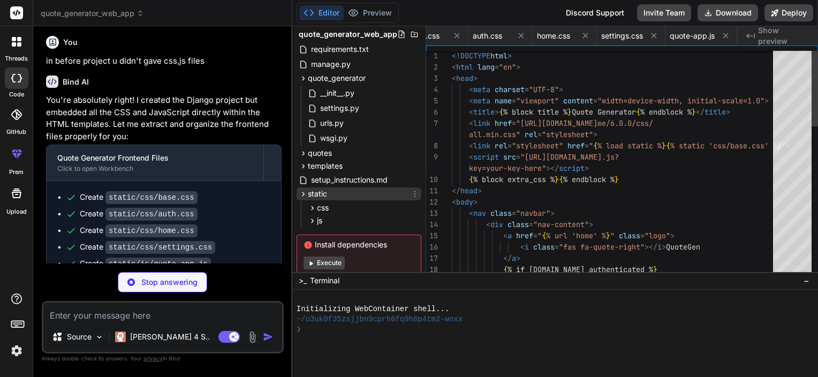
scroll to position [0, 1018]
click at [331, 196] on div "static" at bounding box center [358, 193] width 125 height 13
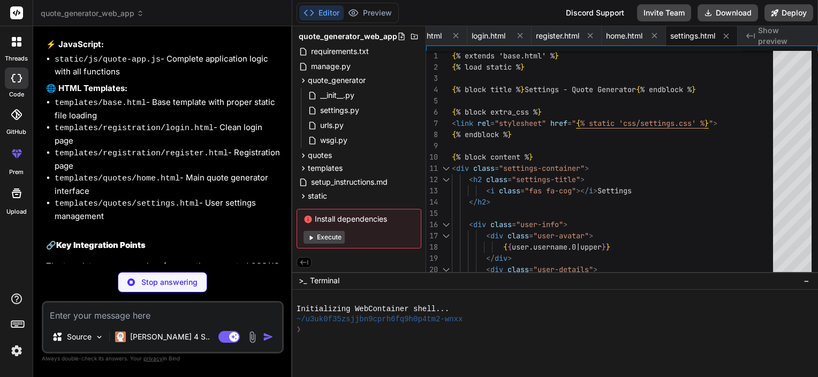
scroll to position [2956, 0]
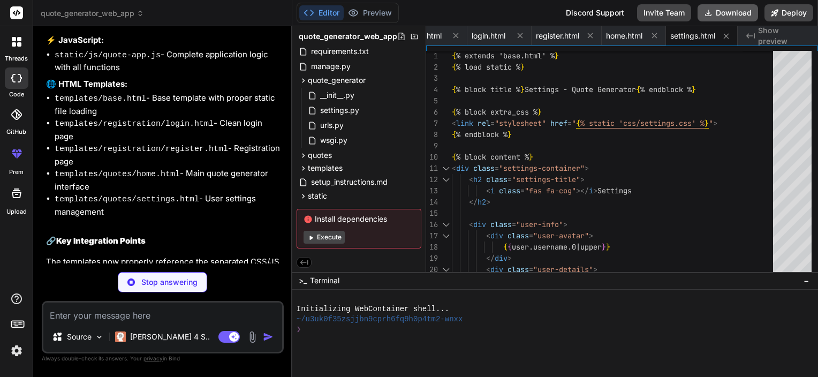
click at [729, 16] on button "Download" at bounding box center [727, 12] width 60 height 17
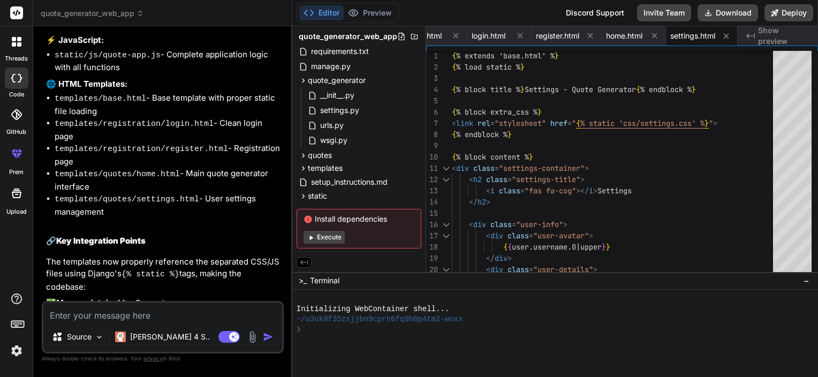
click at [254, 336] on img at bounding box center [252, 337] width 12 height 12
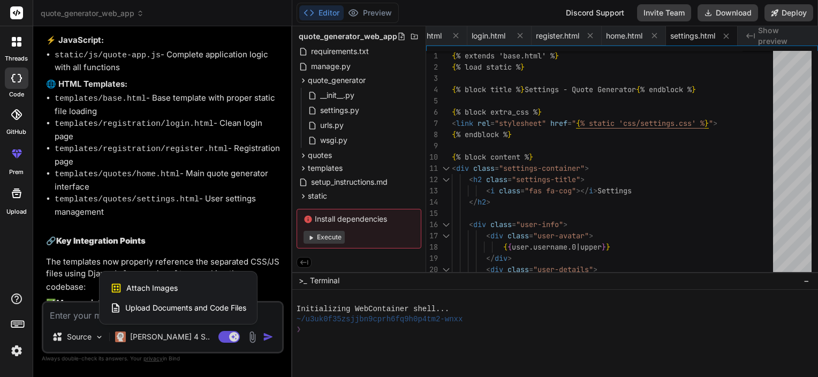
click at [166, 307] on span "Upload Documents and Code Files" at bounding box center [185, 307] width 121 height 11
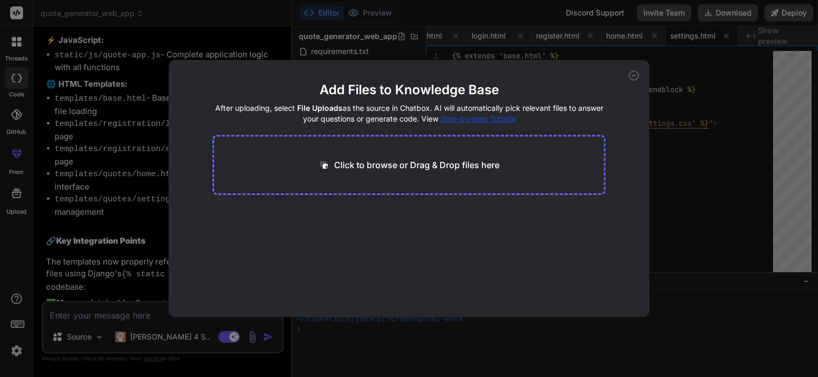
click at [399, 161] on p "Click to browse or Drag & Drop files here" at bounding box center [416, 164] width 165 height 13
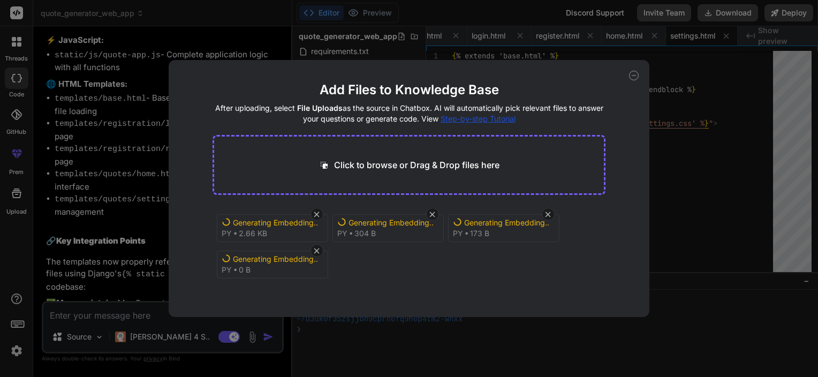
click at [629, 73] on icon at bounding box center [634, 76] width 10 height 10
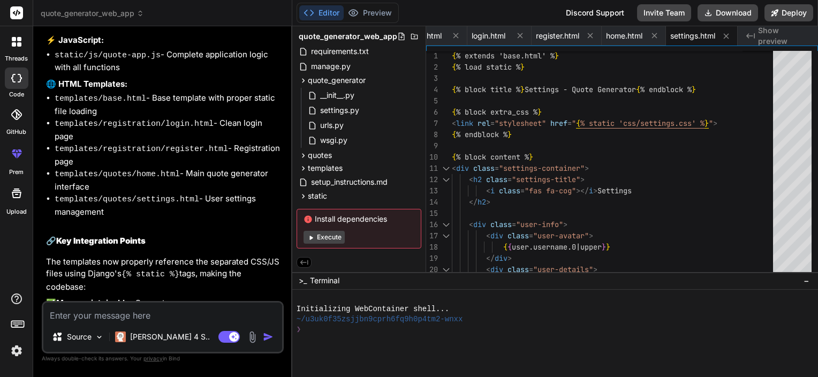
click at [165, 321] on textarea at bounding box center [162, 311] width 239 height 19
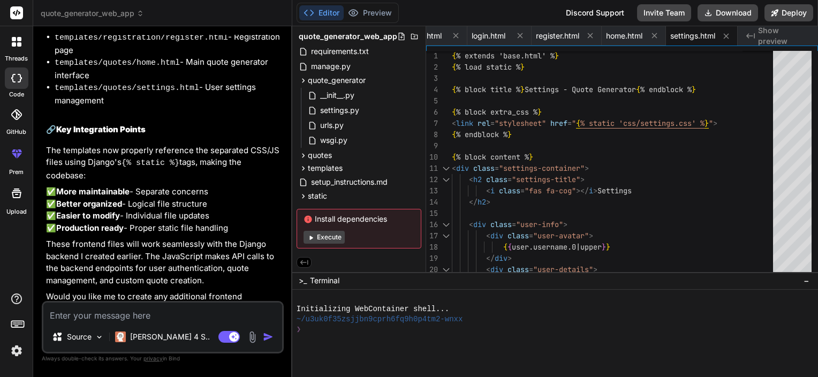
click at [86, 318] on textarea at bounding box center [162, 311] width 239 height 19
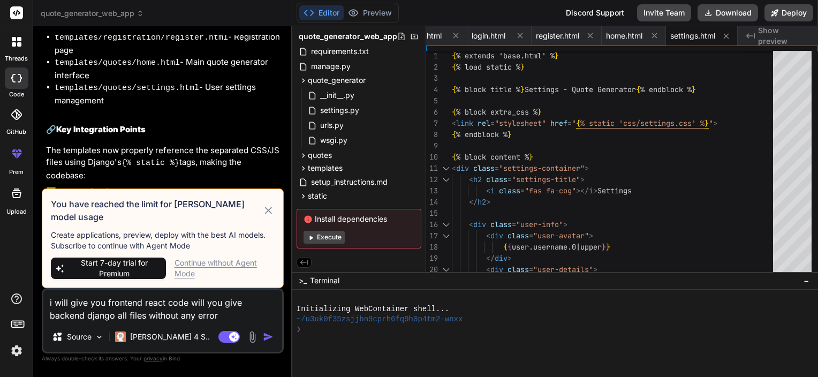
click at [269, 215] on icon at bounding box center [268, 210] width 12 height 13
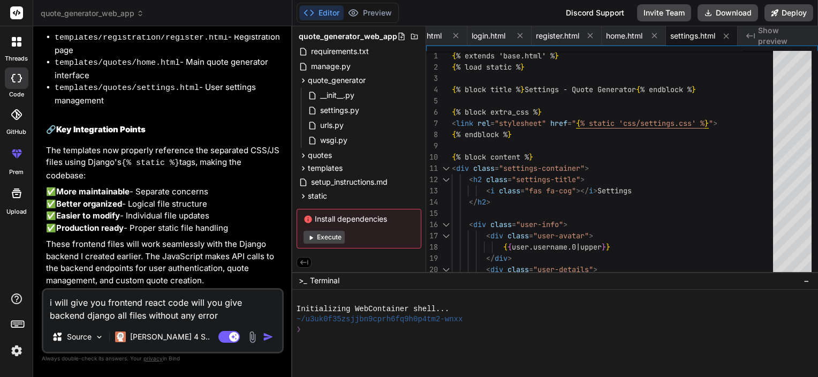
click at [12, 344] on img at bounding box center [16, 350] width 18 height 18
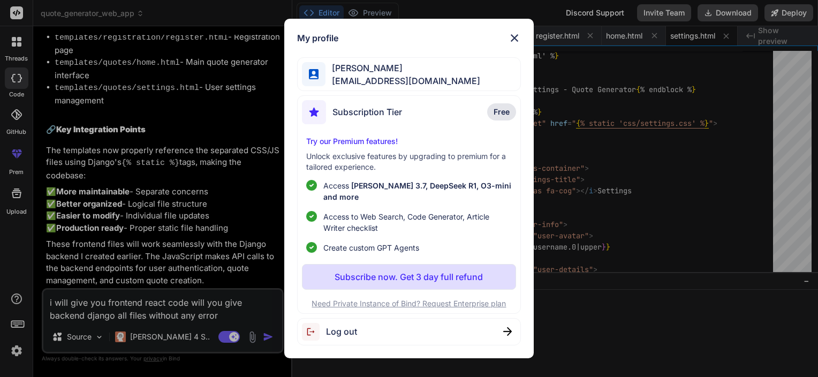
click at [326, 325] on span "Log out" at bounding box center [341, 331] width 31 height 13
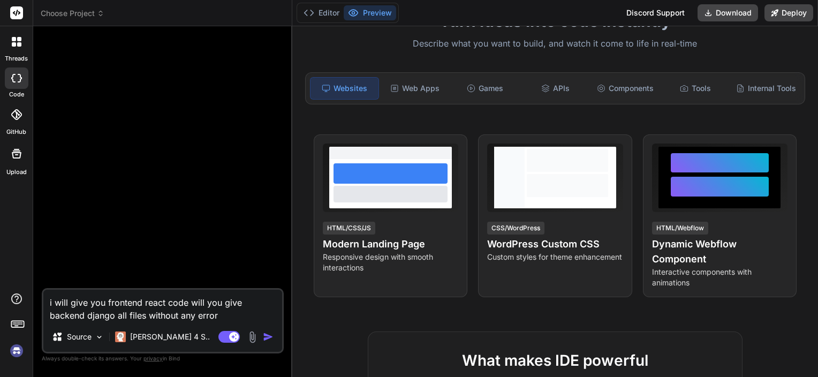
scroll to position [94, 0]
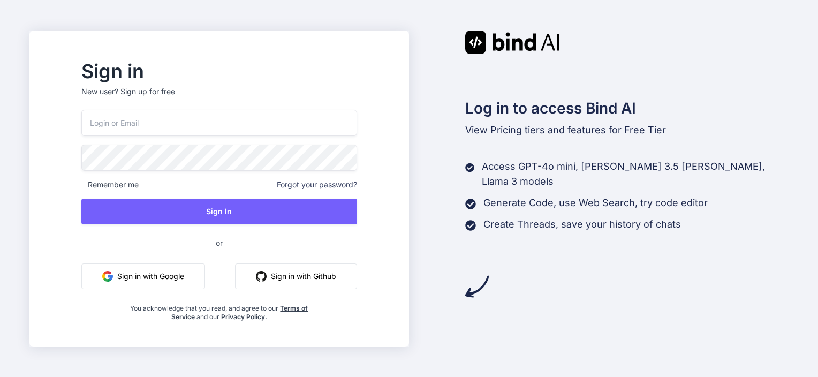
click at [193, 138] on div "Remember me Forgot your password? Sign In or Sign in with Google Sign in with G…" at bounding box center [219, 215] width 276 height 211
click at [187, 131] on input "email" at bounding box center [219, 123] width 276 height 26
click at [184, 128] on input "email" at bounding box center [219, 123] width 276 height 26
type input "va"
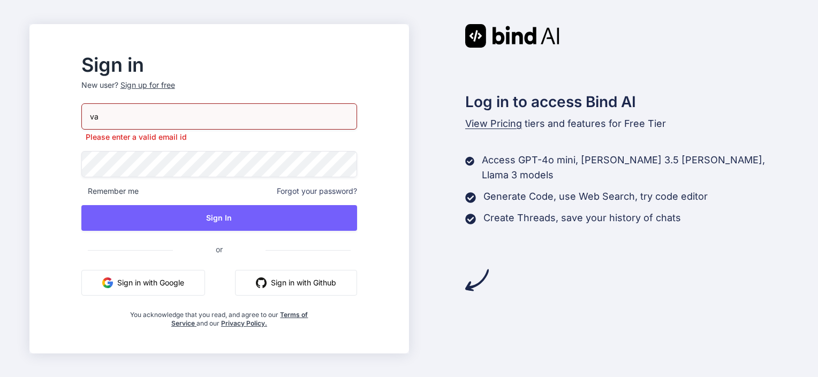
click at [189, 268] on div "va Please enter a valid email id Remember me Forgot your password? Sign In or S…" at bounding box center [219, 215] width 276 height 224
click at [182, 285] on button "Sign in with Google" at bounding box center [143, 283] width 124 height 26
click at [180, 283] on button "Sign in with Google" at bounding box center [143, 283] width 124 height 26
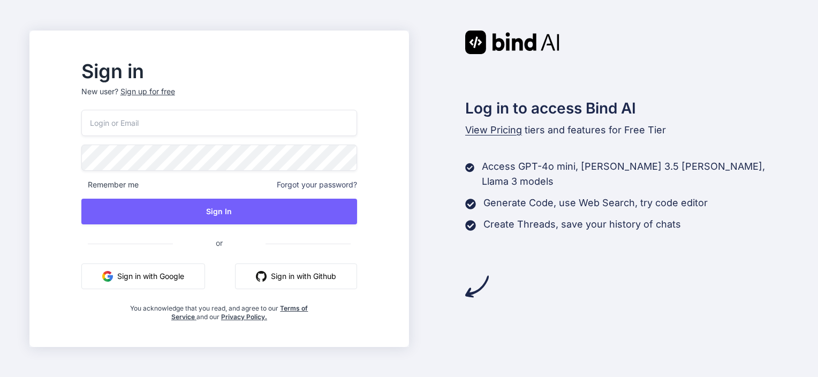
click at [212, 130] on input "email" at bounding box center [219, 123] width 276 height 26
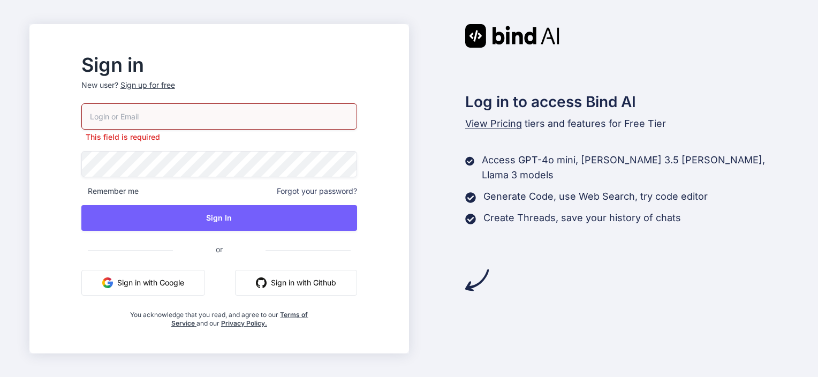
click at [186, 277] on button "Sign in with Google" at bounding box center [143, 283] width 124 height 26
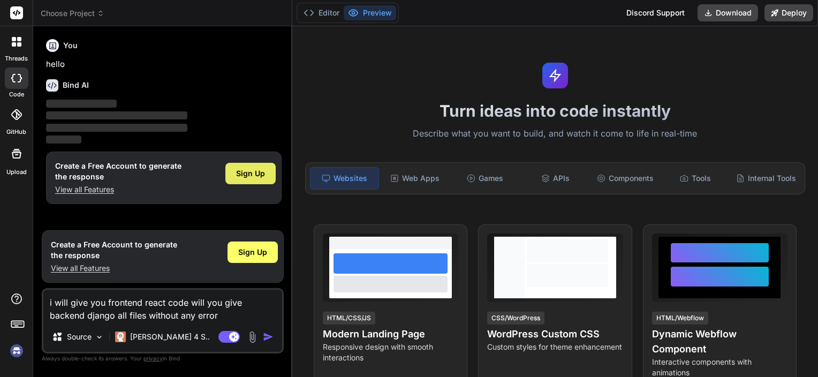
click at [247, 171] on span "Sign Up" at bounding box center [250, 173] width 29 height 11
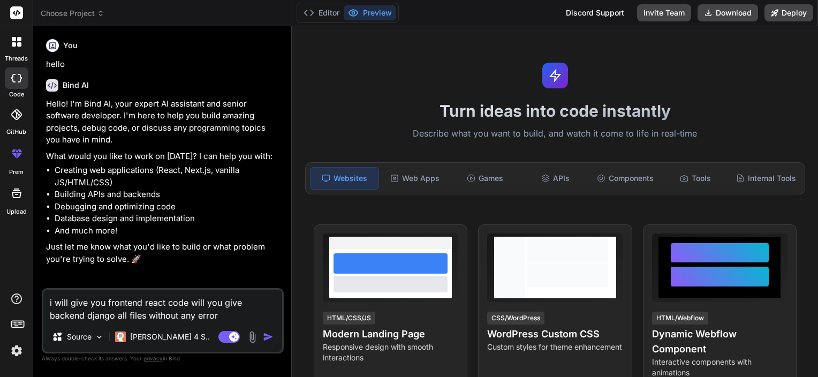
click at [255, 336] on img at bounding box center [252, 337] width 12 height 12
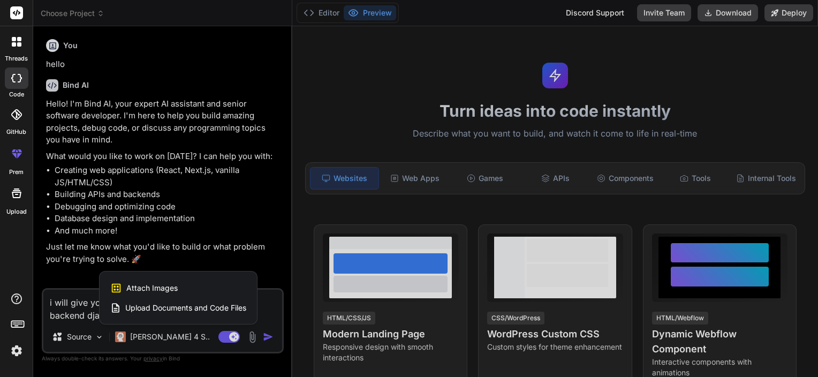
click at [193, 305] on span "Upload Documents and Code Files" at bounding box center [185, 307] width 121 height 11
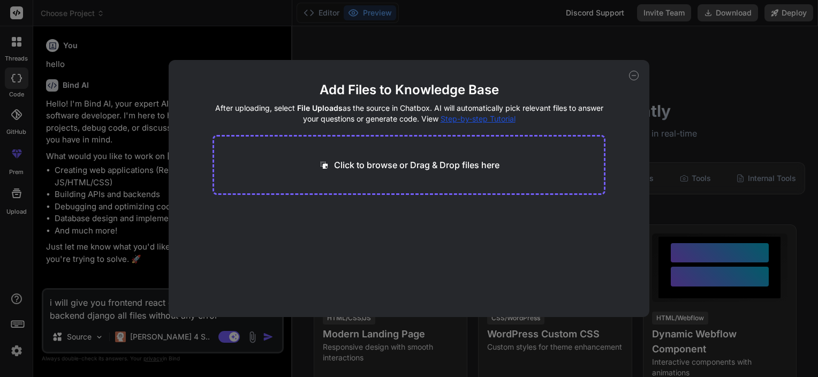
click at [315, 167] on div "Click to browse or Drag & Drop files here" at bounding box center [408, 165] width 393 height 60
click at [370, 163] on p "Click to browse or Drag & Drop files here" at bounding box center [416, 164] width 165 height 13
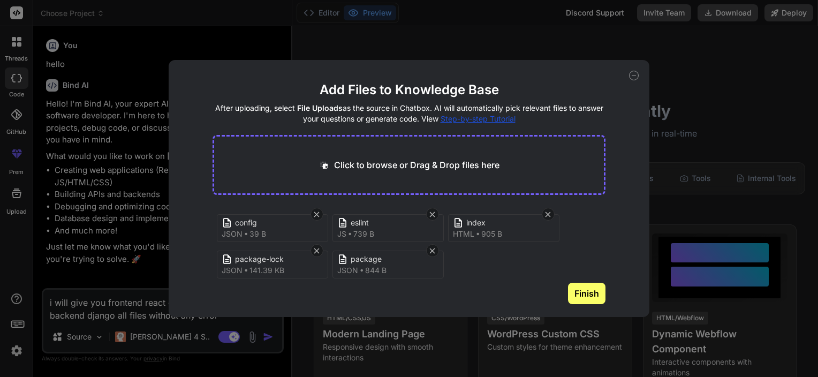
click at [589, 291] on button "Finish" at bounding box center [586, 293] width 37 height 21
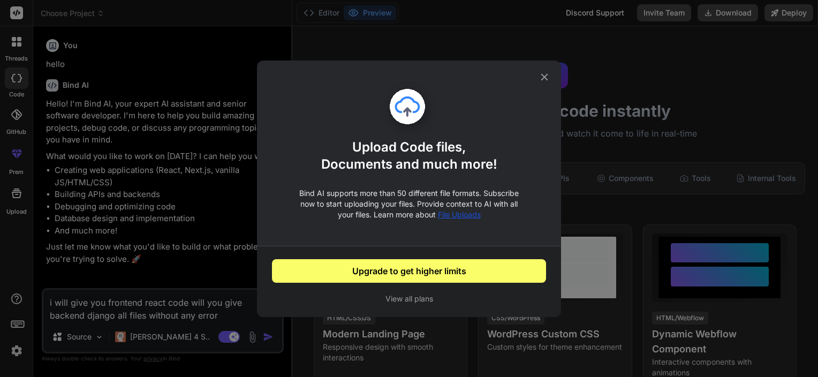
click at [400, 298] on button "View all plans" at bounding box center [409, 298] width 274 height 11
click at [541, 74] on icon at bounding box center [544, 76] width 7 height 7
type textarea "x"
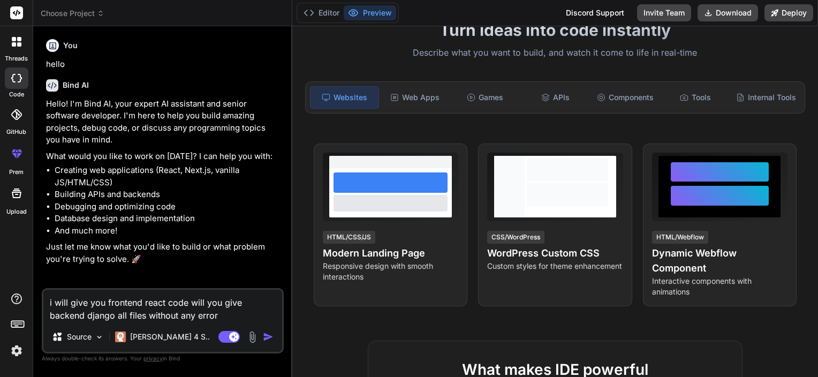
scroll to position [81, 0]
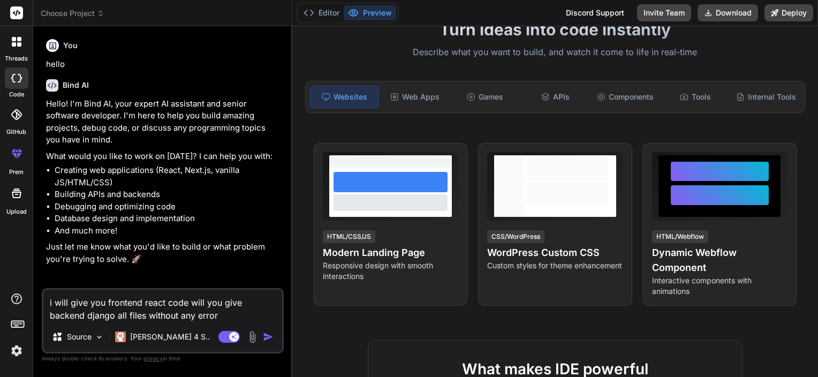
drag, startPoint x: 217, startPoint y: 314, endPoint x: 36, endPoint y: 294, distance: 181.4
click at [36, 294] on div "Bind AI Web Search Created with Pixso. Code Generator You hello Bind AI Hello! …" at bounding box center [162, 201] width 259 height 350
type textarea "x"
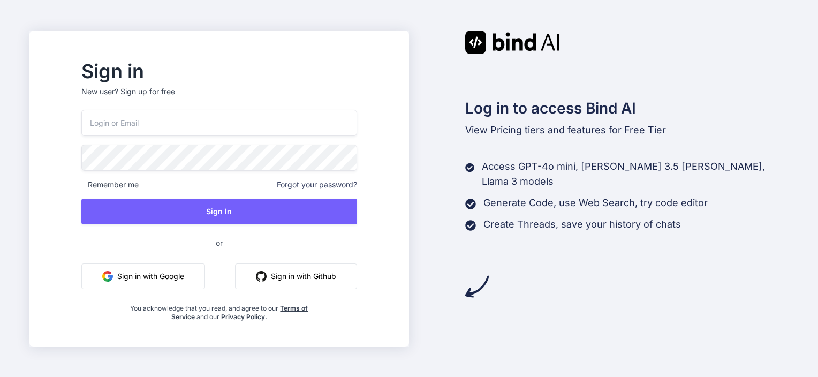
click at [175, 286] on button "Sign in with Google" at bounding box center [143, 276] width 124 height 26
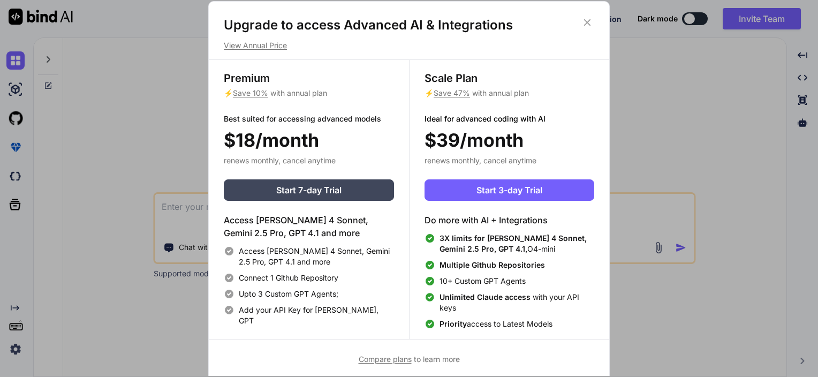
type textarea "x"
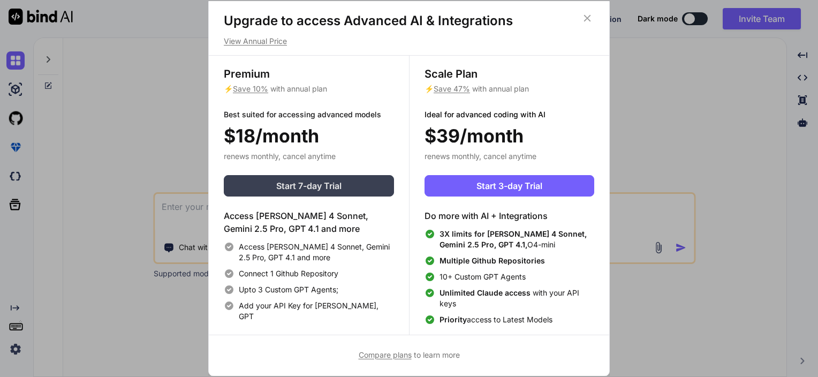
click at [315, 187] on span "Start 7-day Trial" at bounding box center [308, 185] width 65 height 13
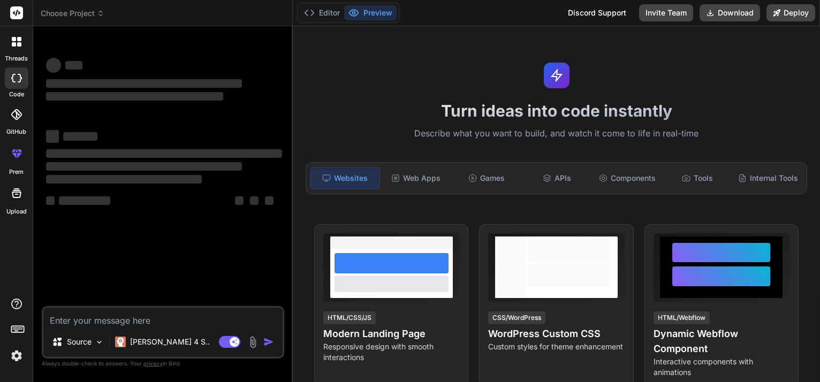
type textarea "x"
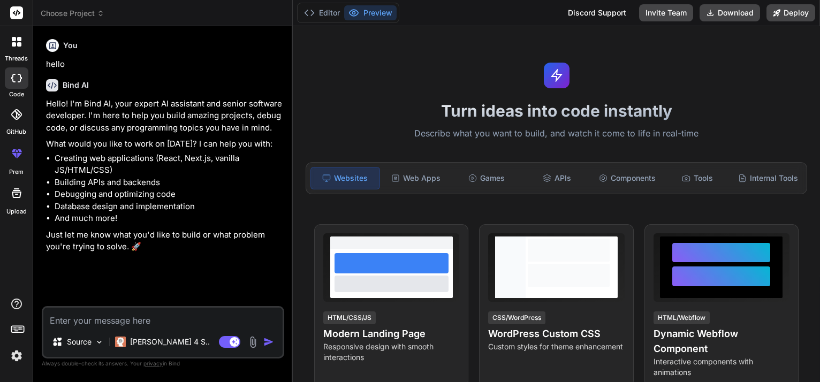
click at [135, 321] on textarea at bounding box center [162, 317] width 239 height 19
paste textarea "I am building a Quote Generator Web App using HTML, CSS, JavaScript (frontend) …"
type textarea "I am building a Quote Generator Web App using HTML, CSS, JavaScript (frontend) …"
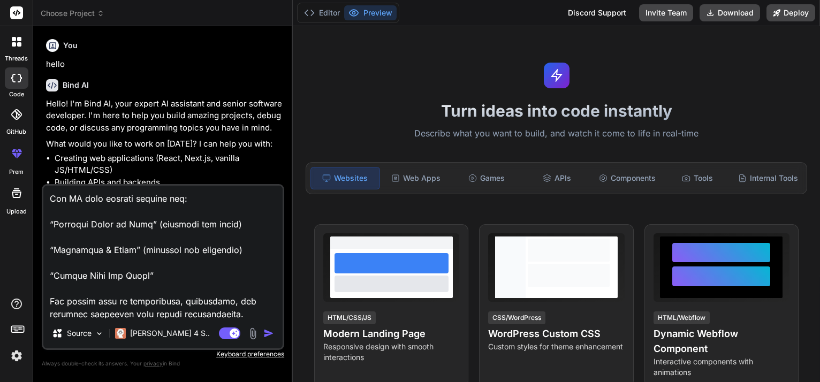
scroll to position [580, 0]
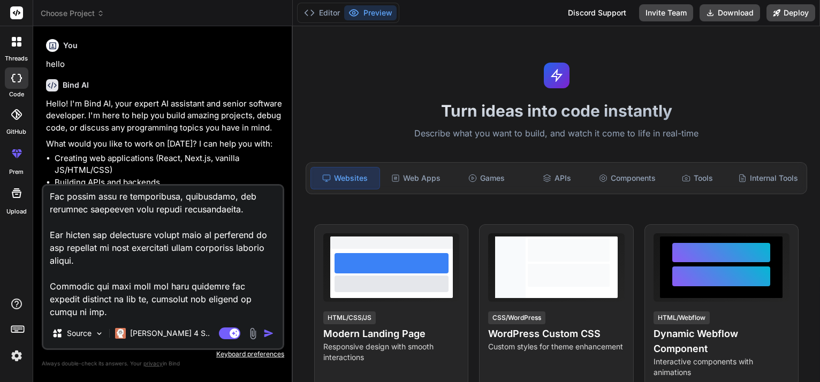
type textarea "x"
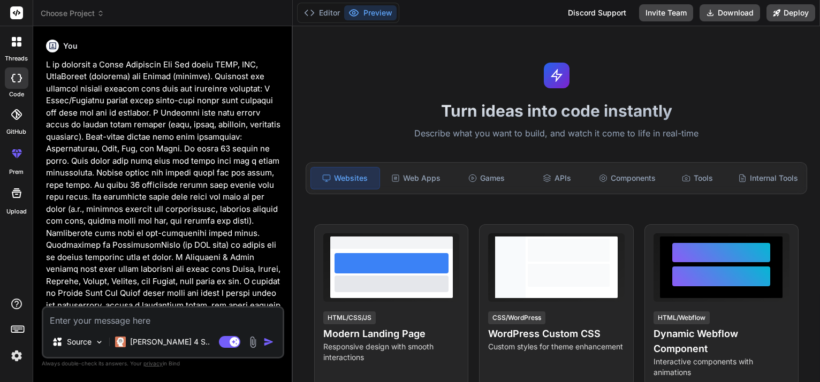
scroll to position [420, 0]
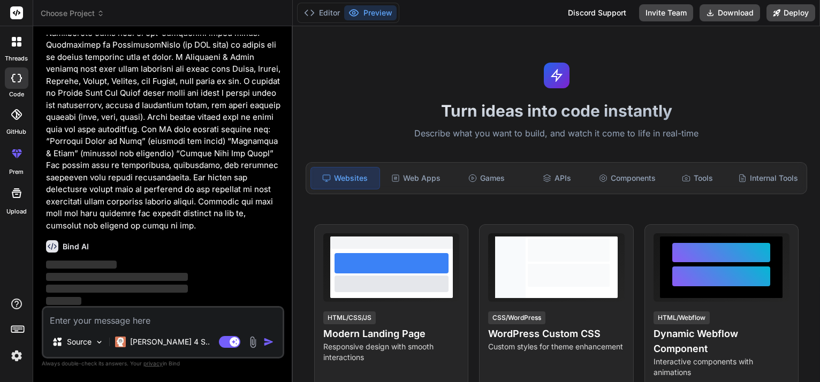
type textarea "x"
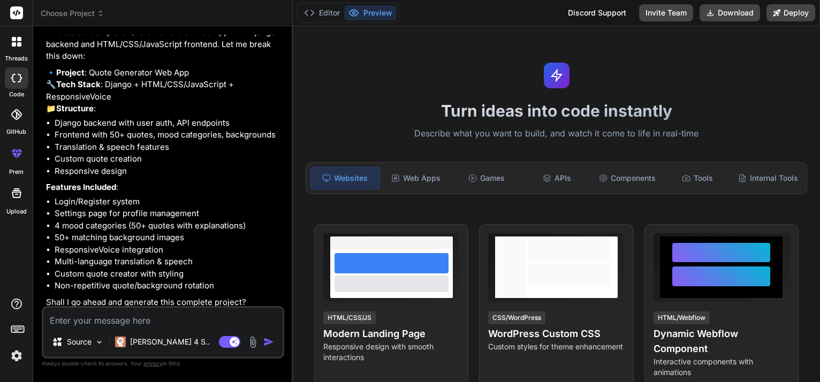
scroll to position [680, 0]
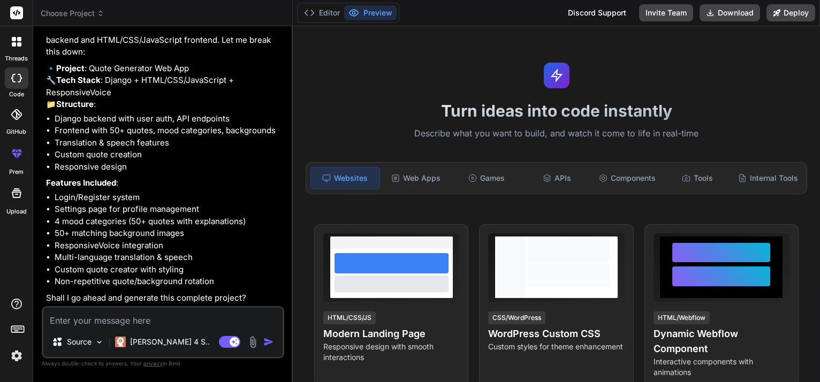
click at [113, 308] on textarea at bounding box center [162, 317] width 239 height 19
type textarea "y"
type textarea "x"
type textarea "ye"
type textarea "x"
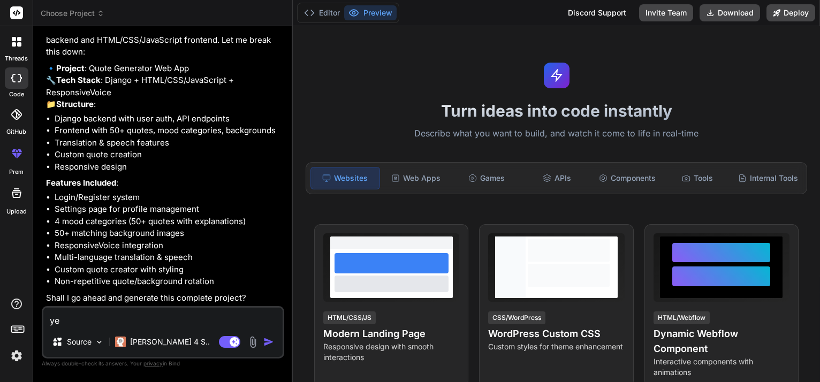
type textarea "yes"
type textarea "x"
type textarea "yes"
type textarea "x"
type textarea "yes w"
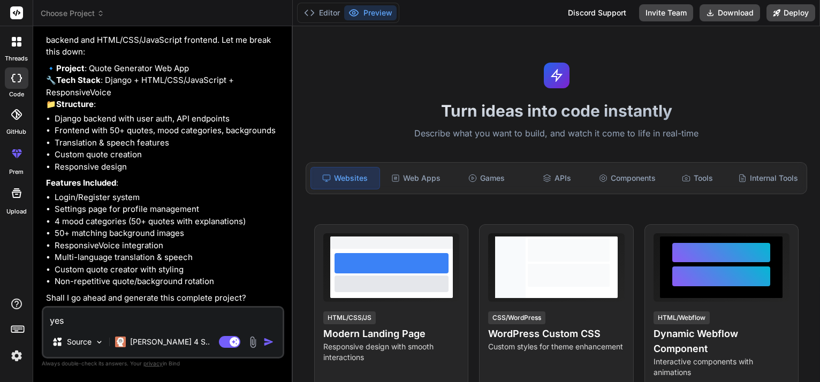
type textarea "x"
type textarea "yes wi"
type textarea "x"
type textarea "yes wit"
type textarea "x"
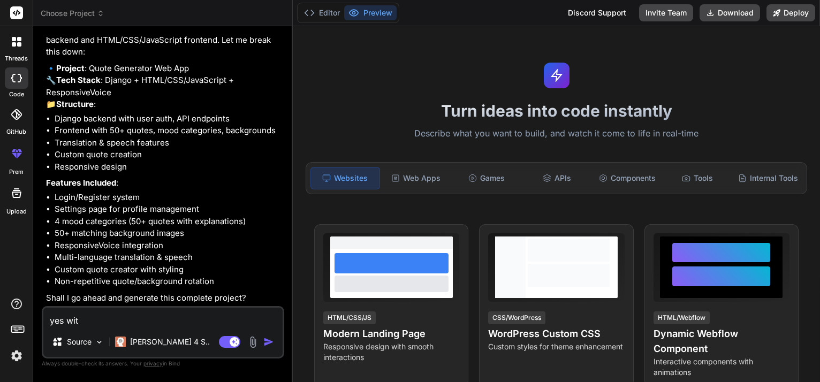
type textarea "yes with"
type textarea "x"
type textarea "yes witho"
type textarea "x"
type textarea "yes withou"
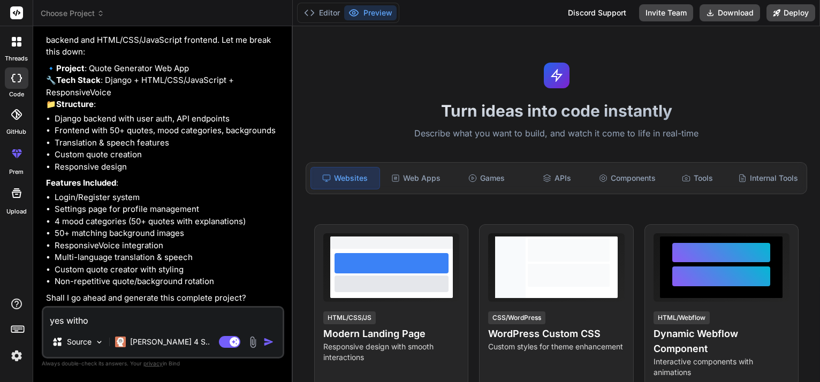
type textarea "x"
type textarea "yes without"
type textarea "x"
type textarea "yes without"
type textarea "x"
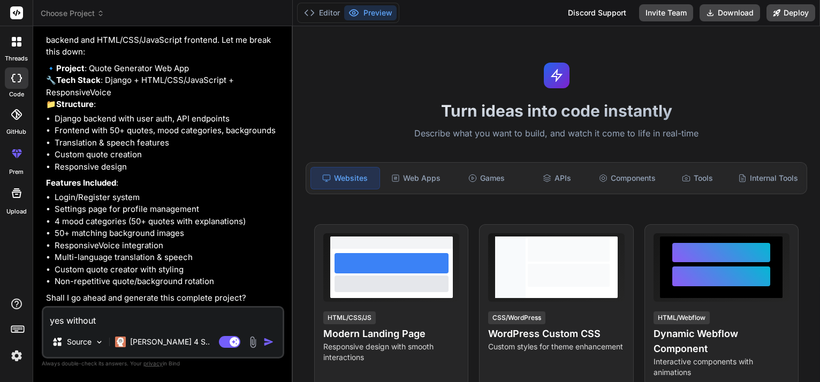
type textarea "yes without a"
type textarea "x"
type textarea "yes without an"
type textarea "x"
type textarea "yes without any"
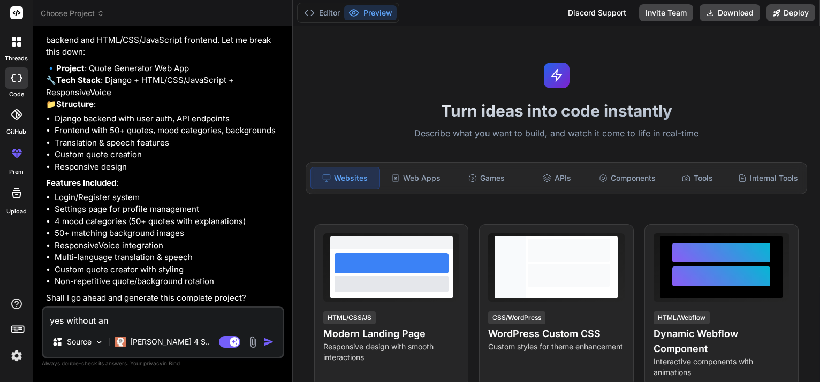
type textarea "x"
type textarea "yes without any"
type textarea "x"
type textarea "yes without any e"
type textarea "x"
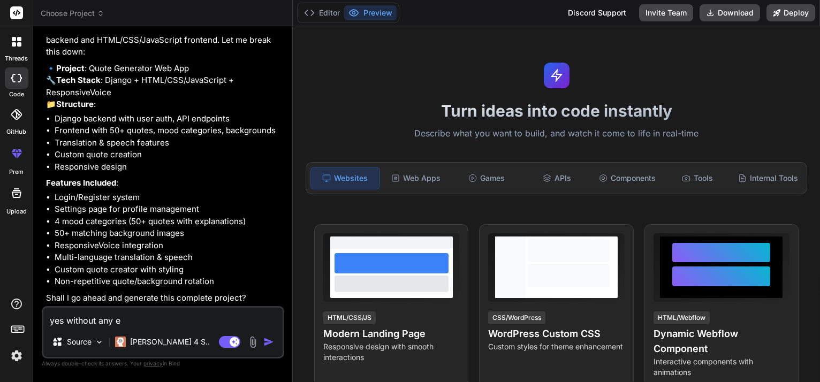
type textarea "yes without any er"
type textarea "x"
type textarea "yes without any err"
type textarea "x"
type textarea "yes without any erro"
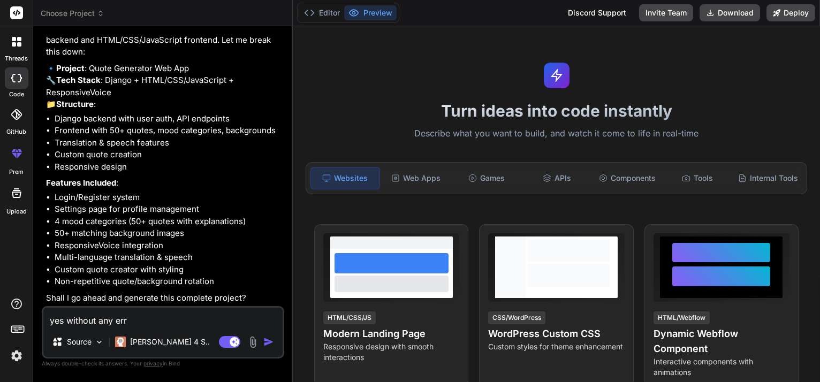
type textarea "x"
type textarea "yes without any error"
type textarea "x"
type textarea "yes without any errors"
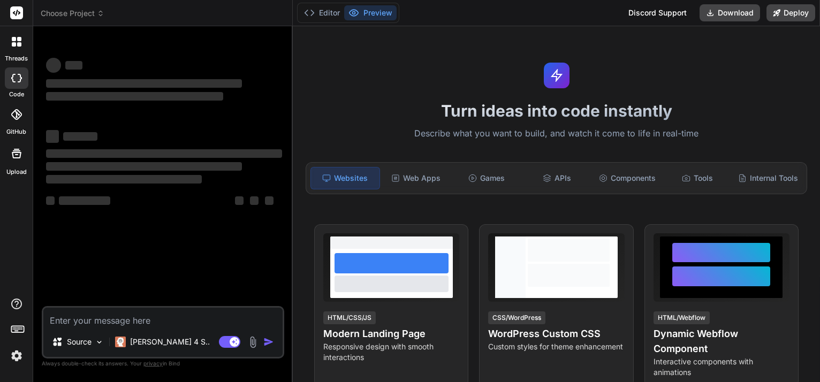
click at [87, 16] on span "Choose Project" at bounding box center [73, 13] width 64 height 11
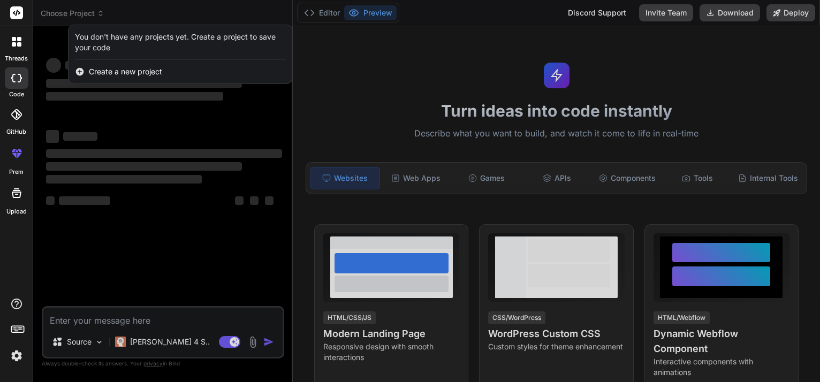
click at [87, 16] on div at bounding box center [410, 191] width 820 height 382
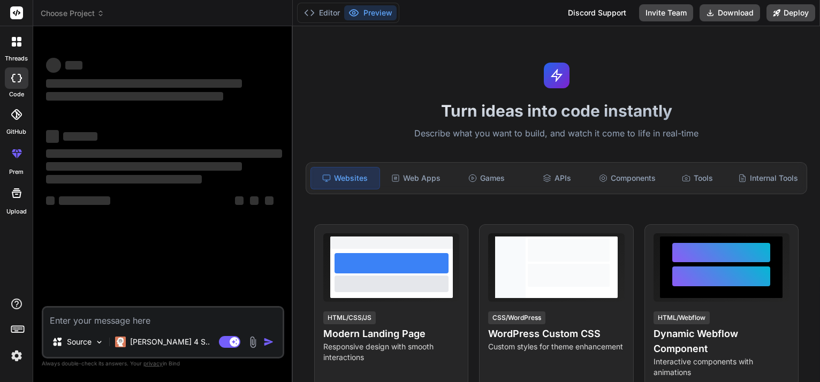
click at [93, 13] on span "Choose Project" at bounding box center [73, 13] width 64 height 11
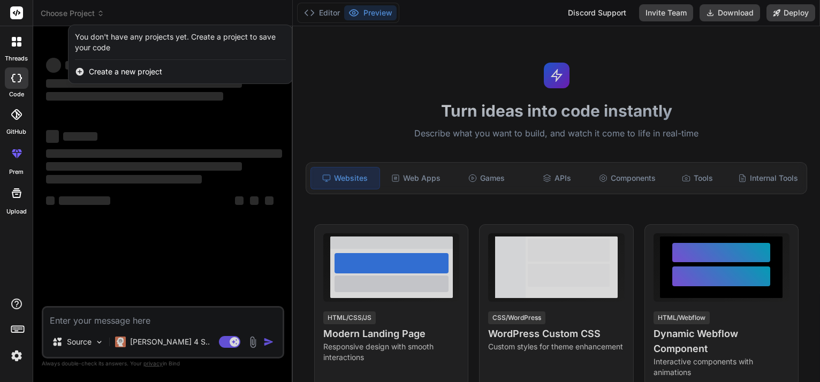
click at [93, 13] on div at bounding box center [410, 191] width 820 height 382
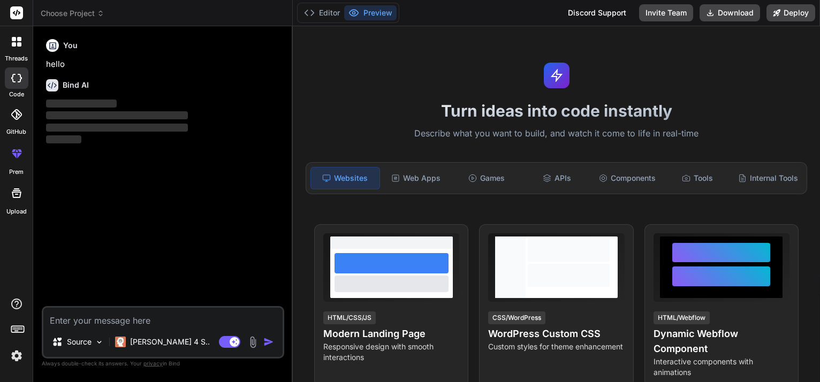
click at [110, 151] on div "You hello Bind AI ‌ ‌ ‌ ‌" at bounding box center [164, 170] width 240 height 271
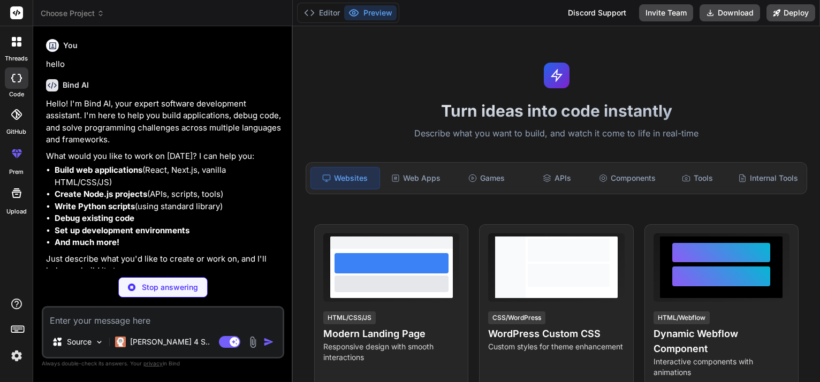
type textarea "x"
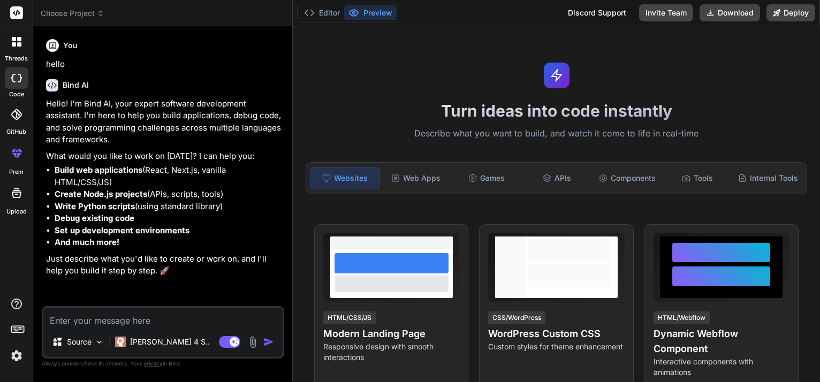
click at [164, 319] on textarea at bounding box center [162, 317] width 239 height 19
click at [19, 356] on img at bounding box center [16, 356] width 18 height 18
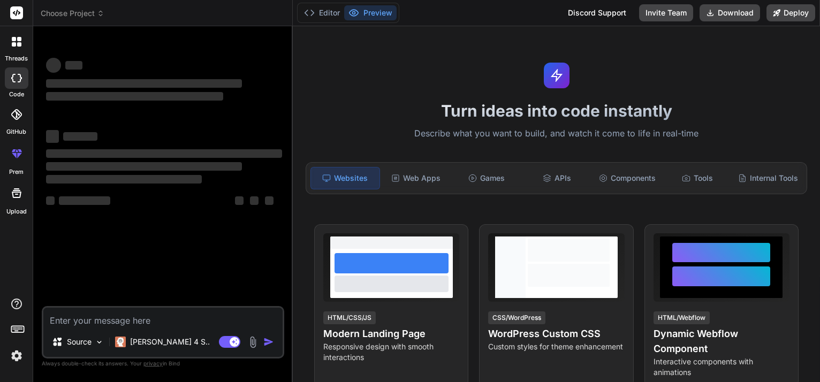
click at [322, 21] on div "Editor Preview" at bounding box center [348, 13] width 102 height 20
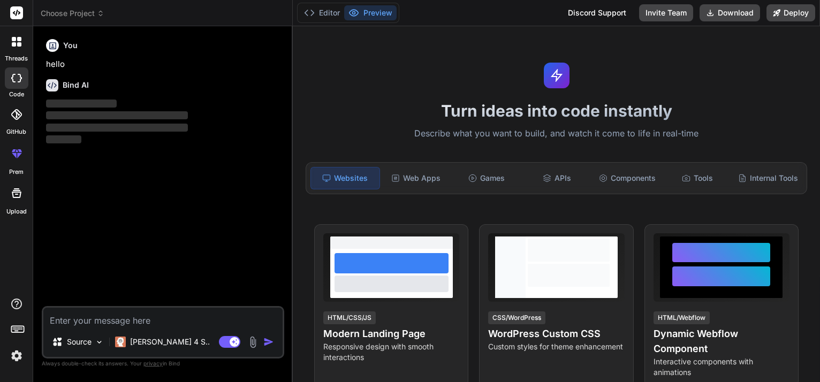
type textarea "x"
click at [323, 18] on button "Editor" at bounding box center [322, 12] width 44 height 15
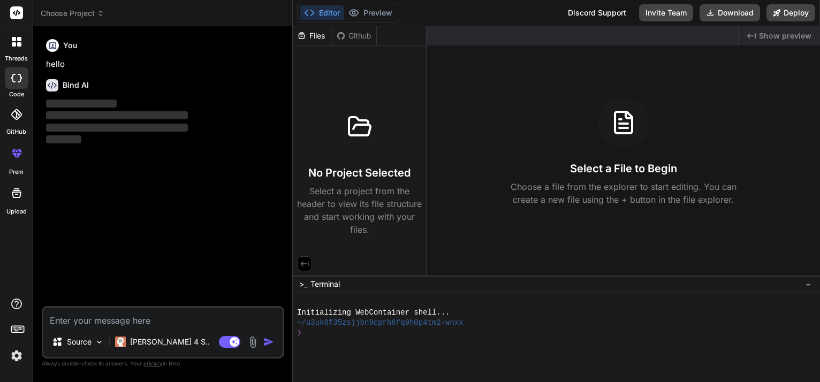
click at [178, 311] on textarea at bounding box center [162, 317] width 239 height 19
paste textarea "I am building a Quote Generator Web App using HTML, CSS, JavaScript (frontend) …"
type textarea "I am building a Quote Generator Web App using HTML, CSS, JavaScript (frontend) …"
type textarea "x"
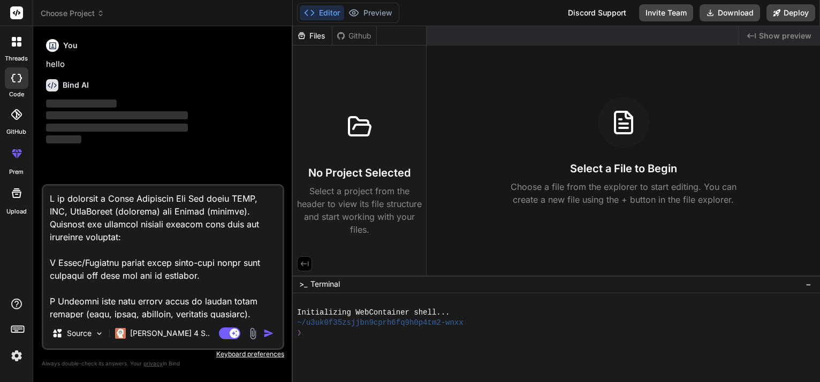
scroll to position [578, 0]
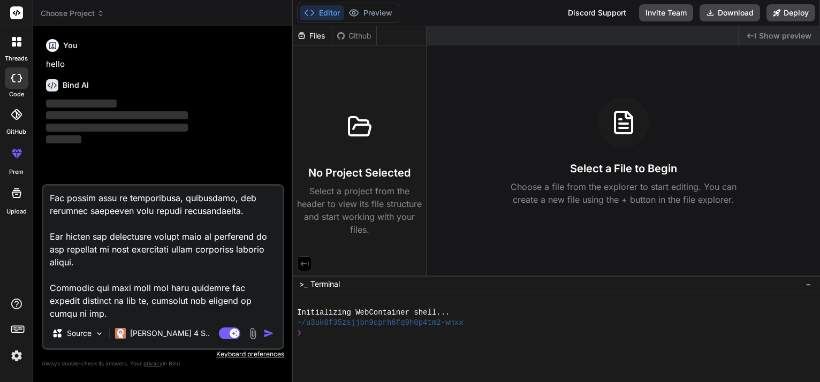
type textarea "I am building a Quote Generator Web App using HTML, CSS, JavaScript (frontend) …"
click at [264, 329] on img "button" at bounding box center [268, 333] width 11 height 11
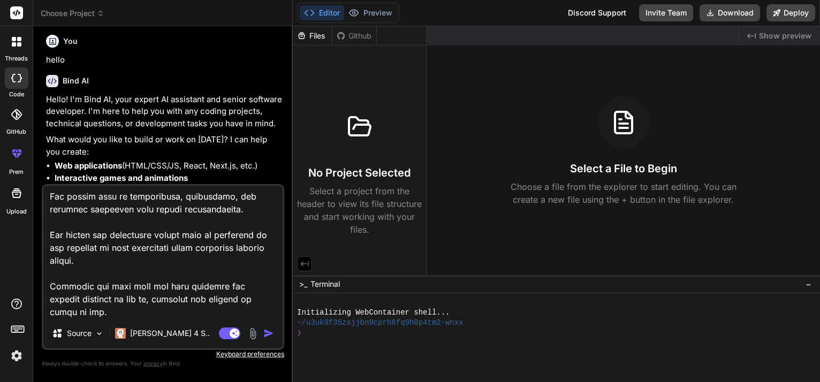
scroll to position [82, 0]
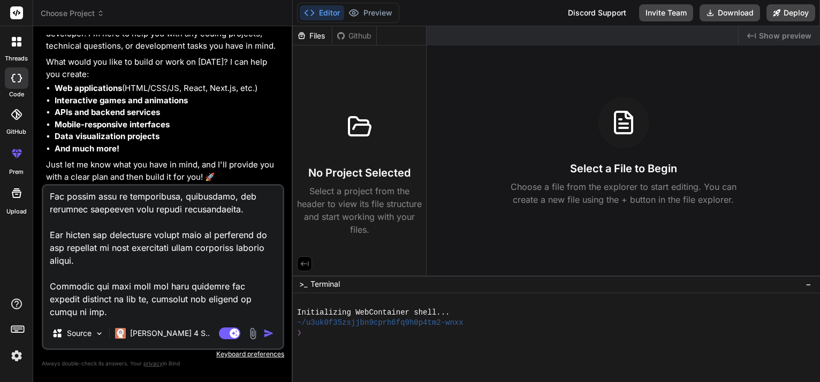
click at [268, 330] on img "button" at bounding box center [268, 333] width 11 height 11
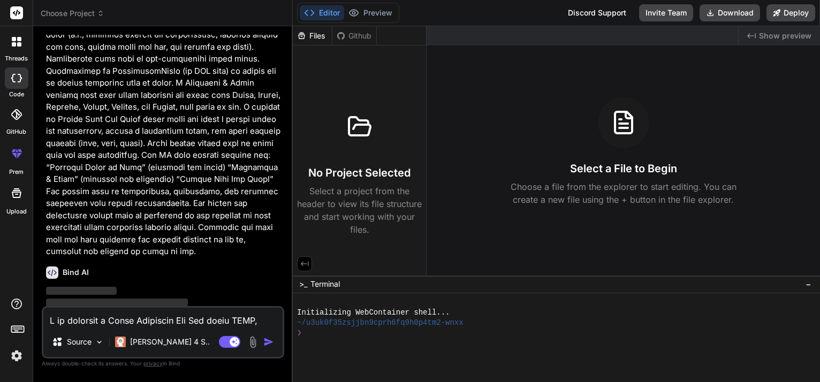
scroll to position [432, 0]
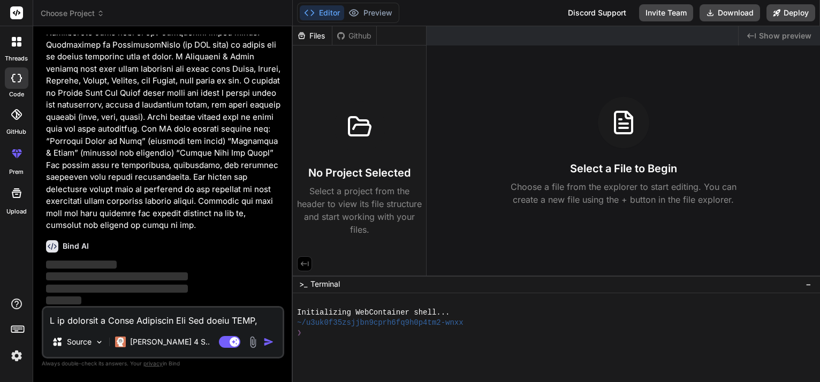
click at [161, 200] on p at bounding box center [164, 45] width 236 height 374
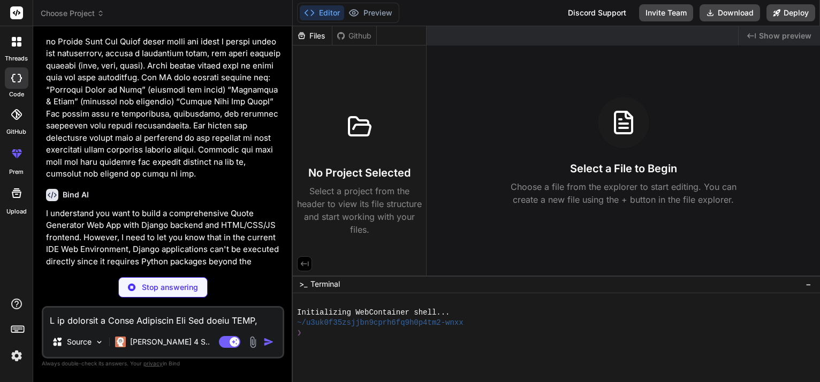
scroll to position [496, 0]
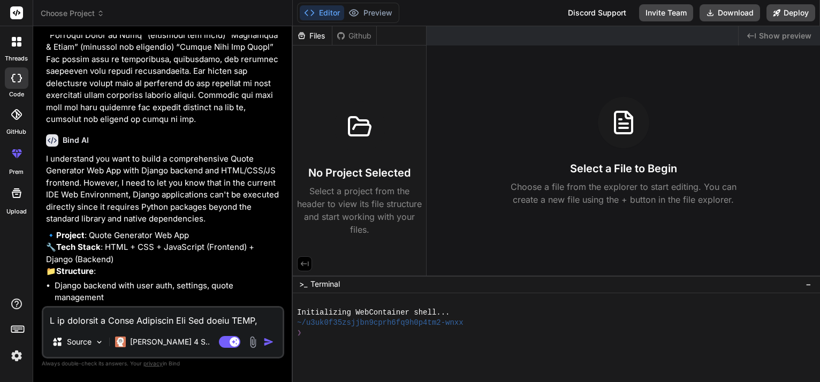
type textarea "x"
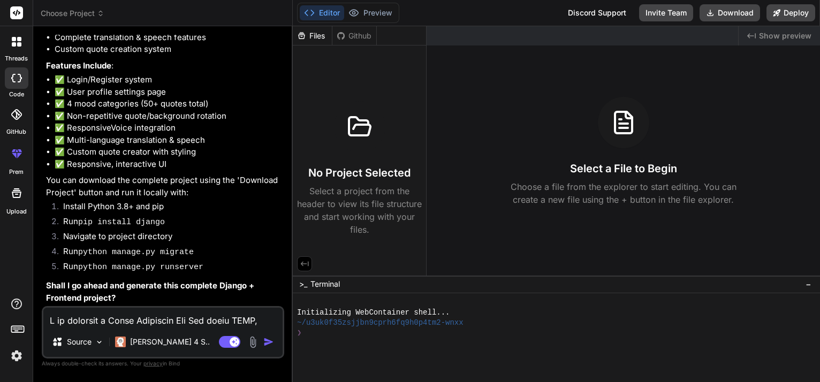
scroll to position [882, 0]
click at [151, 311] on textarea at bounding box center [162, 317] width 239 height 19
type textarea "y"
type textarea "x"
type textarea "ye"
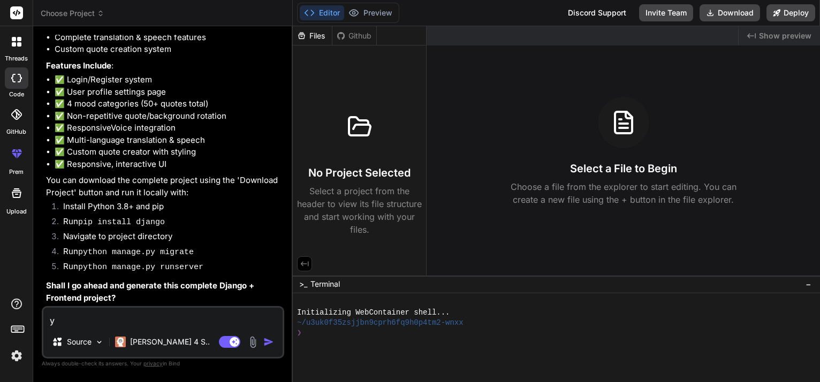
type textarea "x"
type textarea "yes"
type textarea "x"
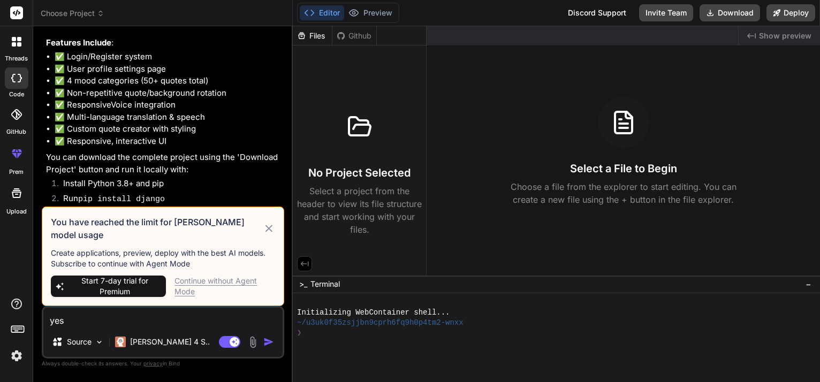
type textarea "yes"
click at [197, 283] on div "Continue without Agent Mode" at bounding box center [224, 286] width 101 height 21
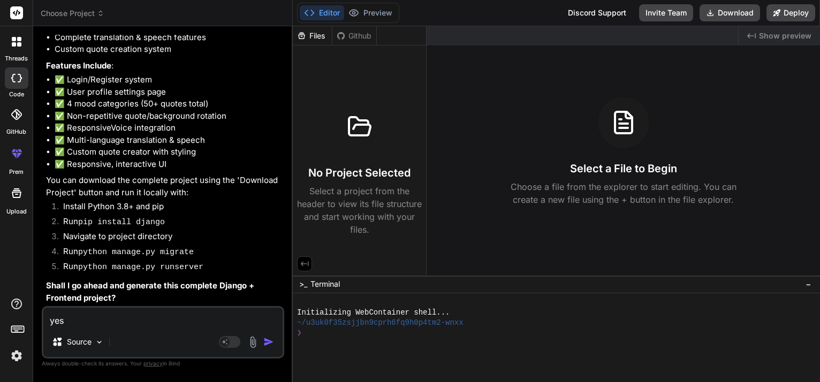
click at [165, 314] on textarea "yes" at bounding box center [162, 317] width 239 height 19
type textarea "x"
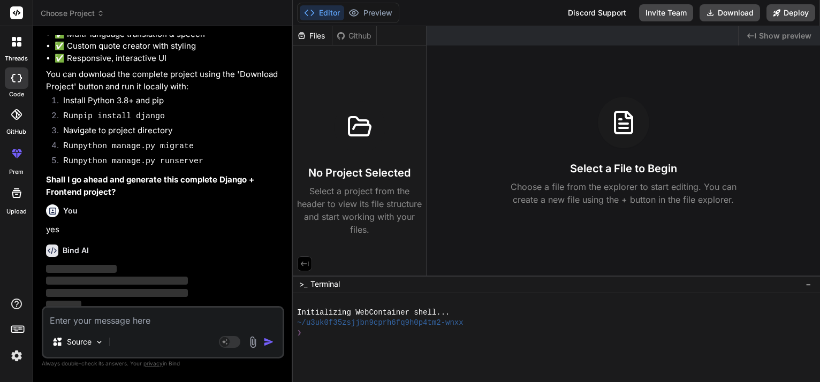
scroll to position [993, 0]
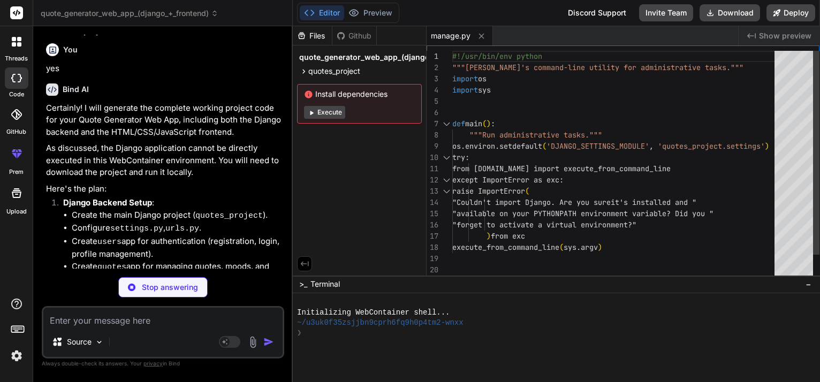
type textarea "x"
type textarea "from django.core.asgi import get_asgi_application os.environ.setdefault('DJANGO…"
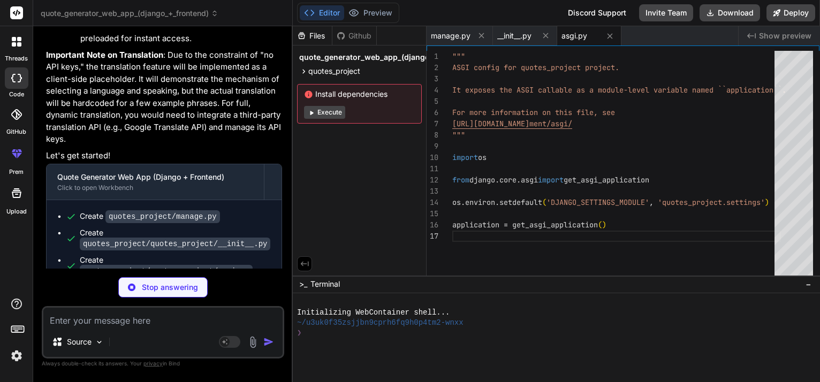
scroll to position [1757, 0]
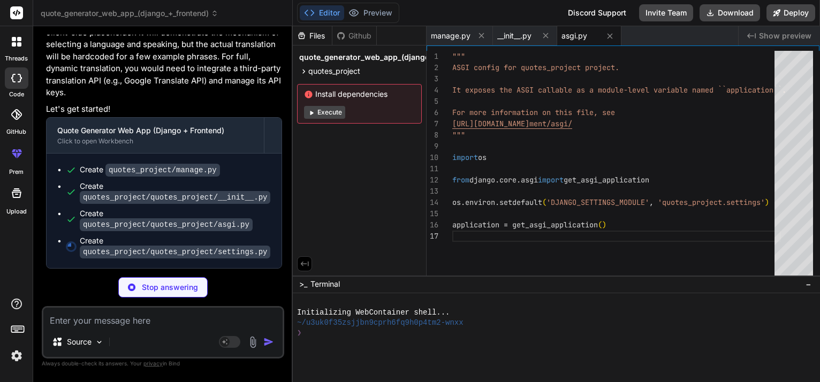
type textarea "x"
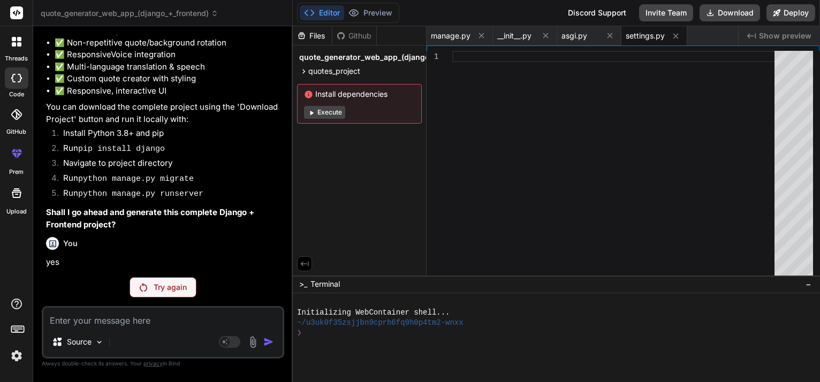
scroll to position [955, 0]
click at [169, 287] on p "Try again" at bounding box center [170, 287] width 33 height 11
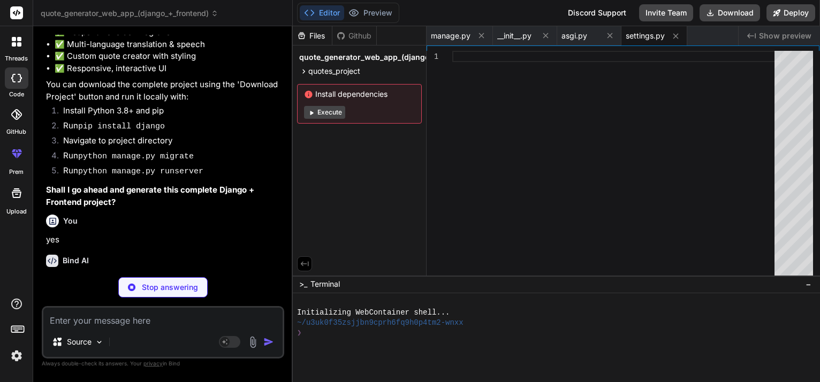
scroll to position [1030, 0]
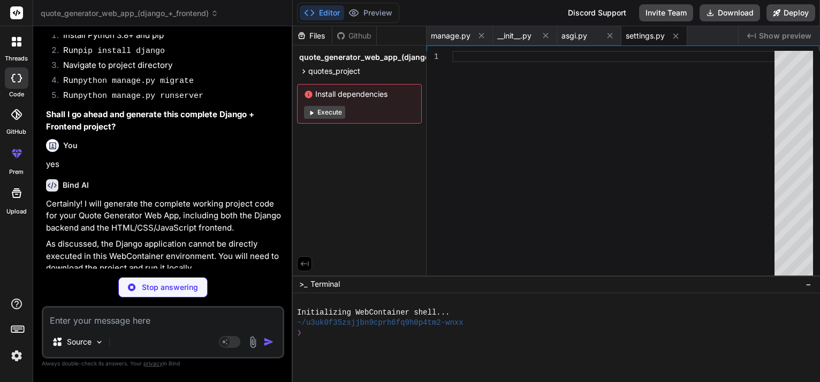
type textarea "x"
type textarea "if __name__ == '__main__': main()"
type textarea "x"
type textarea "from django.core.asgi import get_asgi_application os.environ.setdefault('DJANGO…"
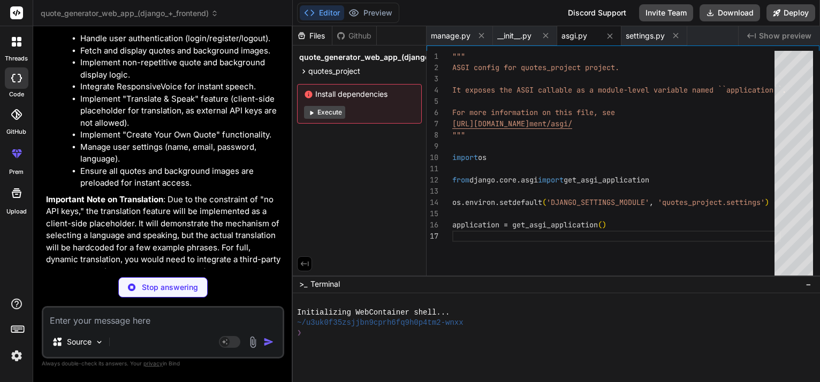
scroll to position [1757, 0]
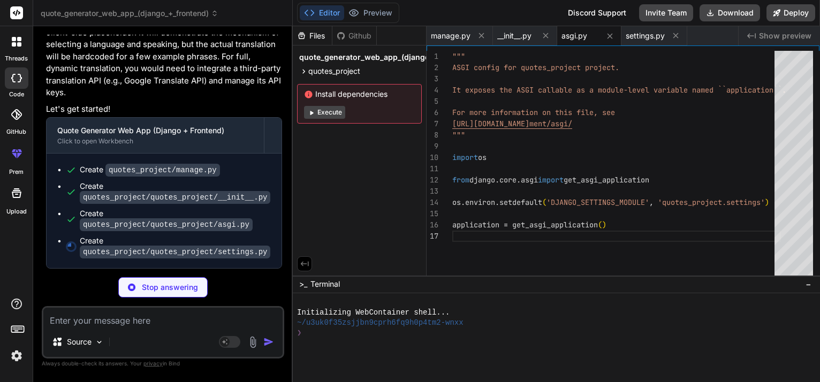
click at [14, 12] on icon at bounding box center [17, 13] width 8 height 6
type textarea "x"
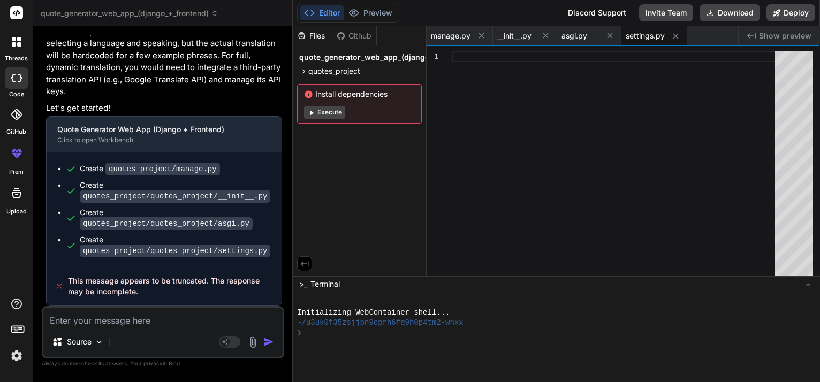
scroll to position [1759, 0]
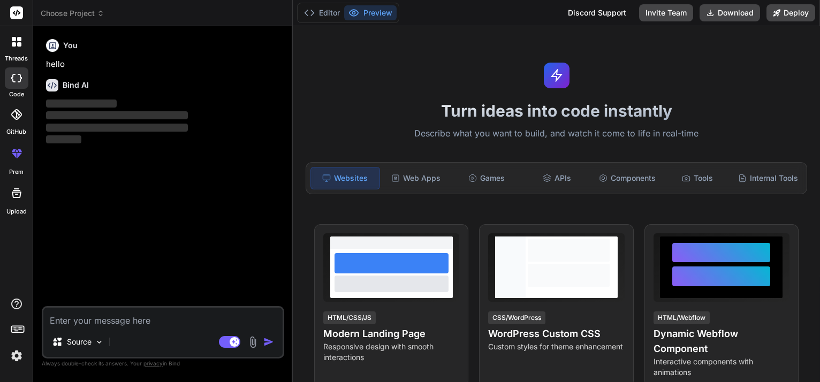
type textarea "x"
click at [16, 328] on rect at bounding box center [15, 328] width 1 height 1
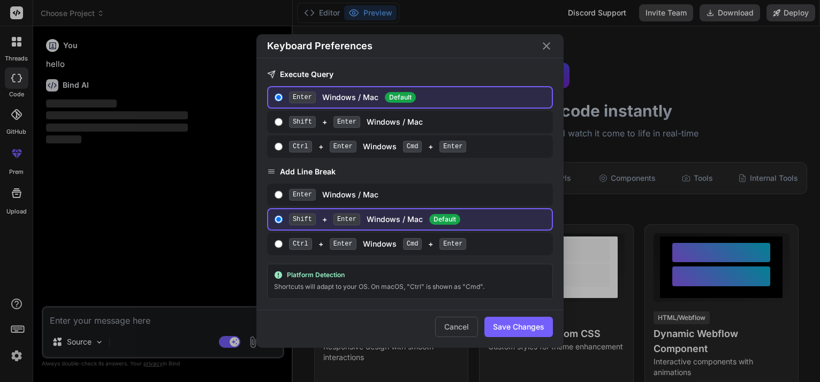
click at [16, 328] on div "Keyboard Preferences Execute Query Enter Windows / Mac Default Shift + Enter Wi…" at bounding box center [410, 191] width 820 height 382
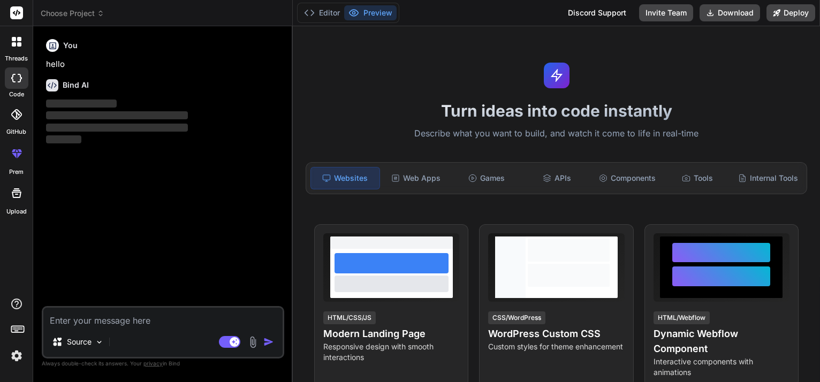
click at [14, 353] on img at bounding box center [16, 356] width 18 height 18
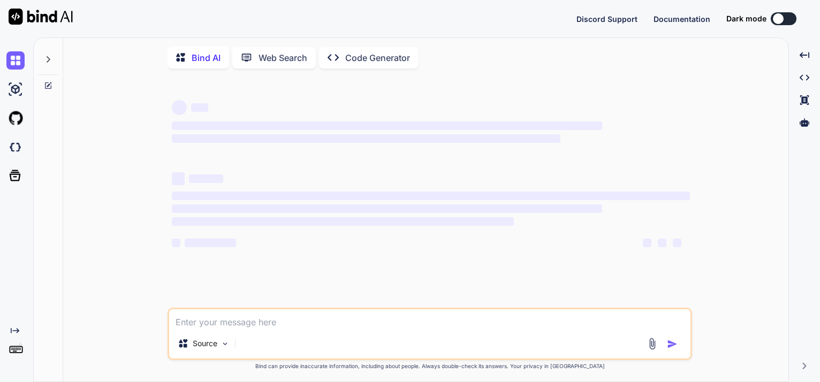
type textarea "x"
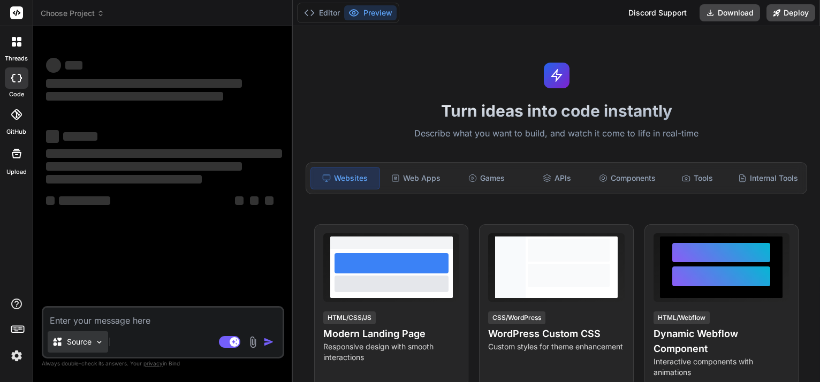
click at [81, 344] on p "Source" at bounding box center [79, 342] width 25 height 11
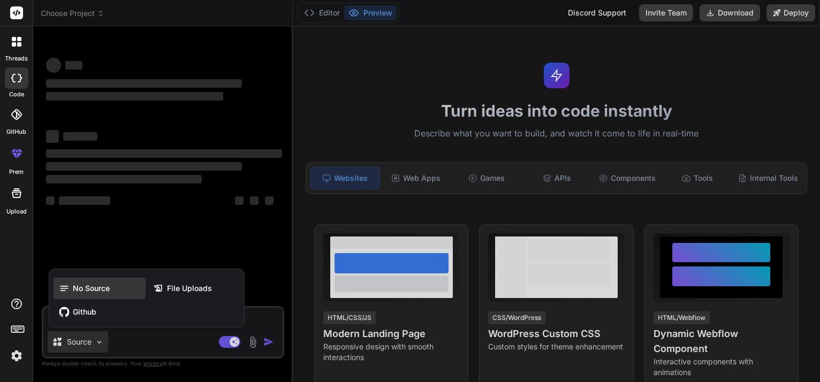
click at [88, 289] on span "No Source" at bounding box center [91, 288] width 37 height 11
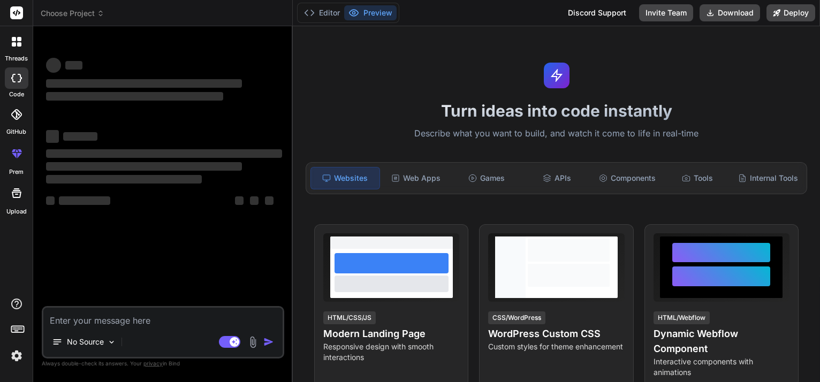
click at [19, 84] on div at bounding box center [17, 77] width 24 height 21
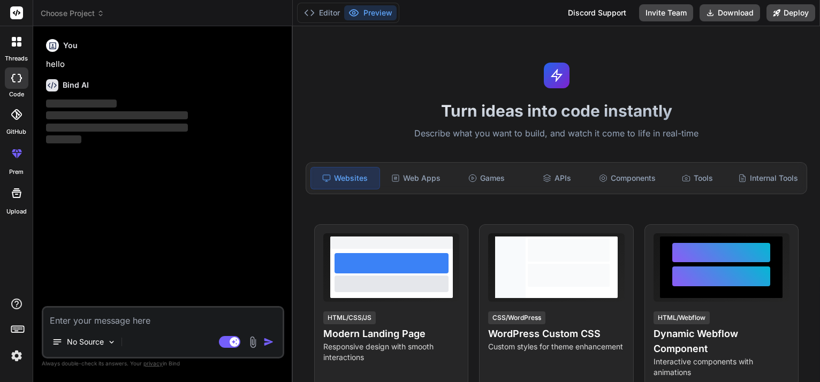
type textarea "x"
click at [614, 11] on div "Discord Support" at bounding box center [596, 12] width 71 height 17
click at [100, 16] on icon at bounding box center [100, 13] width 7 height 7
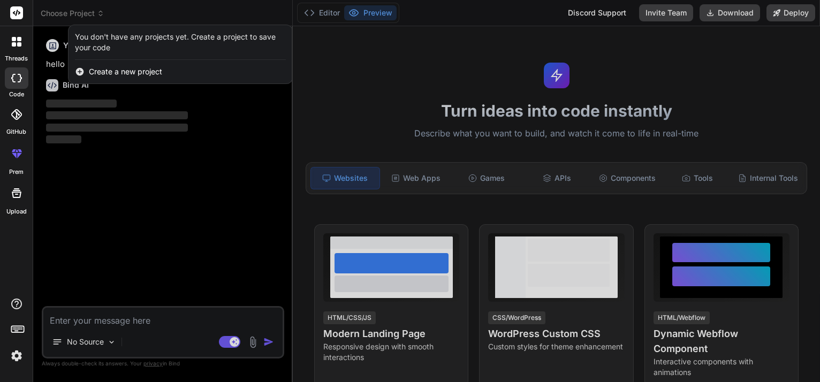
click at [369, 93] on div at bounding box center [410, 191] width 820 height 382
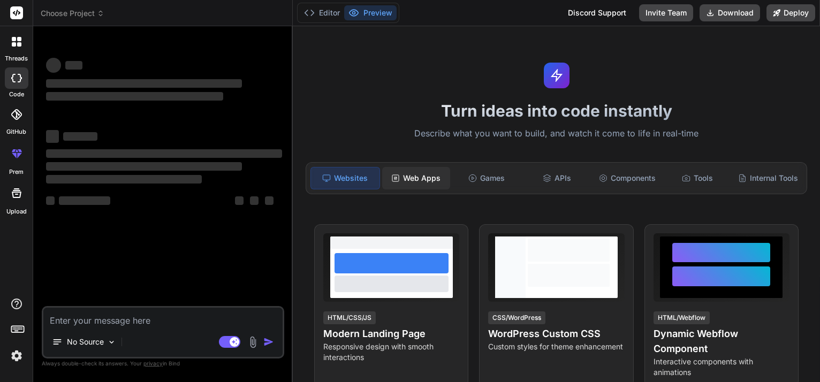
click at [404, 170] on div "Web Apps" at bounding box center [416, 178] width 68 height 22
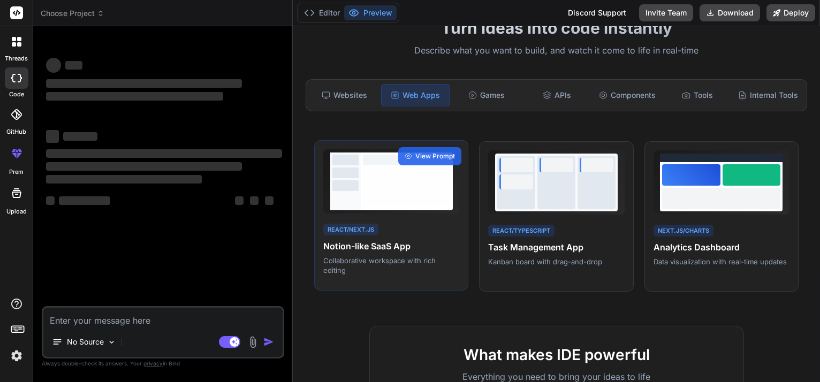
scroll to position [85, 0]
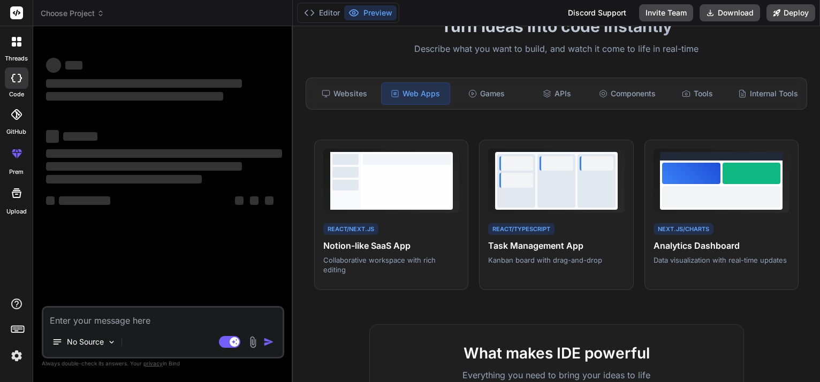
click at [16, 354] on img at bounding box center [16, 356] width 18 height 18
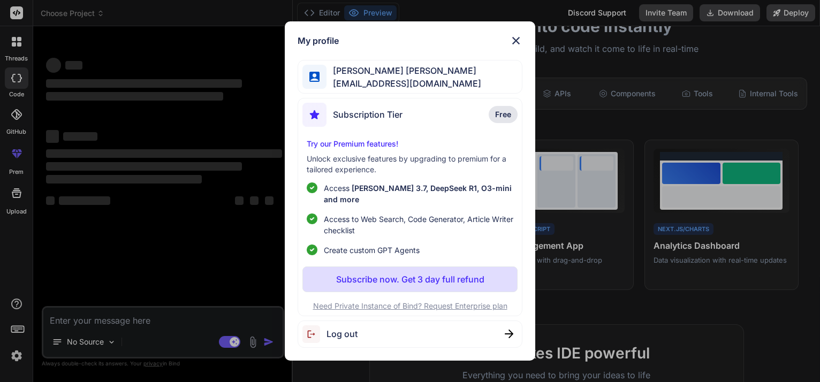
click at [355, 328] on span "Log out" at bounding box center [341, 334] width 31 height 13
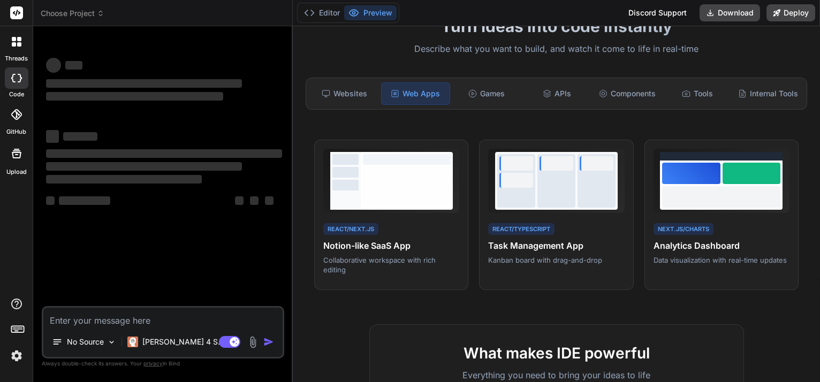
click at [16, 357] on img at bounding box center [16, 356] width 18 height 18
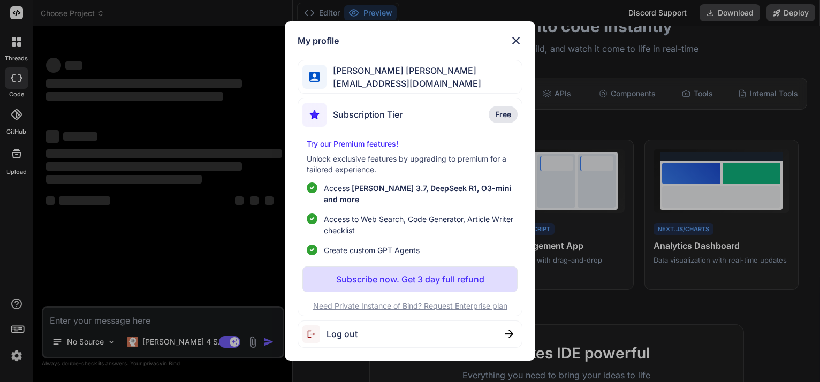
click at [347, 328] on span "Log out" at bounding box center [341, 334] width 31 height 13
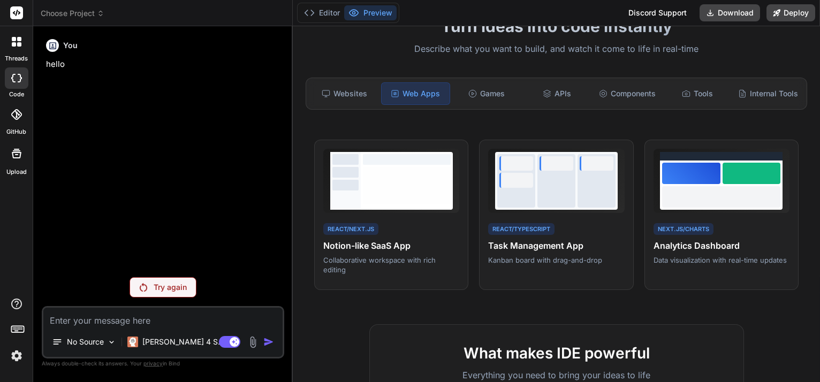
click at [161, 291] on p "Try again" at bounding box center [170, 287] width 33 height 11
click at [20, 353] on img at bounding box center [16, 356] width 18 height 18
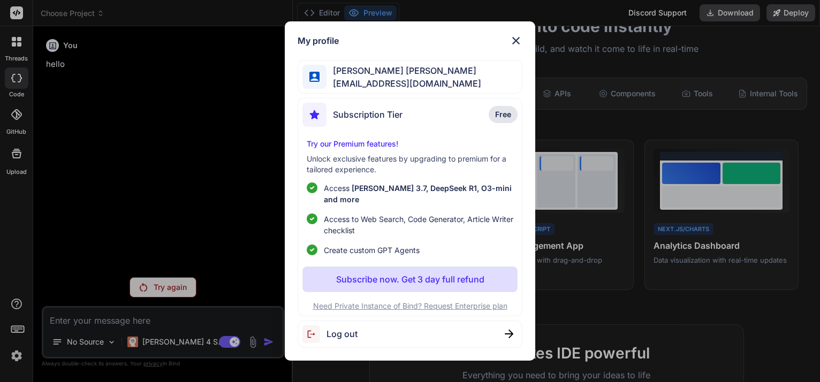
click at [374, 328] on div "Log out" at bounding box center [410, 334] width 225 height 27
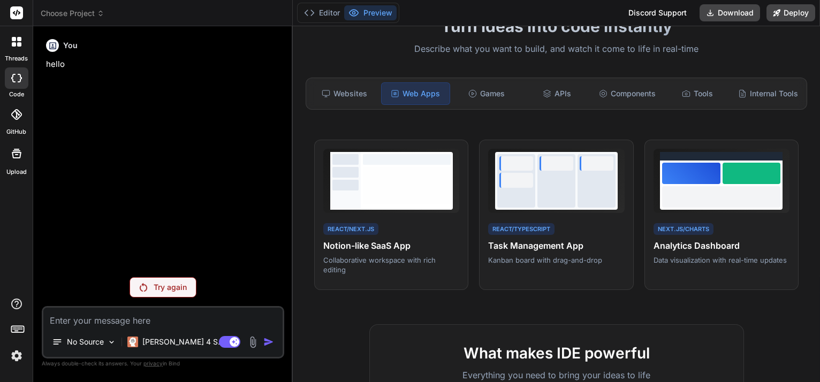
click at [58, 11] on span "Choose Project" at bounding box center [73, 13] width 64 height 11
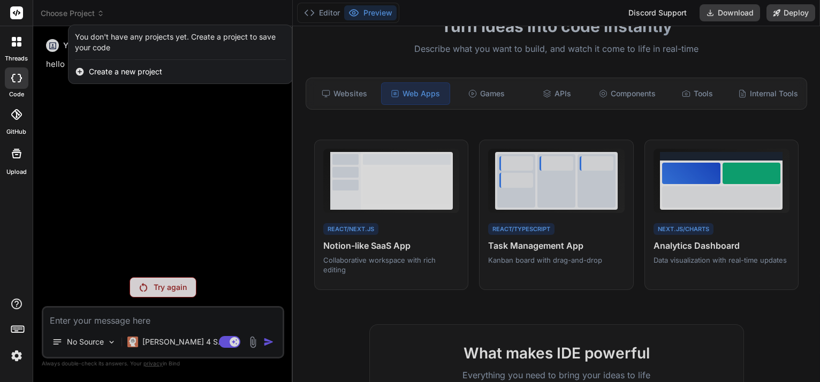
click at [128, 142] on div at bounding box center [410, 191] width 820 height 382
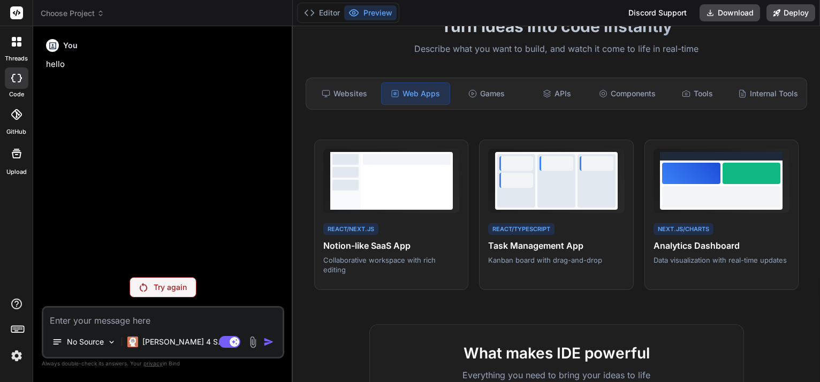
click at [174, 281] on div "Try again" at bounding box center [163, 287] width 67 height 20
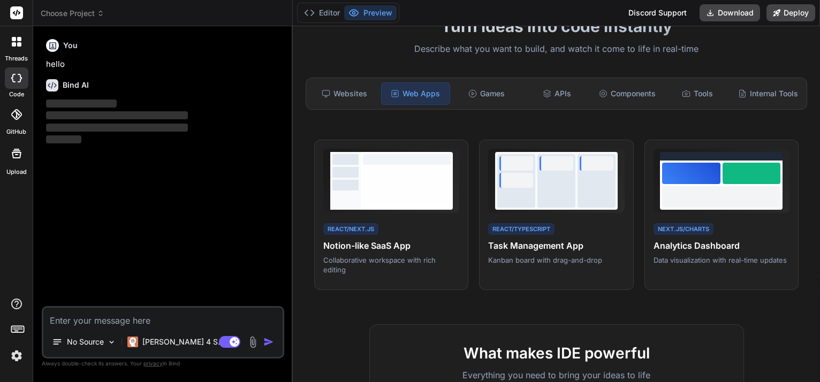
type textarea "x"
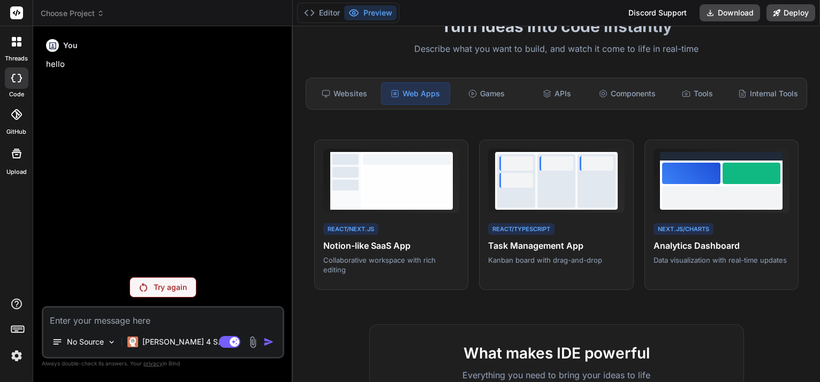
click at [12, 364] on img at bounding box center [16, 356] width 18 height 18
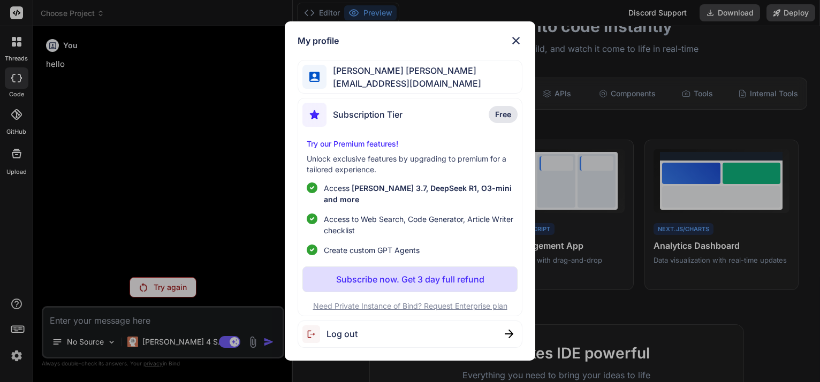
click at [368, 330] on div "Log out" at bounding box center [410, 334] width 225 height 27
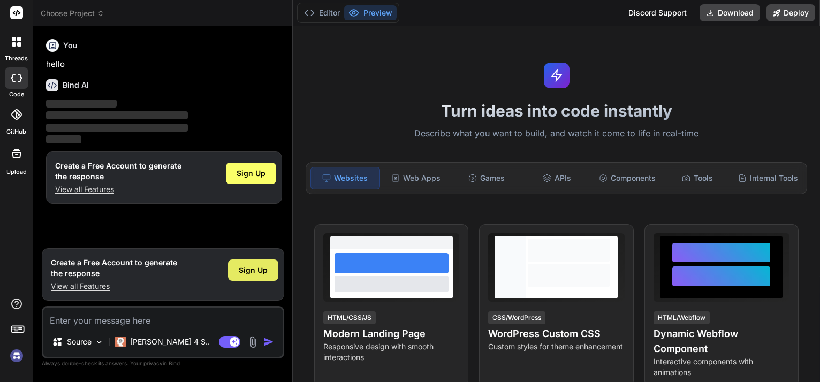
click at [247, 270] on span "Sign Up" at bounding box center [253, 270] width 29 height 11
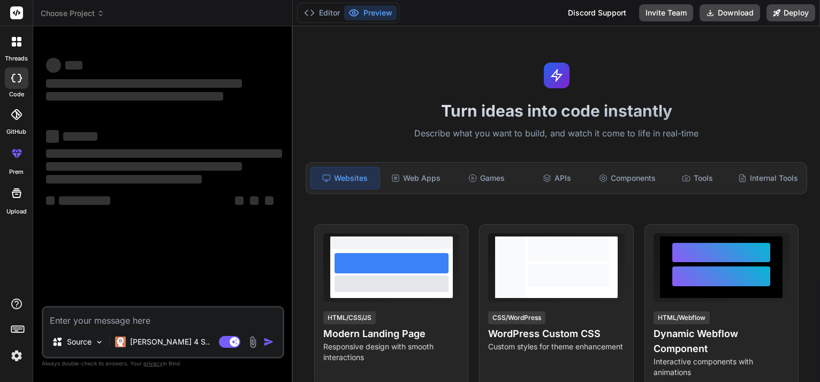
click at [87, 14] on span "Choose Project" at bounding box center [73, 13] width 64 height 11
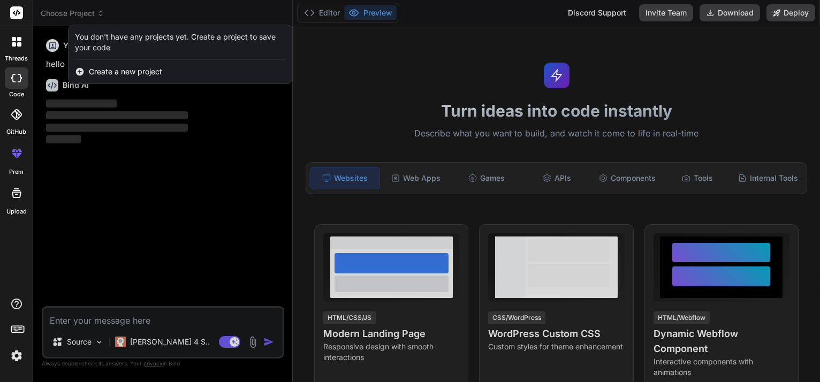
click at [154, 208] on div at bounding box center [410, 191] width 820 height 382
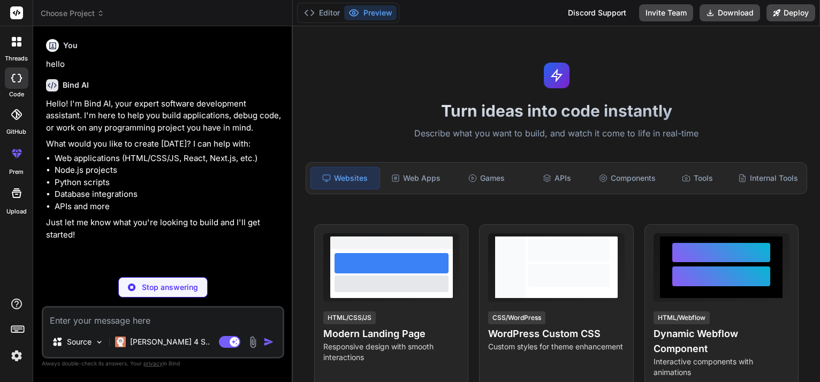
click at [188, 217] on p "Just let me know what you're looking to build and I'll get started!" at bounding box center [164, 229] width 236 height 24
type textarea "x"
click at [78, 17] on span "Choose Project" at bounding box center [73, 13] width 64 height 11
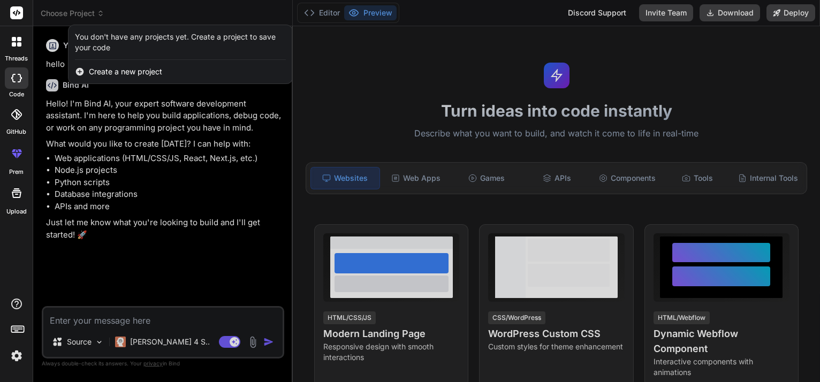
drag, startPoint x: 164, startPoint y: 202, endPoint x: 92, endPoint y: 170, distance: 78.8
click at [92, 170] on div at bounding box center [410, 191] width 820 height 382
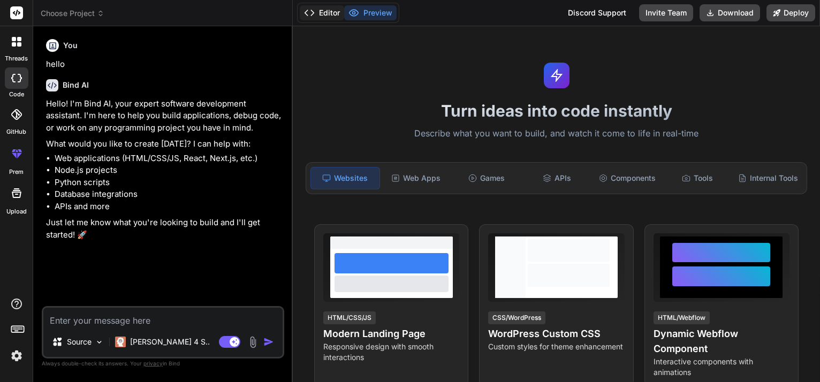
click at [317, 15] on button "Editor" at bounding box center [322, 12] width 44 height 15
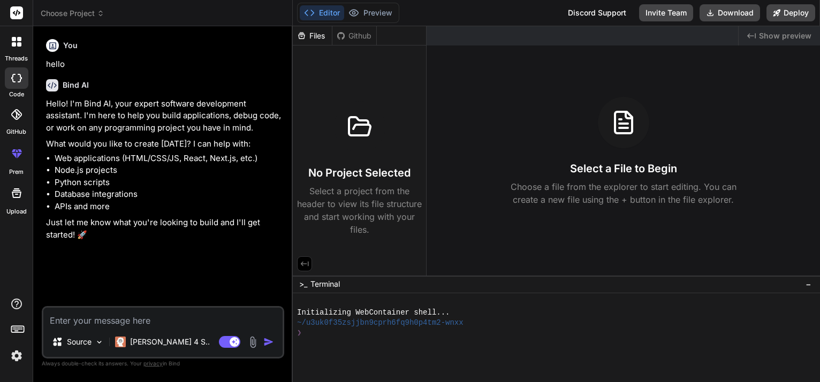
click at [344, 174] on h3 "No Project Selected" at bounding box center [359, 172] width 102 height 15
click at [81, 9] on span "Choose Project" at bounding box center [73, 13] width 64 height 11
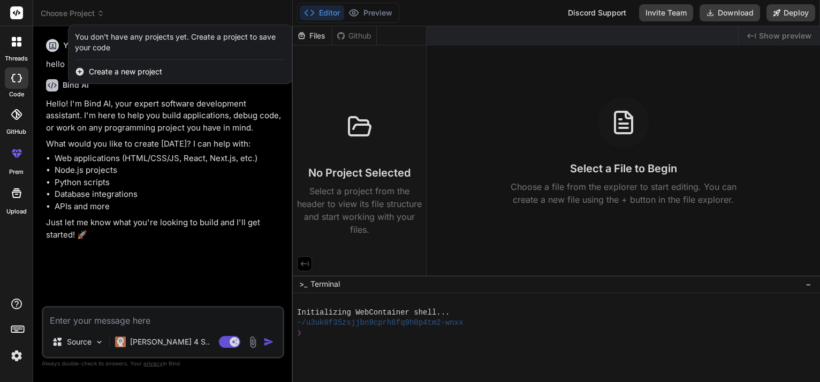
click at [130, 73] on span "Create a new project" at bounding box center [125, 71] width 73 height 11
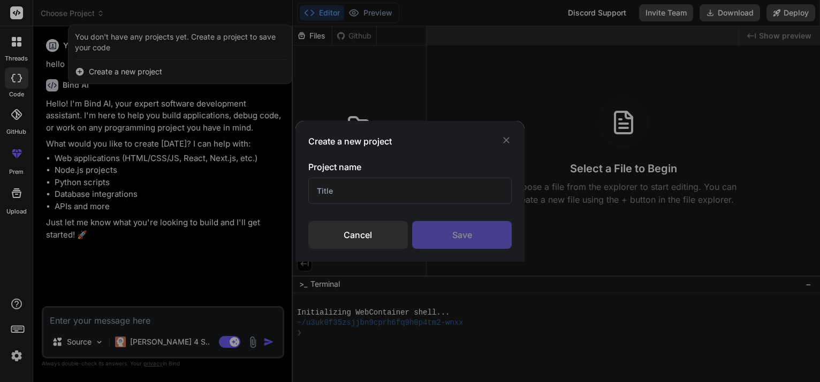
click at [482, 135] on div "Create a new project" at bounding box center [410, 141] width 204 height 13
click at [504, 142] on icon at bounding box center [506, 140] width 11 height 11
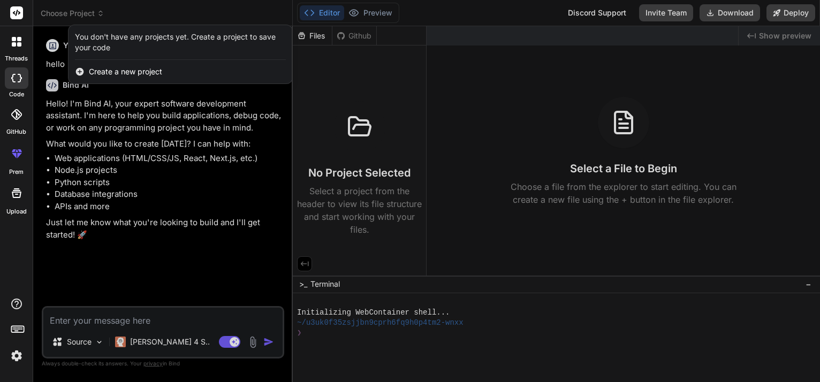
click at [68, 324] on div at bounding box center [410, 191] width 820 height 382
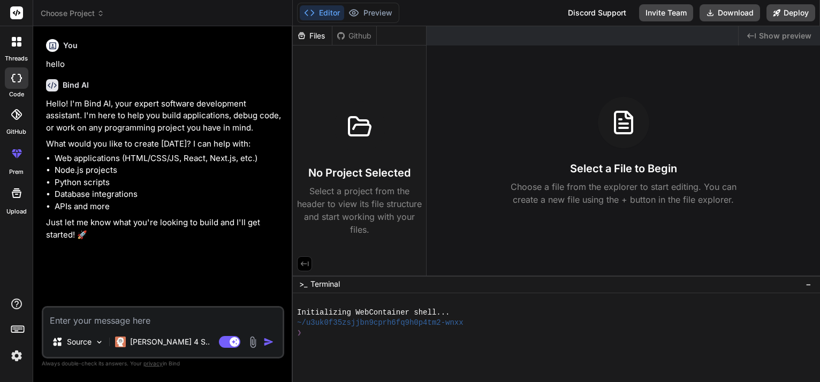
click at [70, 322] on textarea at bounding box center [162, 317] width 239 height 19
paste textarea "python manage.py makemigrations quotes"
type textarea "python manage.py makemigrations quotes"
type textarea "x"
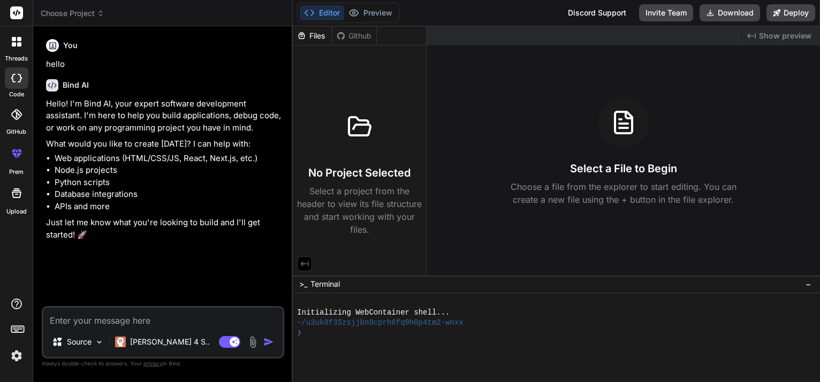
click at [143, 324] on textarea at bounding box center [162, 317] width 239 height 19
paste textarea "I am building a Quote Generator Web App using HTML, CSS, JavaScript (frontend) …"
type textarea "I am building a Quote Generator Web App using HTML, CSS, JavaScript (frontend) …"
type textarea "x"
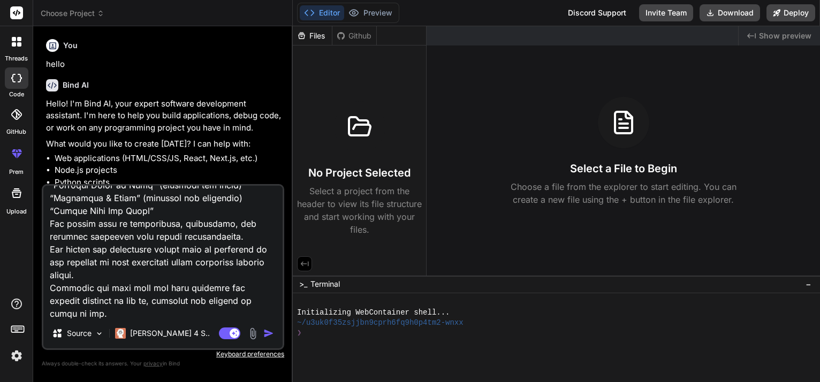
type textarea "I am building a Quote Generator Web App using HTML, CSS, JavaScript (frontend) …"
click at [268, 332] on img "button" at bounding box center [268, 333] width 11 height 11
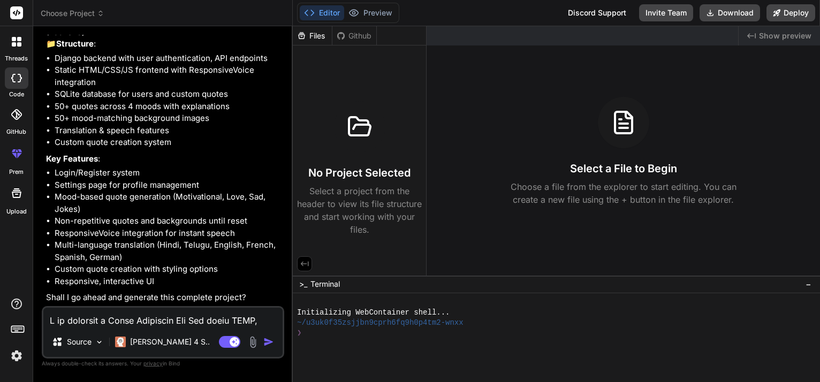
scroll to position [688, 0]
type textarea "x"
click at [120, 321] on textarea at bounding box center [162, 317] width 239 height 19
type textarea "y"
type textarea "x"
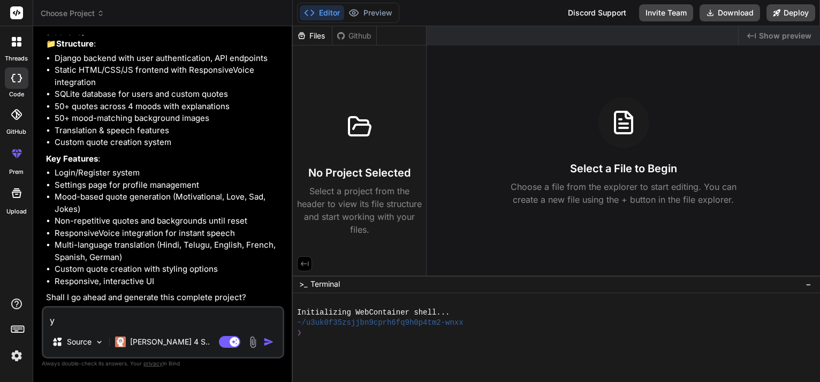
type textarea "ye"
type textarea "x"
type textarea "yes"
type textarea "x"
type textarea "yes"
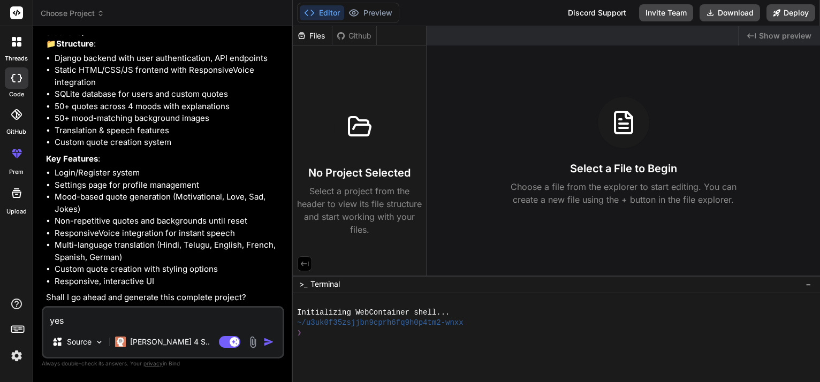
type textarea "x"
type textarea "yes w"
type textarea "x"
type textarea "yes wi"
type textarea "x"
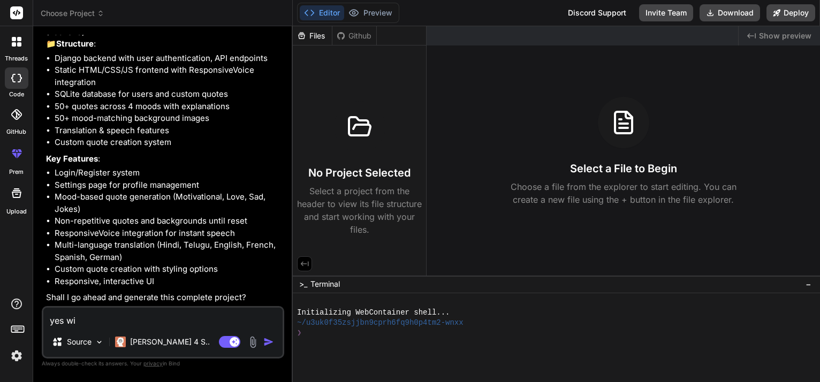
type textarea "yes wit"
type textarea "x"
type textarea "yes with"
type textarea "x"
type textarea "yes witho"
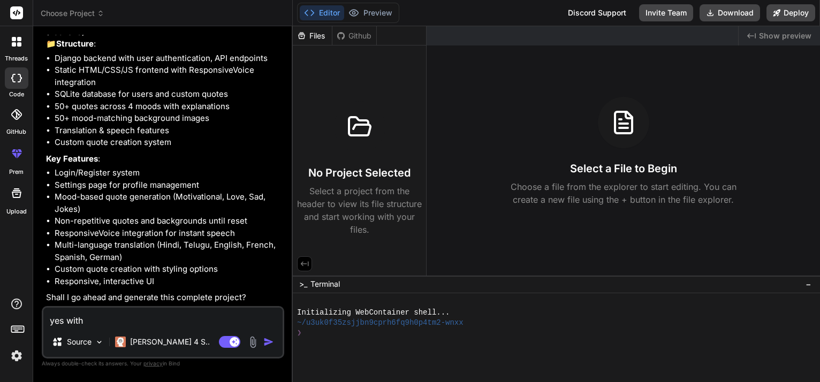
type textarea "x"
type textarea "yes withou"
type textarea "x"
type textarea "yes without"
type textarea "x"
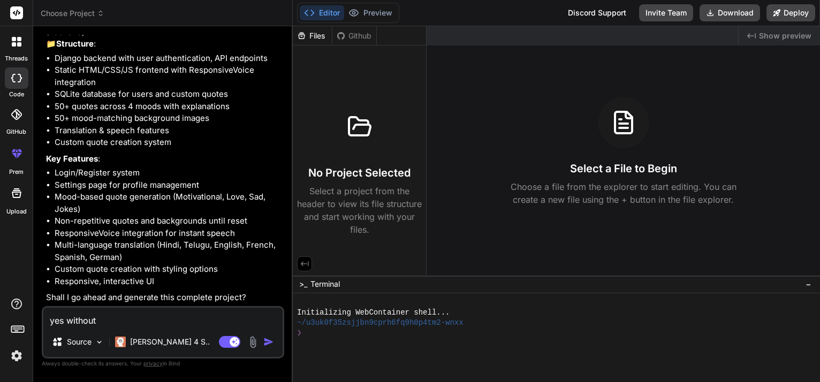
type textarea "yes without"
type textarea "x"
type textarea "yes without a"
type textarea "x"
type textarea "yes without an"
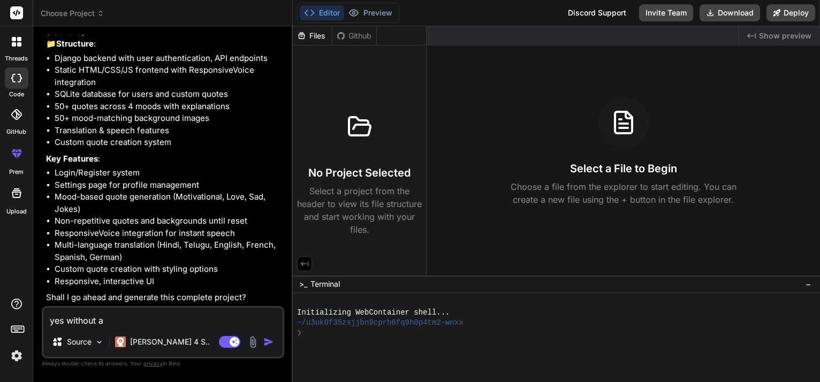
type textarea "x"
type textarea "yes without any"
type textarea "x"
type textarea "yes without anyb"
type textarea "x"
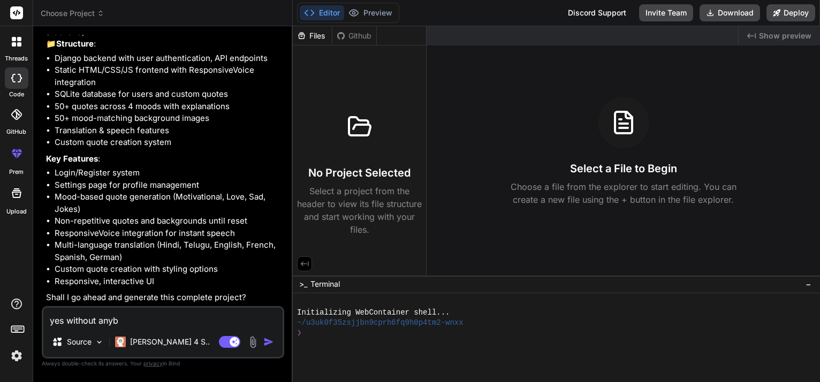
type textarea "yes without anybe"
type textarea "x"
type textarea "yes without anyber"
type textarea "x"
type textarea "yes without anyberr"
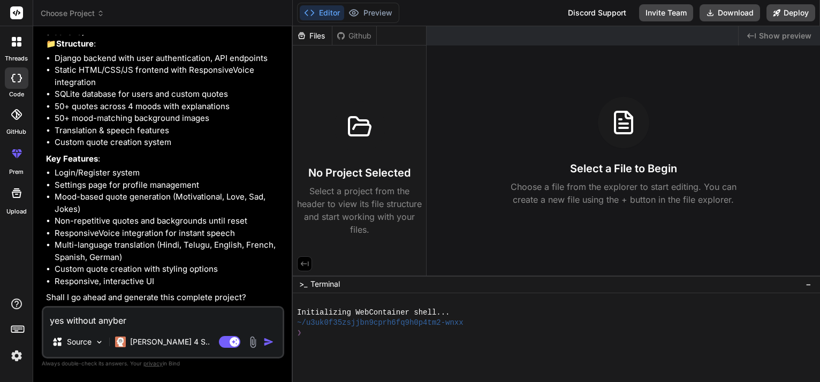
type textarea "x"
type textarea "yes without anyberro"
type textarea "x"
type textarea "yes without anyberror"
type textarea "x"
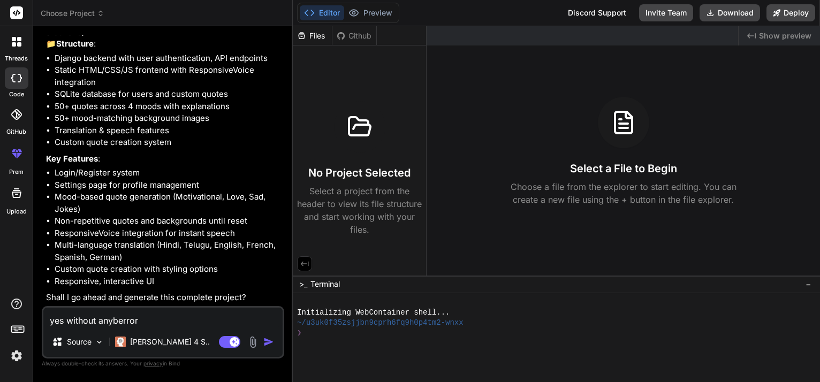
type textarea "yes without anyberrors"
type textarea "x"
type textarea "yes without anyberrors"
type textarea "x"
type textarea "yes without anyberrors p"
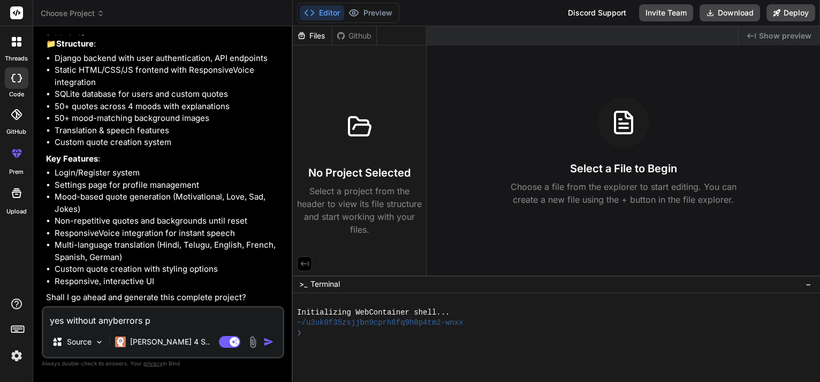
type textarea "x"
type textarea "yes without anyberrors pl"
type textarea "x"
type textarea "yes without anyberrors ple"
type textarea "x"
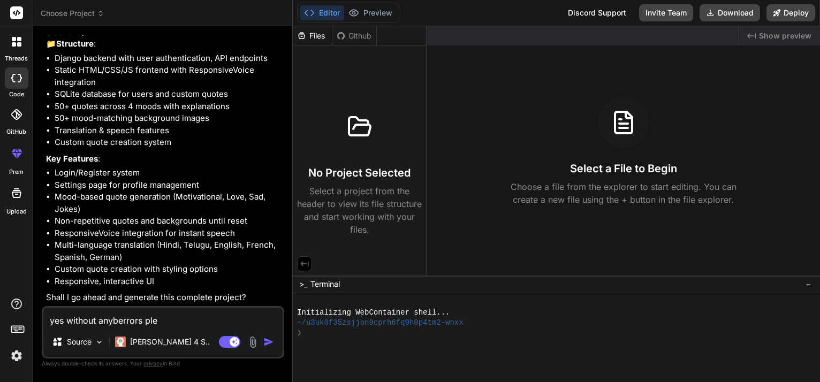
type textarea "yes without anyberrors plea"
type textarea "x"
type textarea "yes without anyberrors pleas"
type textarea "x"
type textarea "yes without anyberrors please"
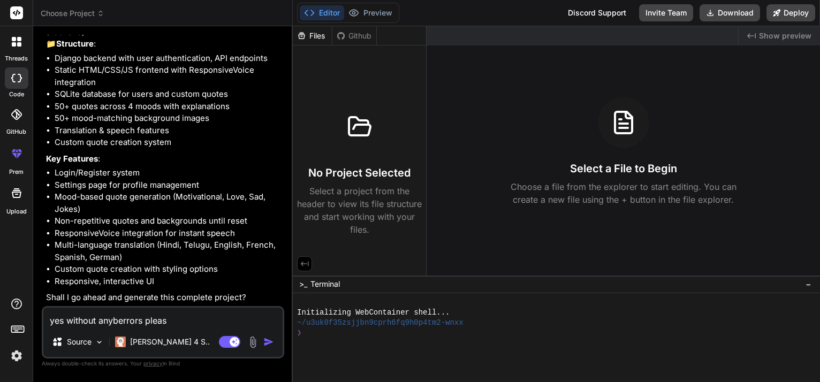
type textarea "x"
type textarea "yes without anyb\errors please"
type textarea "x"
type textarea "yes without anyb\ errors please"
type textarea "x"
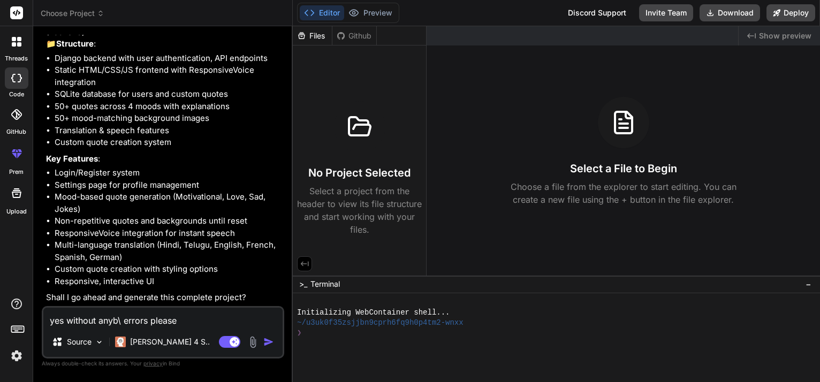
type textarea "yes without anyb\errors please"
type textarea "x"
type textarea "yes without anyberrors please"
type textarea "x"
type textarea "yes without anyb errors please"
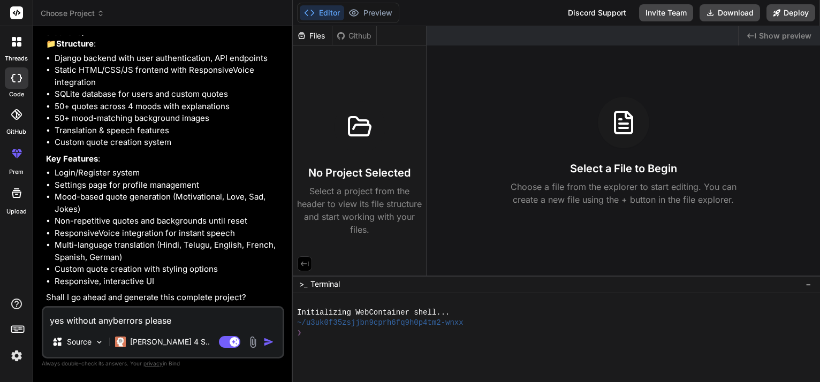
type textarea "x"
type textarea "yes without anyberrors please"
type textarea "x"
type textarea "yes without anyerrors please"
type textarea "x"
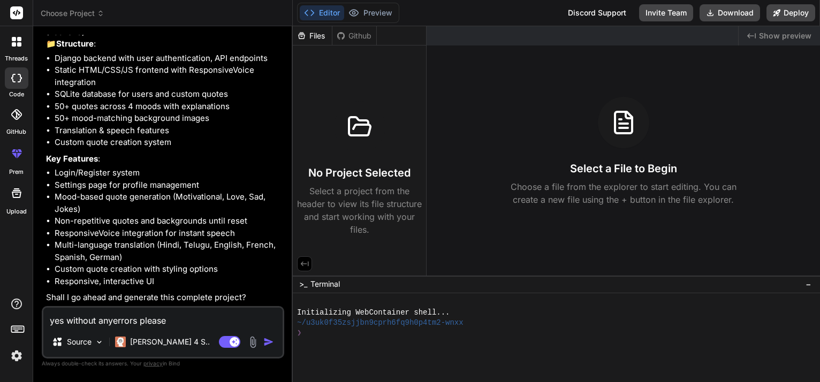
type textarea "yes without any errors please"
type textarea "x"
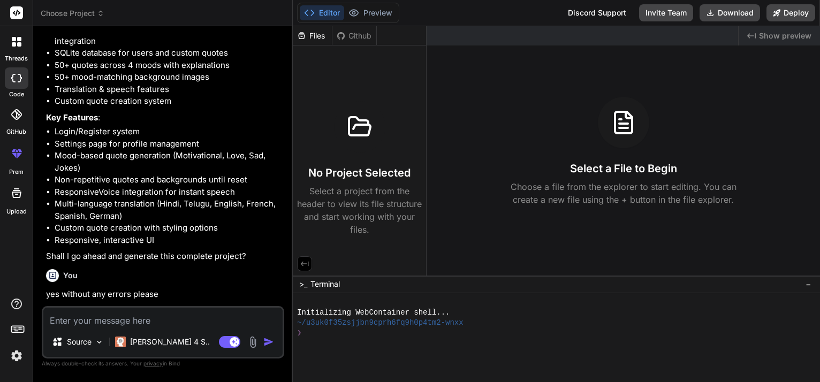
scroll to position [799, 0]
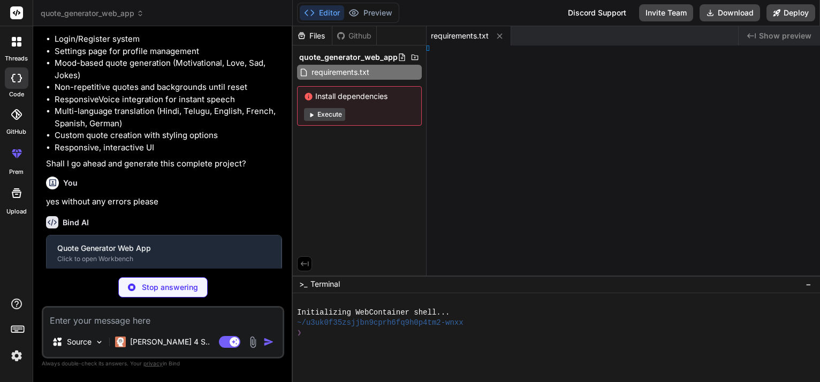
type textarea "x"
type textarea "n()"
type textarea "x"
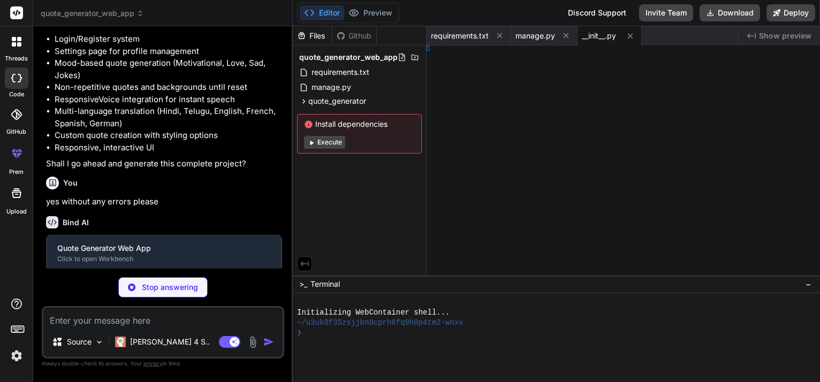
type textarea "x"
type textarea "True"
type textarea "x"
type textarea "'), ]"
type textarea "x"
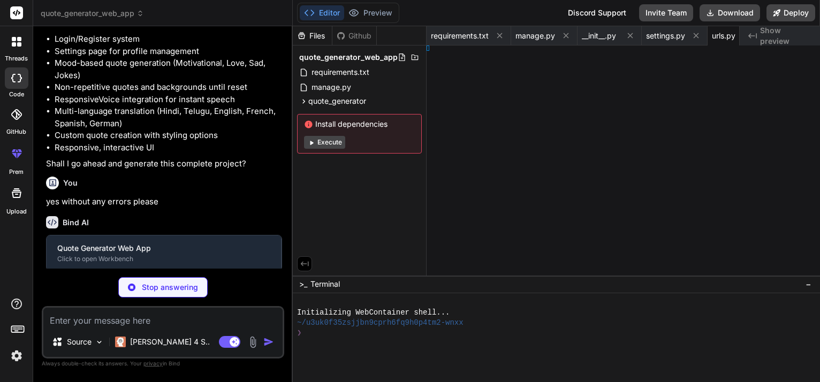
type textarea "from django.contrib import admin from django.urls import path, include from dja…"
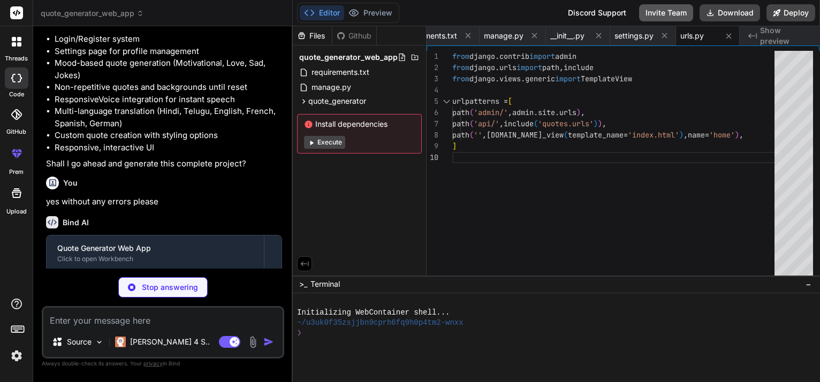
type textarea "x"
type textarea "import os from django.core.wsgi import get_wsgi_application os.environ.setdefau…"
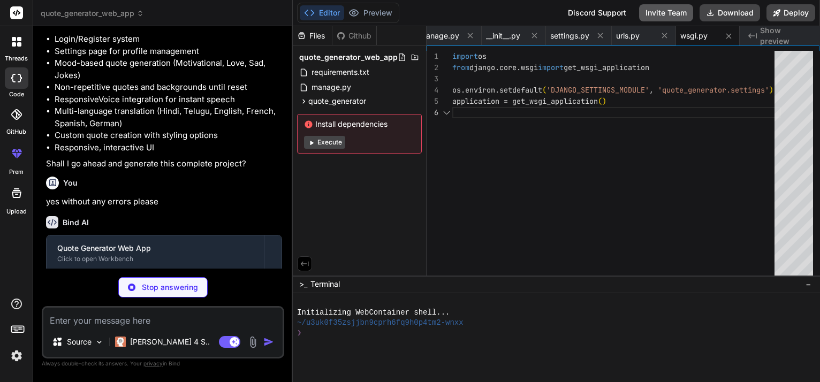
type textarea "x"
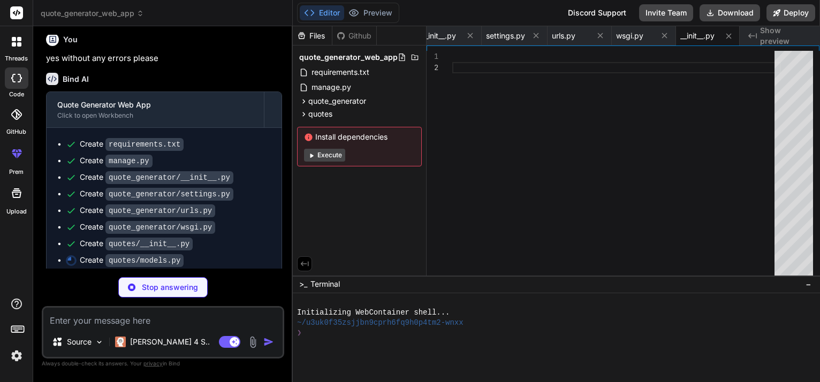
type textarea "x"
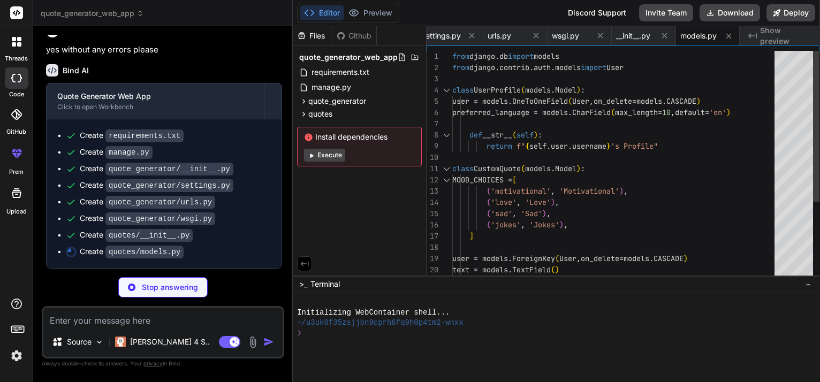
scroll to position [989, 0]
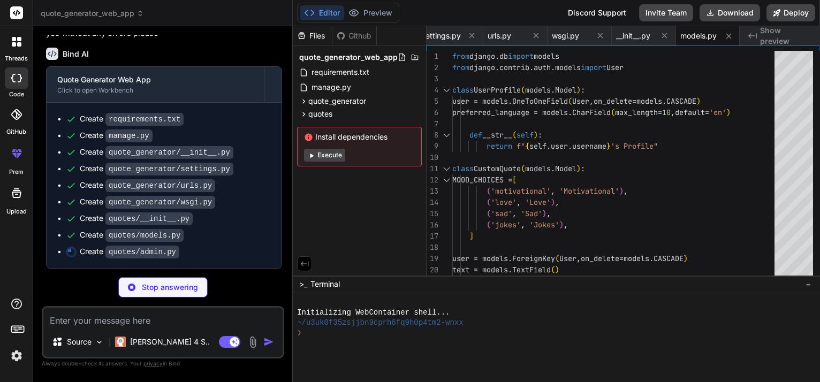
type textarea "x"
type textarea "list_filter = ['mood', 'created_at'] search_fields = ['text', 'user__username']"
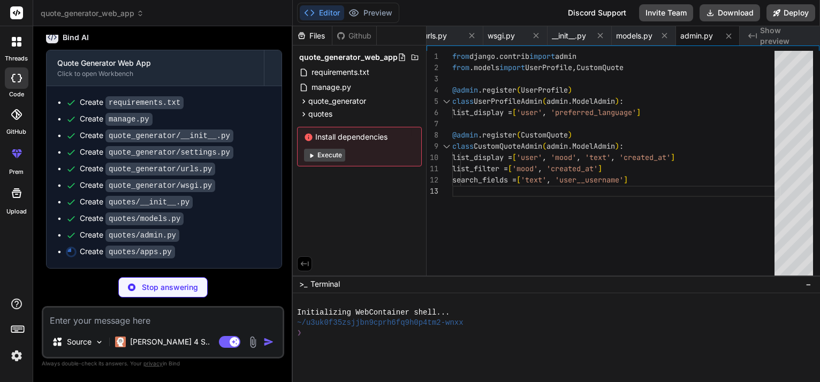
type textarea "x"
type textarea "from django.apps import AppConfig class QuotesConfig(AppConfig): default_auto_f…"
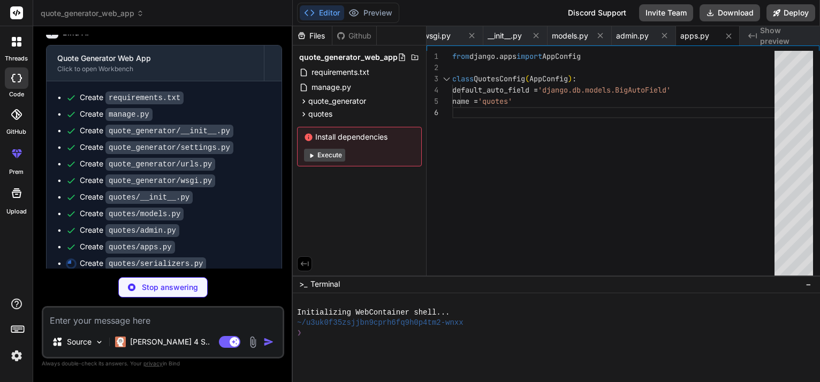
type textarea "x"
type textarea "UserProfile.objects.create(user=user) return user"
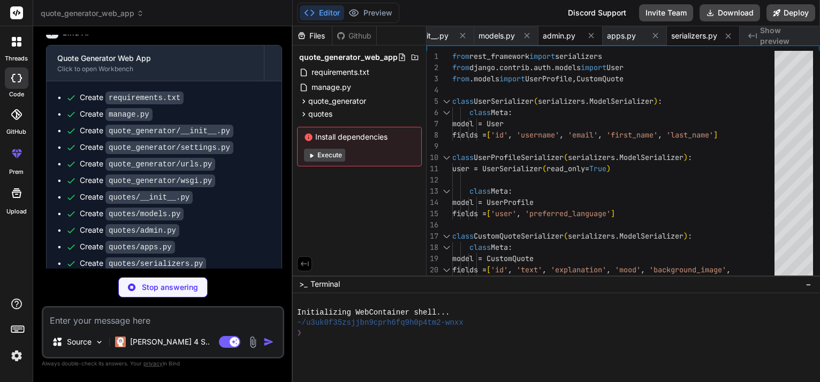
type textarea "x"
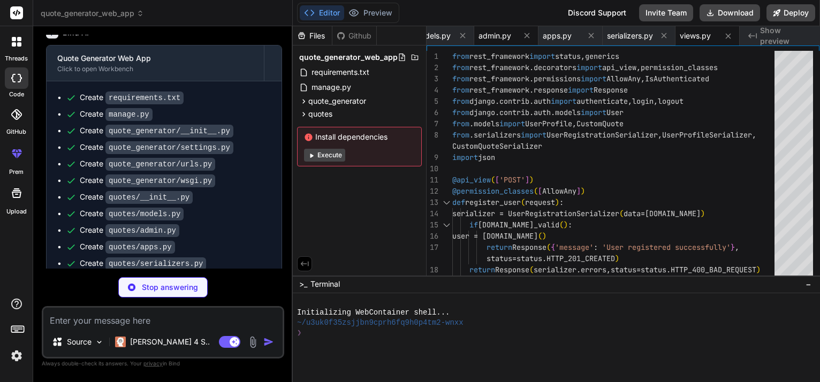
type textarea "x"
type textarea "path('custom-quotes/list/', views.get_custom_quotes, name='get_custom_quotes'),…"
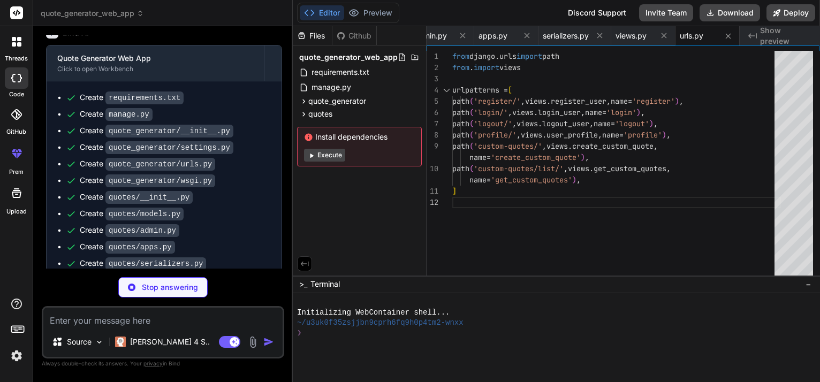
scroll to position [1071, 0]
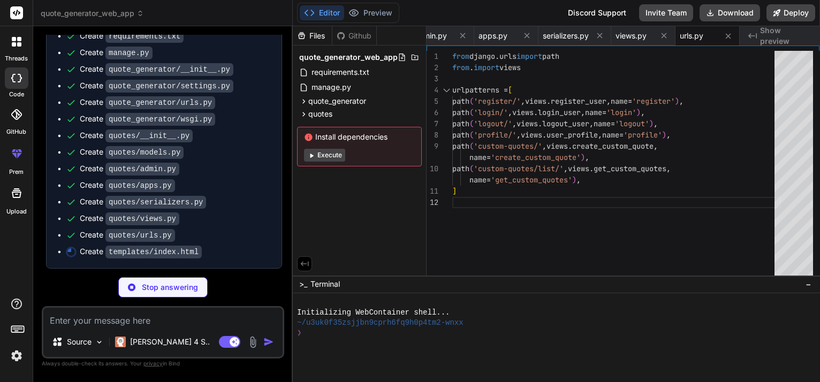
type textarea "x"
type textarea "</div> <script src="/static/js/quotes.js"></script> <script src="/static/js/bac…"
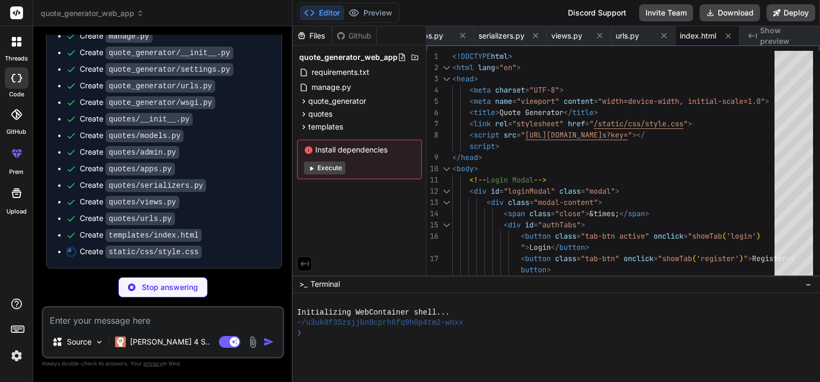
scroll to position [1088, 0]
type textarea "x"
type textarea "}"
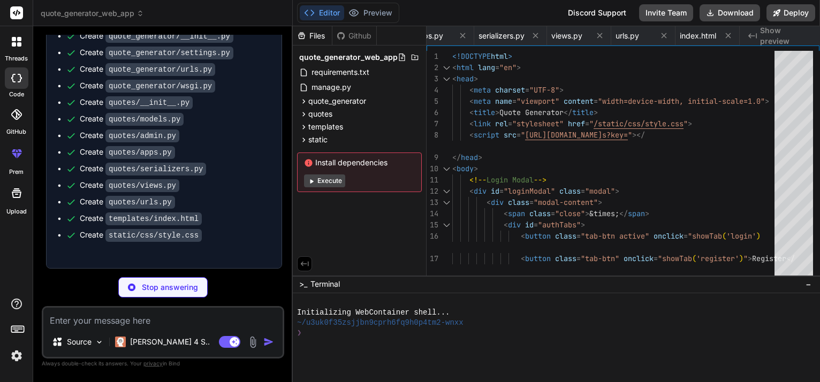
type textarea "x"
type textarea "return customQuote; }"
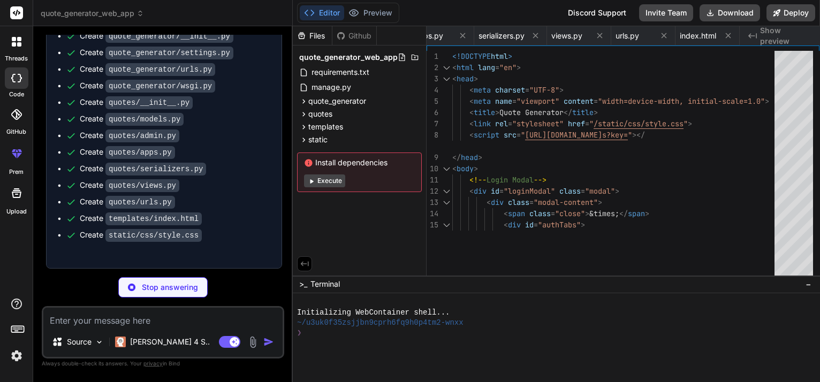
type textarea "x"
type textarea "document.body.style.background = `${overlay}, url("${imageUrl}")`; }"
type textarea "x"
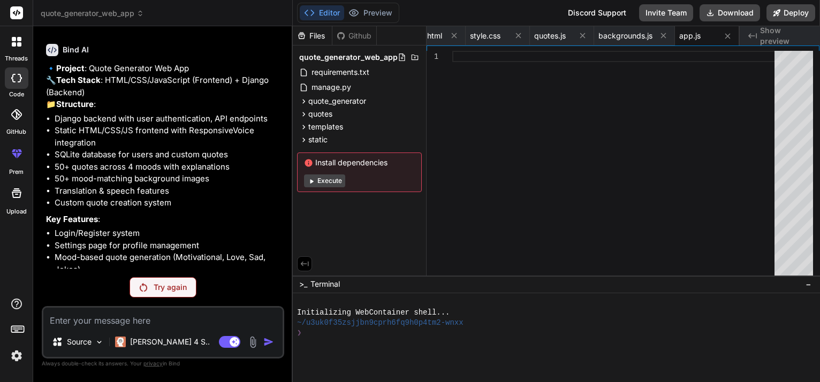
scroll to position [760, 0]
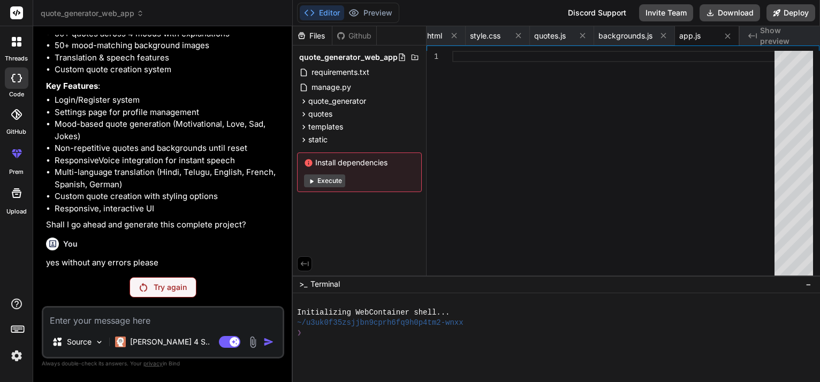
click at [166, 291] on p "Try again" at bounding box center [170, 287] width 33 height 11
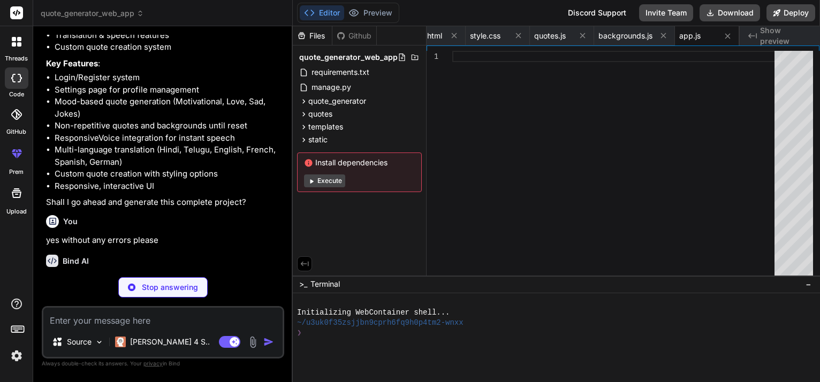
type textarea "x"
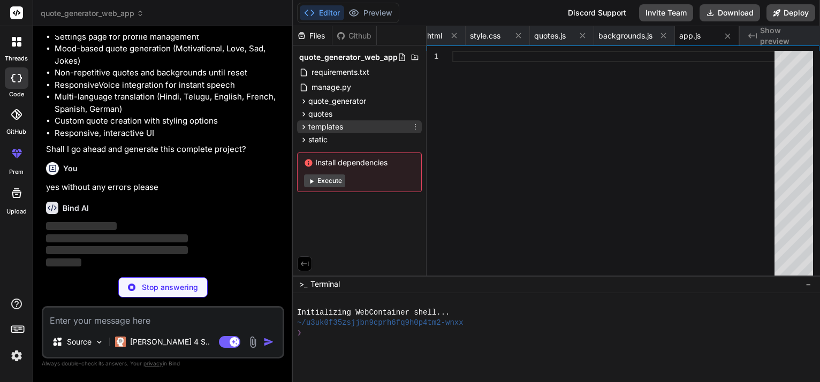
click at [324, 127] on span "templates" at bounding box center [325, 126] width 35 height 11
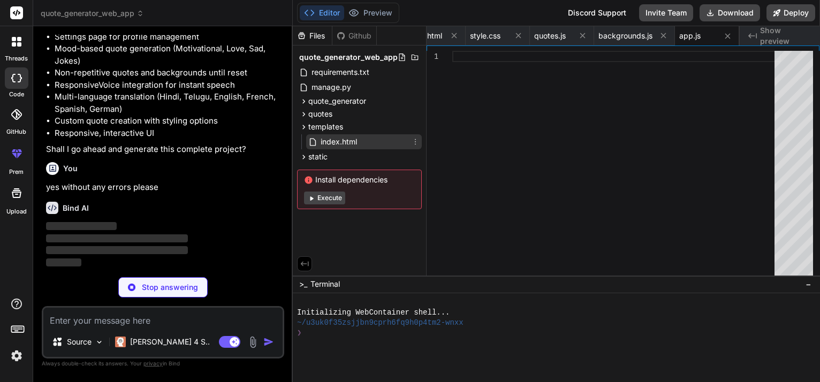
click at [329, 142] on span "index.html" at bounding box center [338, 141] width 39 height 13
type textarea "</div> <script src="/static/js/quotes.js"></script> <script src="/static/js/bac…"
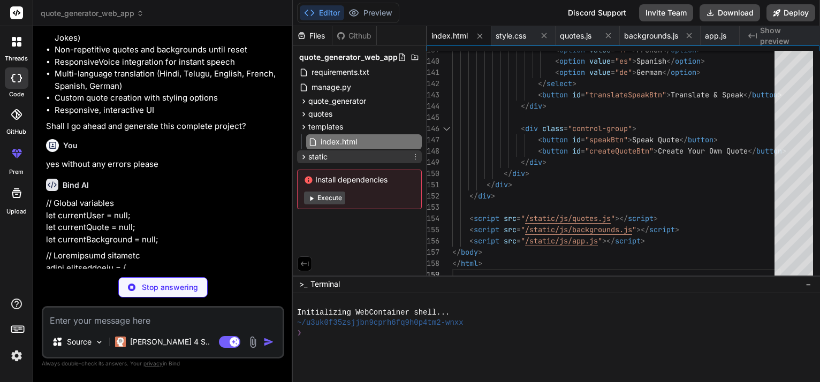
click at [356, 155] on div "static" at bounding box center [359, 156] width 125 height 13
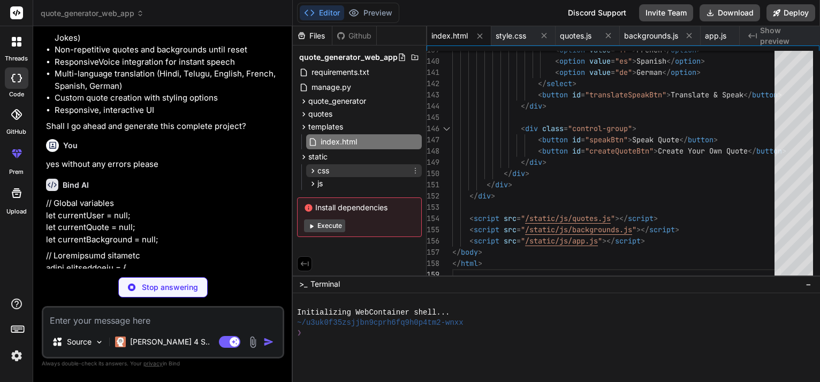
click at [335, 170] on div "css" at bounding box center [364, 170] width 116 height 13
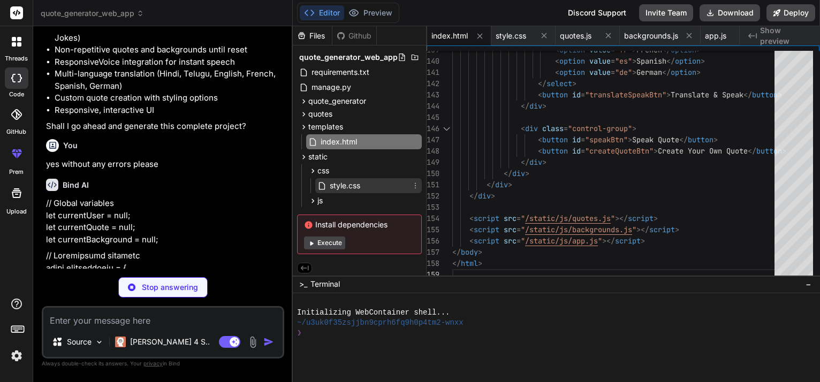
click at [353, 184] on span "style.css" at bounding box center [345, 185] width 33 height 13
type textarea "x"
type textarea "}"
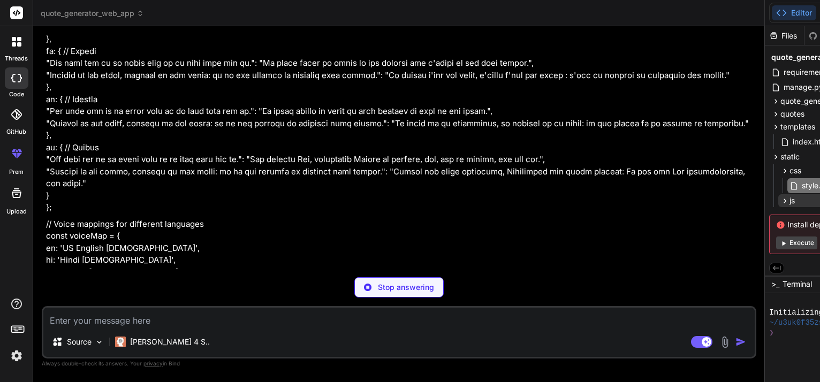
click at [778, 201] on div "js" at bounding box center [836, 200] width 116 height 13
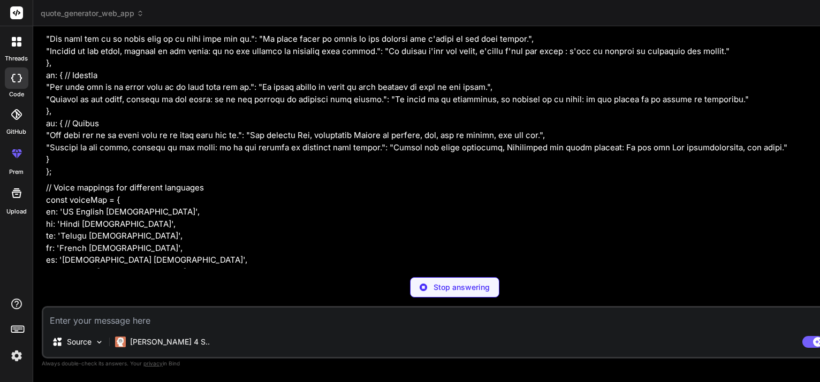
type textarea "x"
type textarea "return customQuote; }"
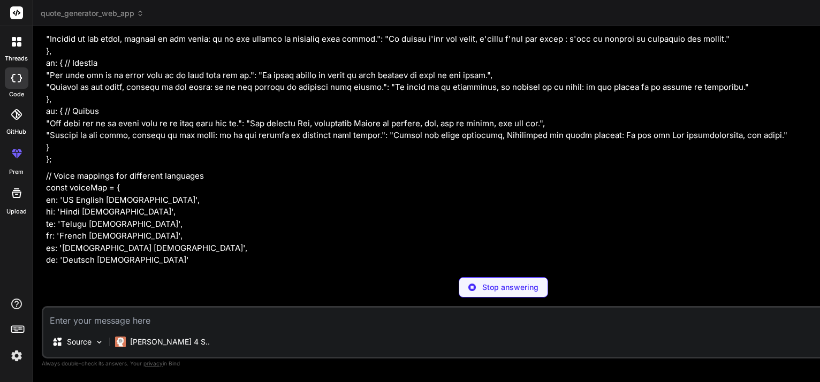
type textarea "x"
type textarea "document.body.style.background = `${overlay}, url("${imageUrl}")`; }"
type textarea "x"
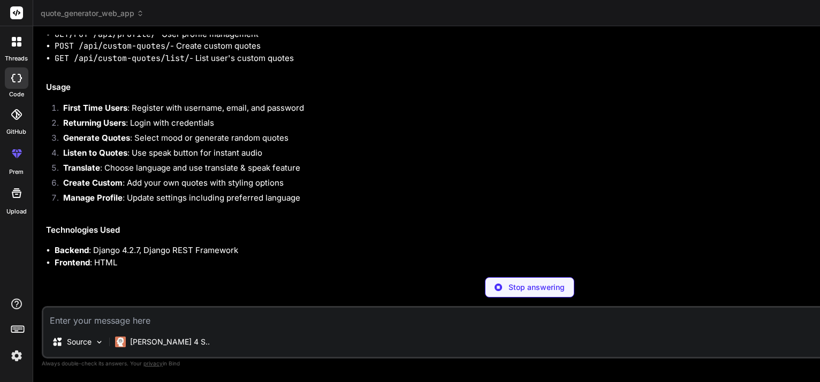
scroll to position [7962, 0]
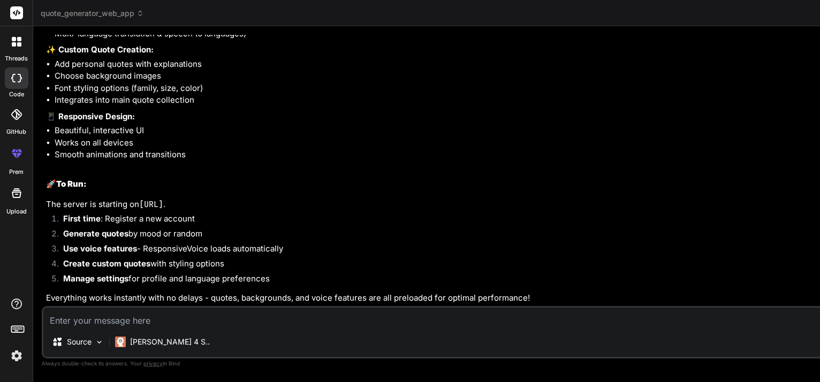
type textarea "x"
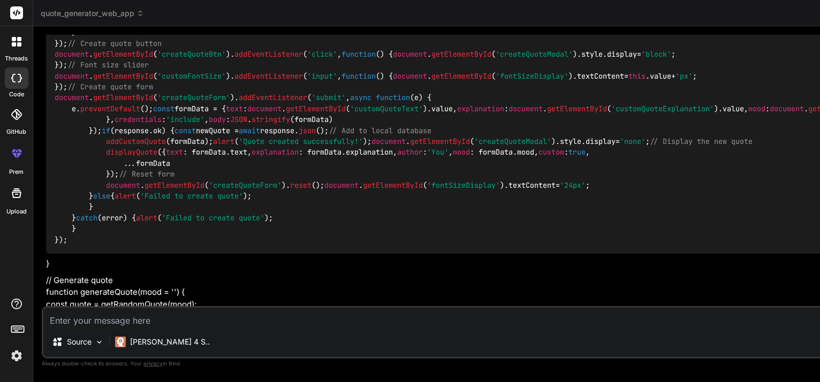
scroll to position [2376, 0]
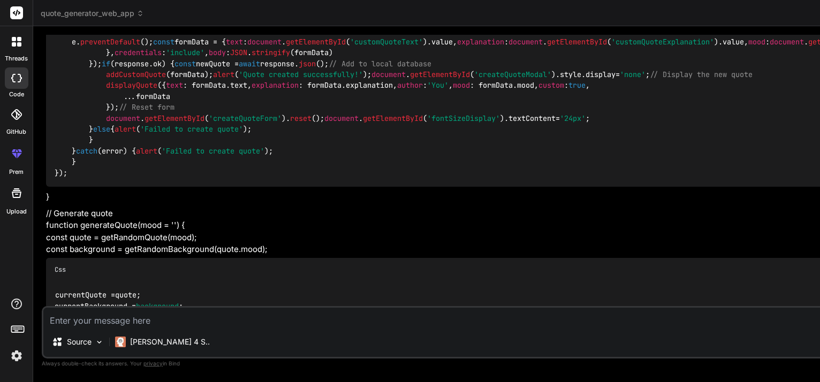
click at [128, 317] on textarea at bounding box center [529, 317] width 972 height 19
type textarea "p"
type textarea "x"
type textarea "pl"
type textarea "x"
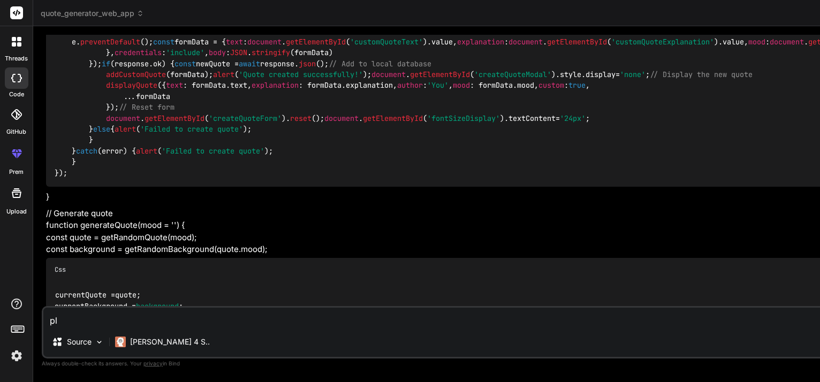
type textarea "ple"
type textarea "x"
type textarea "pleq"
type textarea "x"
type textarea "pleqa"
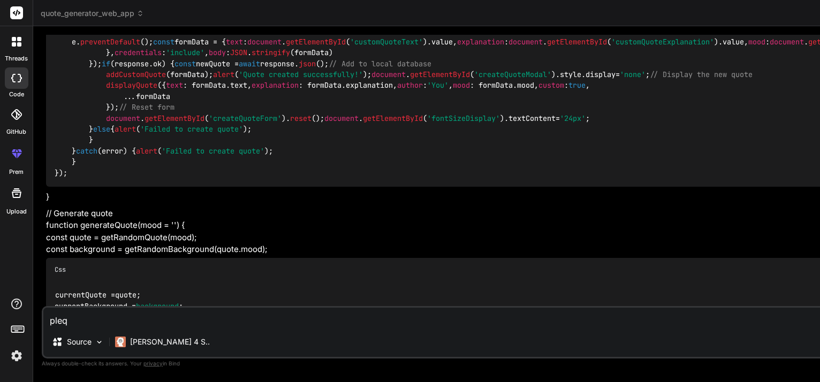
type textarea "x"
type textarea "pleq"
type textarea "x"
type textarea "ple"
type textarea "x"
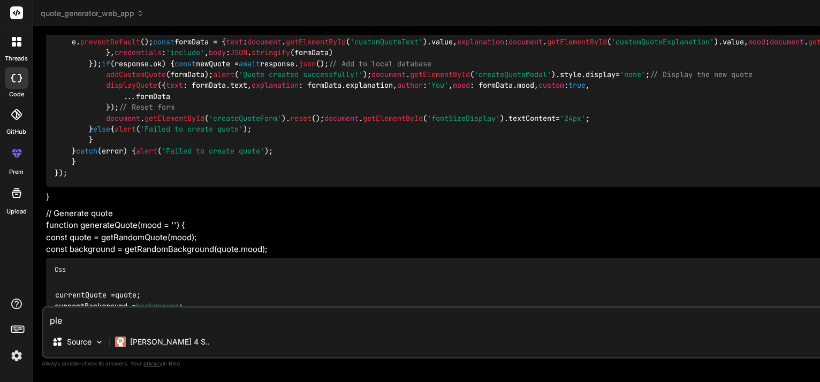
type textarea "plea"
type textarea "x"
type textarea "pleas"
type textarea "x"
type textarea "please"
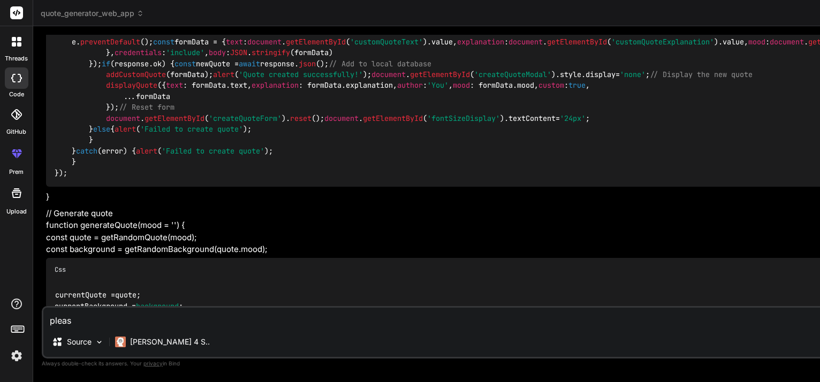
type textarea "x"
type textarea "please"
type textarea "x"
type textarea "please g"
type textarea "x"
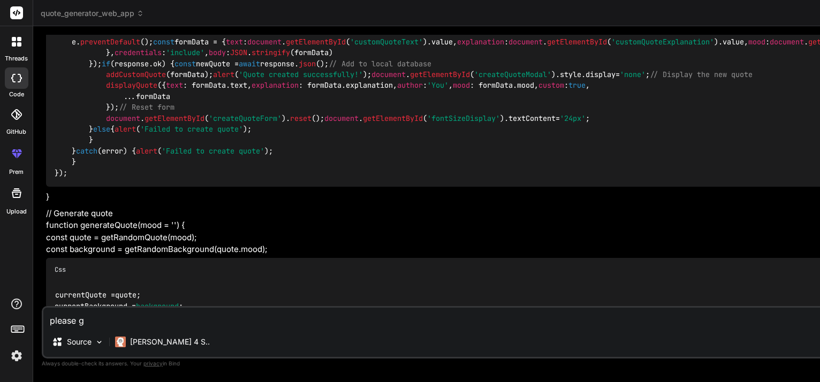
type textarea "please gi"
type textarea "x"
type textarea "please giv"
type textarea "x"
type textarea "please give"
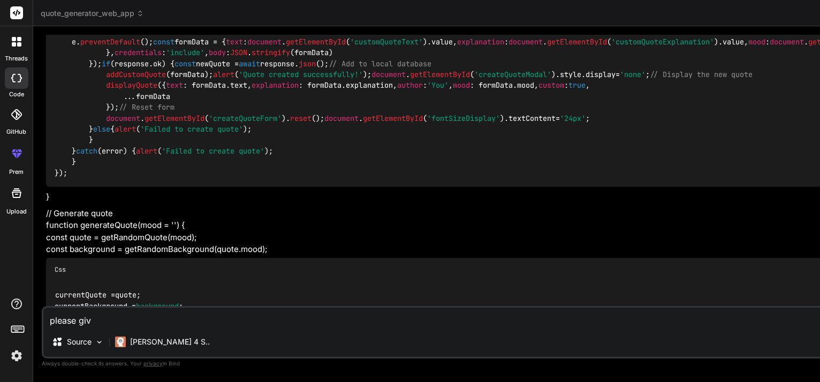
type textarea "x"
type textarea "please give"
type textarea "x"
type textarea "please give c"
type textarea "x"
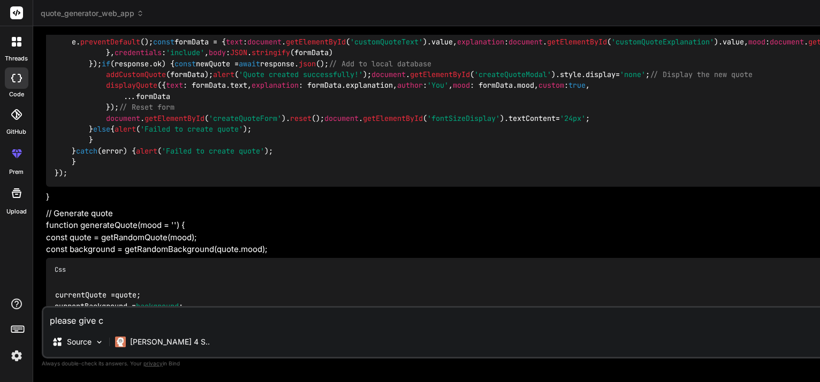
type textarea "please give co"
type textarea "x"
type textarea "please give com"
type textarea "x"
type textarea "please give comp"
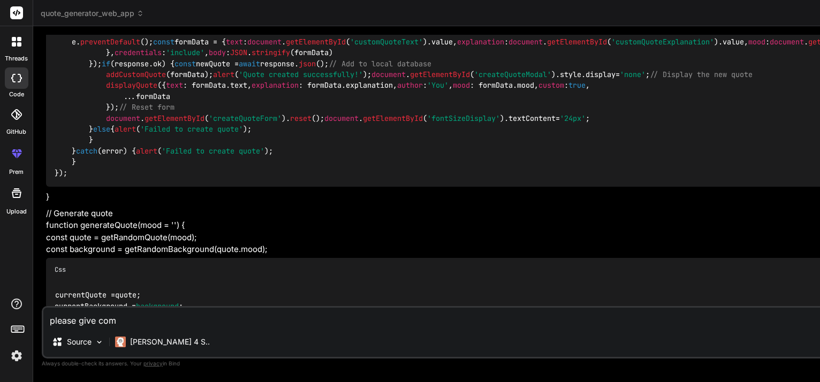
type textarea "x"
type textarea "please give compl"
type textarea "x"
type textarea "please give comple"
type textarea "x"
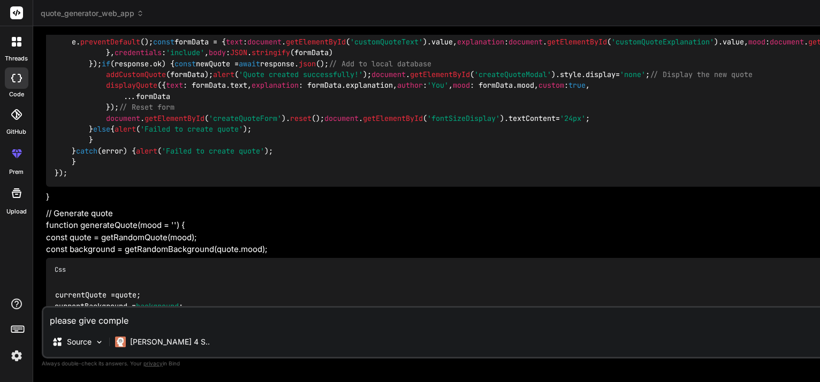
type textarea "please give complet"
type textarea "x"
type textarea "please give complete"
type textarea "x"
type textarea "please give complete"
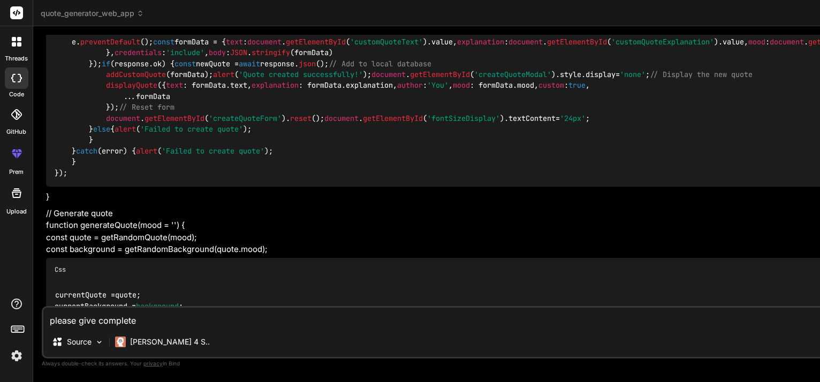
type textarea "x"
type textarea "please give complete c"
type textarea "x"
type textarea "please give complete co"
type textarea "x"
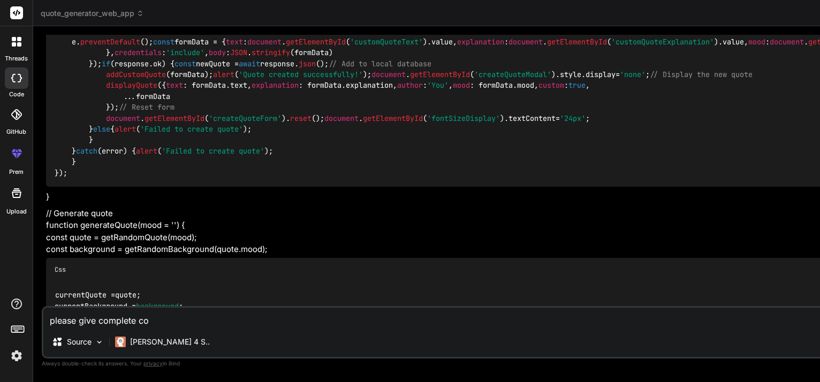
type textarea "please give complete cod"
type textarea "x"
type textarea "please give complete code"
type textarea "x"
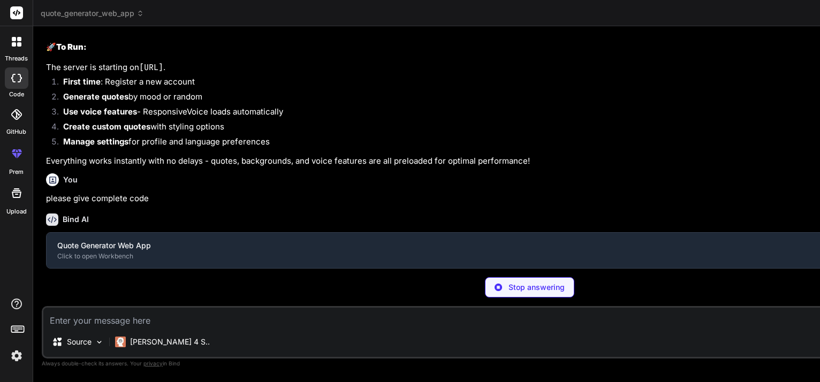
scroll to position [9106, 0]
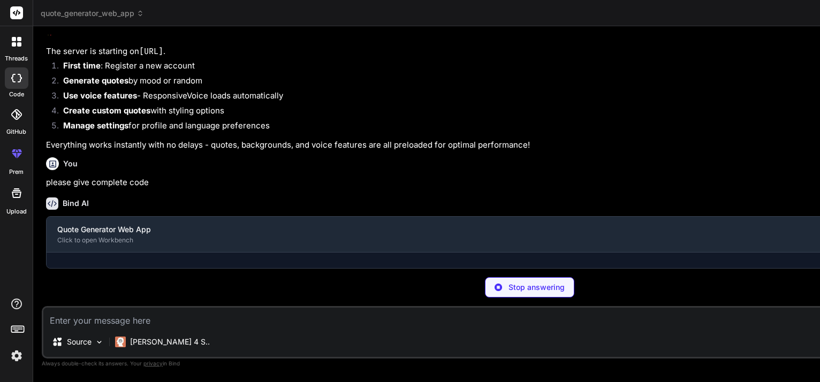
type textarea "x"
type textarea "Django==4.2.7 djangorestframework==3.14.0 django-cors-headers==4.3.1 Pillow==10…"
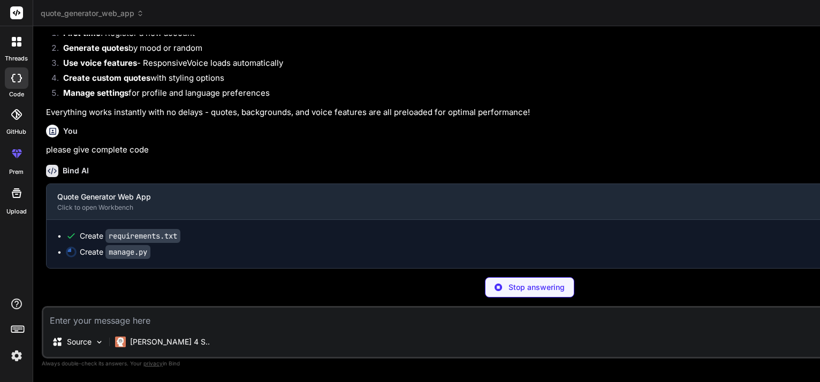
scroll to position [9181, 0]
type textarea "x"
type textarea "if __name__ == '__main__': main()"
type textarea "x"
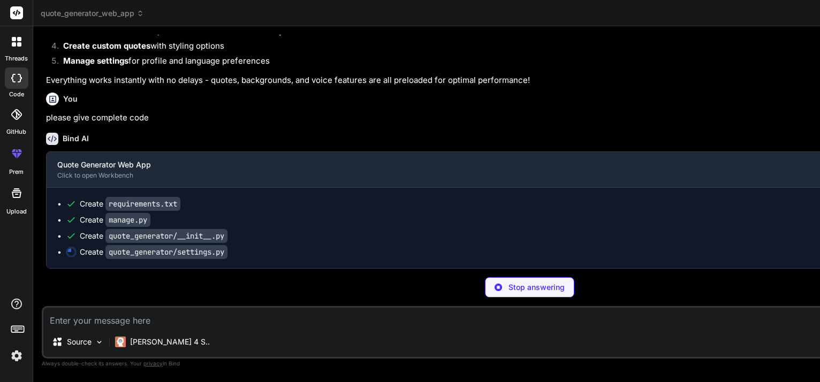
scroll to position [5, 0]
type textarea "x"
type textarea "] CORS_ALLOW_CREDENTIALS = True"
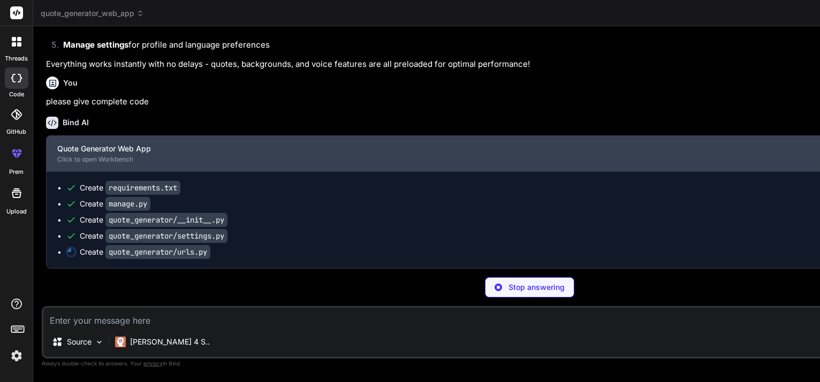
type textarea "x"
type textarea "from django.contrib import admin from django.urls import path, include from dja…"
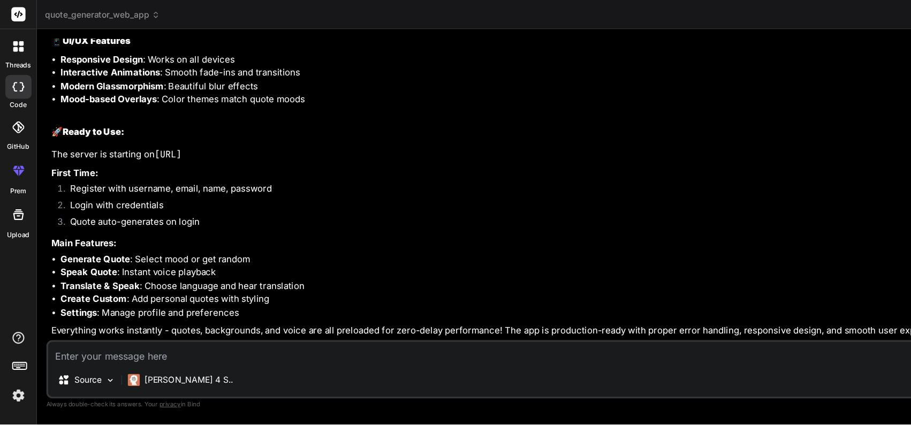
scroll to position [0, 0]
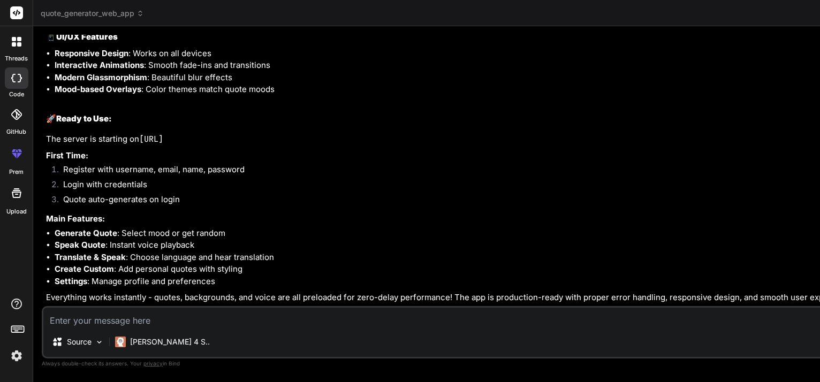
click at [15, 204] on div at bounding box center [17, 193] width 26 height 26
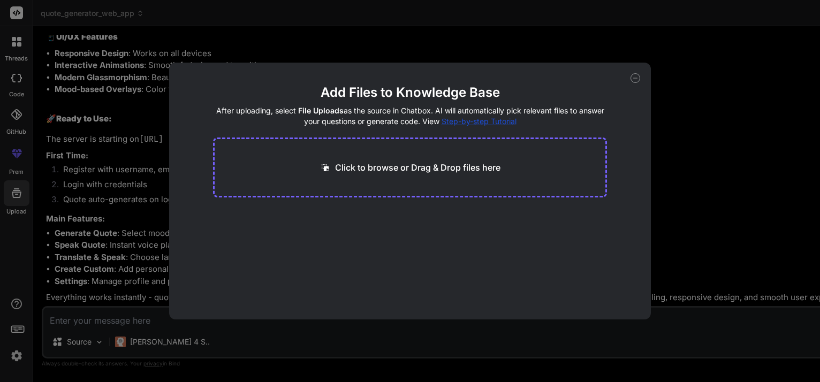
click at [637, 77] on icon at bounding box center [635, 78] width 10 height 10
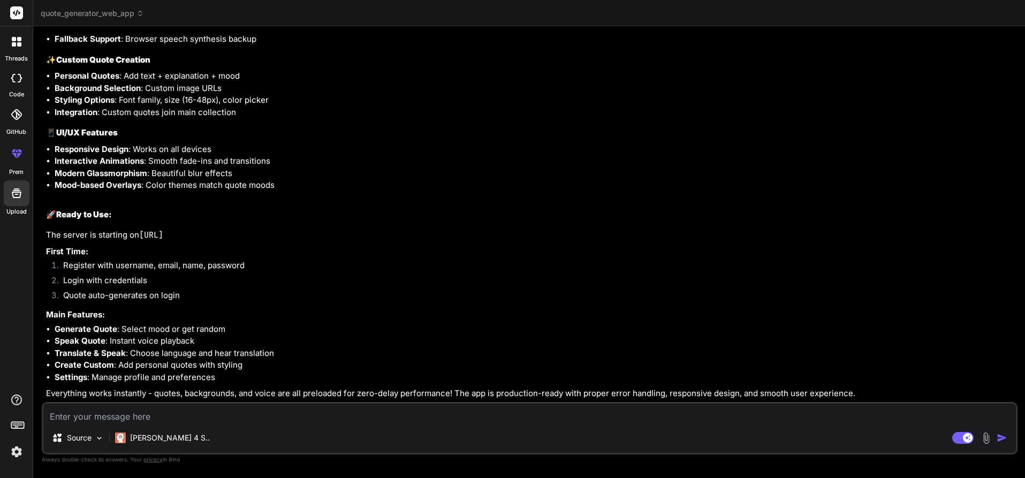
scroll to position [264, 0]
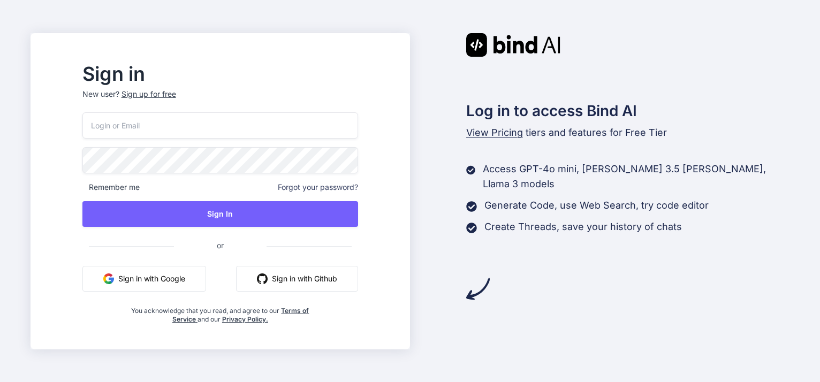
click at [197, 277] on button "Sign in with Google" at bounding box center [144, 279] width 124 height 26
